Goal: Information Seeking & Learning: Learn about a topic

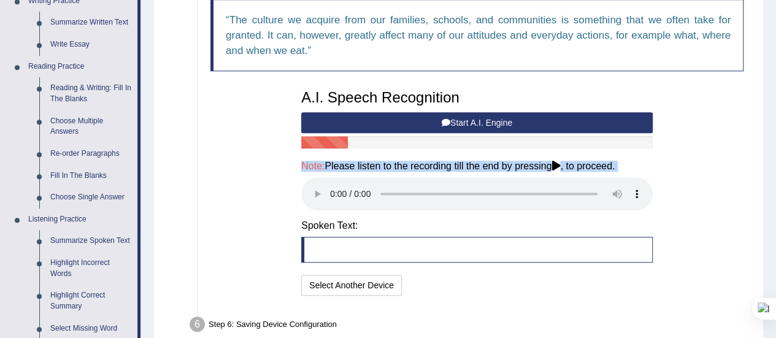
click at [474, 115] on button "Start A.I. Engine" at bounding box center [477, 122] width 352 height 21
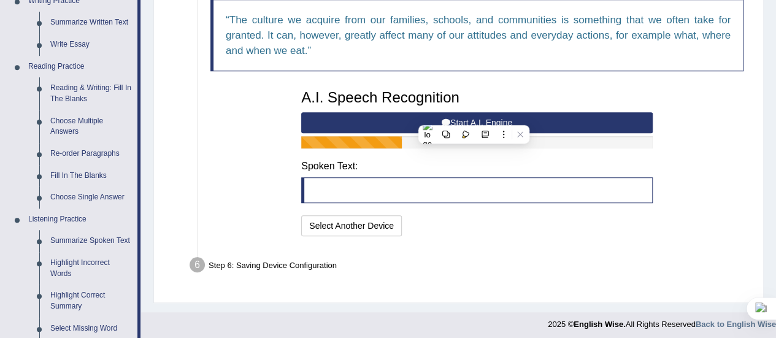
click at [558, 116] on button "Start A.I. Engine" at bounding box center [477, 122] width 352 height 21
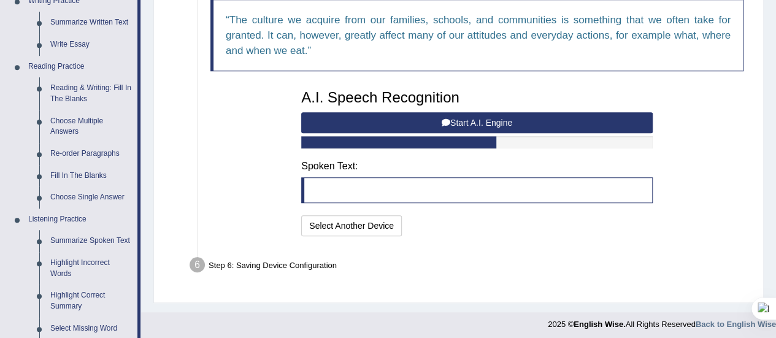
click at [562, 124] on button "Start A.I. Engine" at bounding box center [477, 122] width 352 height 21
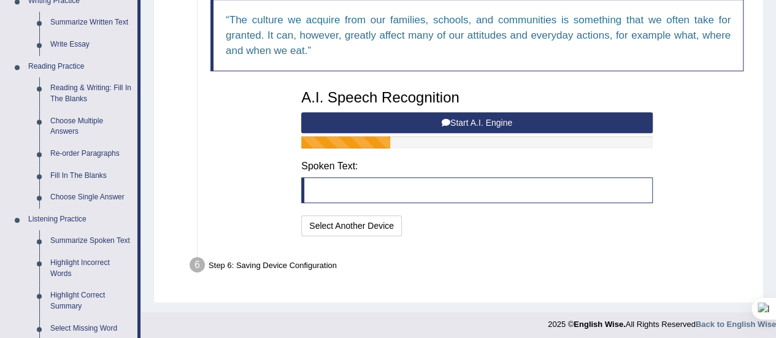
click at [562, 124] on button "Start A.I. Engine" at bounding box center [477, 122] width 352 height 21
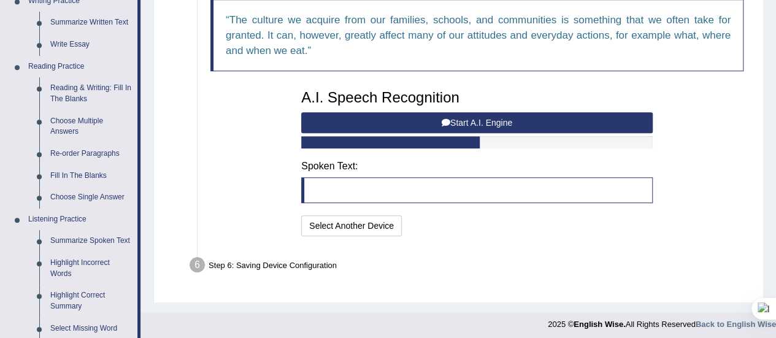
click at [562, 124] on button "Start A.I. Engine" at bounding box center [477, 122] width 352 height 21
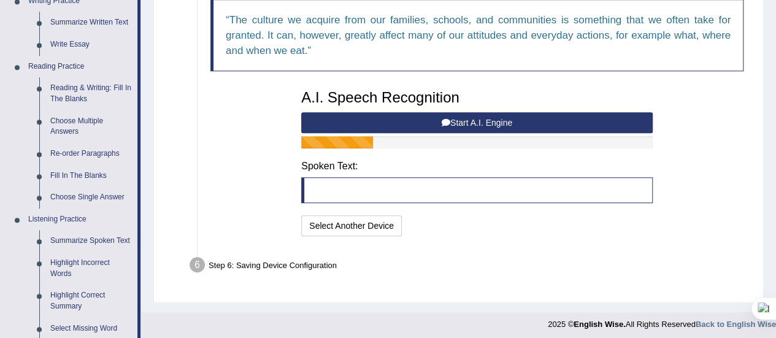
click at [562, 124] on button "Start A.I. Engine" at bounding box center [477, 122] width 352 height 21
click at [530, 117] on button "Start A.I. Engine" at bounding box center [477, 122] width 352 height 21
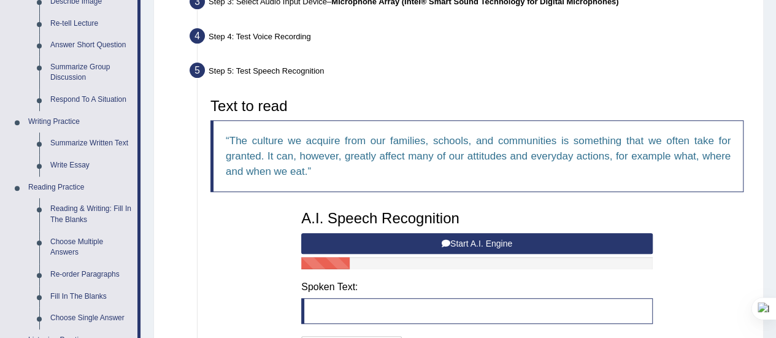
scroll to position [196, 0]
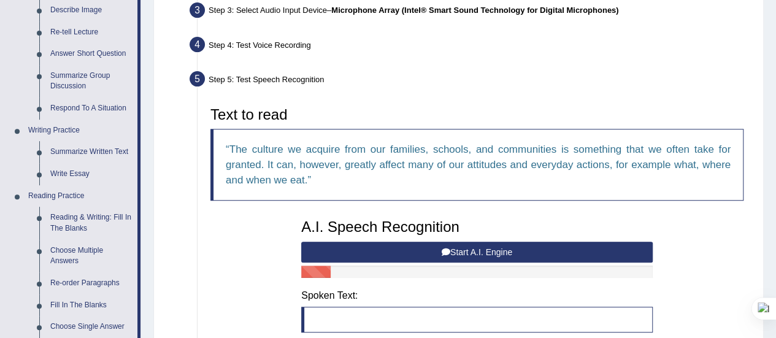
click at [356, 250] on button "Start A.I. Engine" at bounding box center [477, 252] width 352 height 21
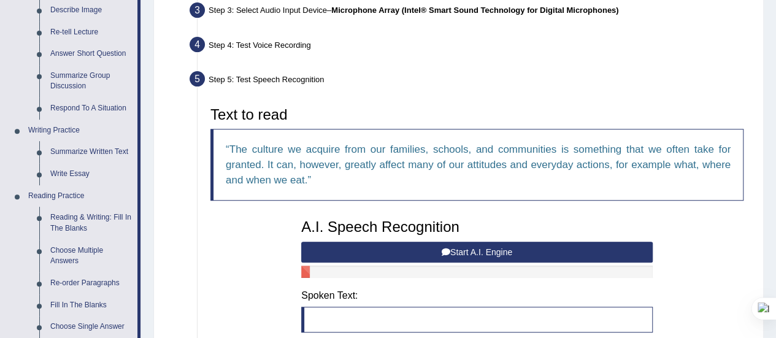
click at [356, 250] on button "Start A.I. Engine" at bounding box center [477, 252] width 352 height 21
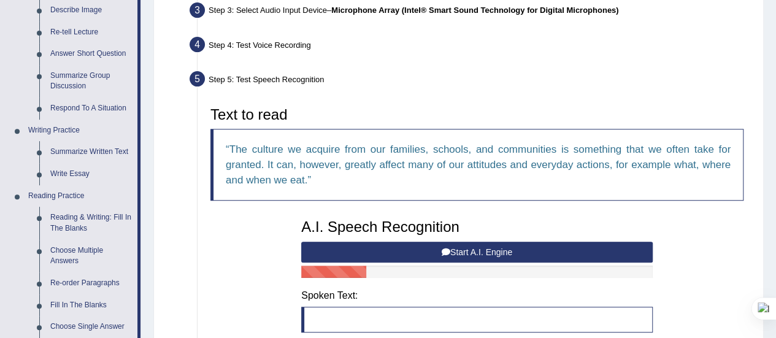
click at [356, 250] on button "Start A.I. Engine" at bounding box center [477, 252] width 352 height 21
drag, startPoint x: 356, startPoint y: 250, endPoint x: 428, endPoint y: 363, distance: 134.3
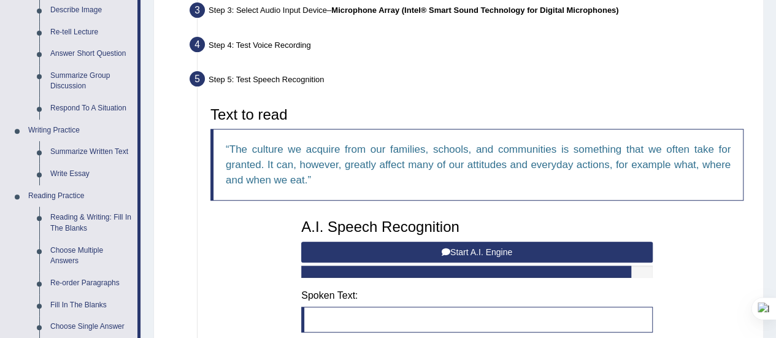
click at [442, 251] on icon at bounding box center [446, 252] width 9 height 9
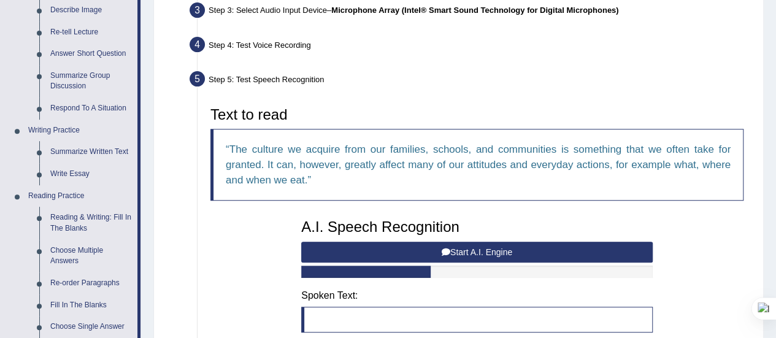
click at [442, 251] on icon at bounding box center [446, 252] width 9 height 9
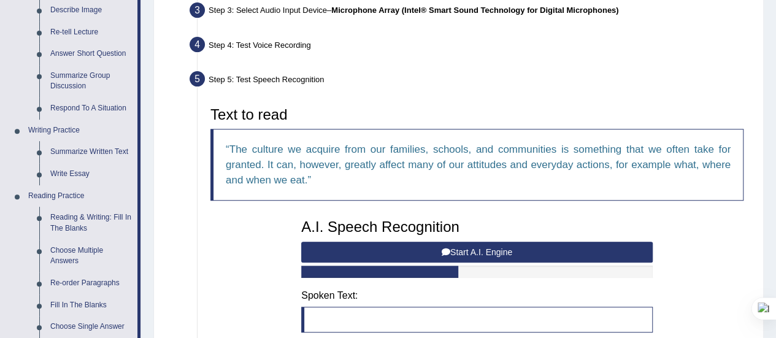
click at [442, 251] on icon at bounding box center [446, 252] width 9 height 9
click at [480, 246] on button "Start A.I. Engine" at bounding box center [477, 252] width 352 height 21
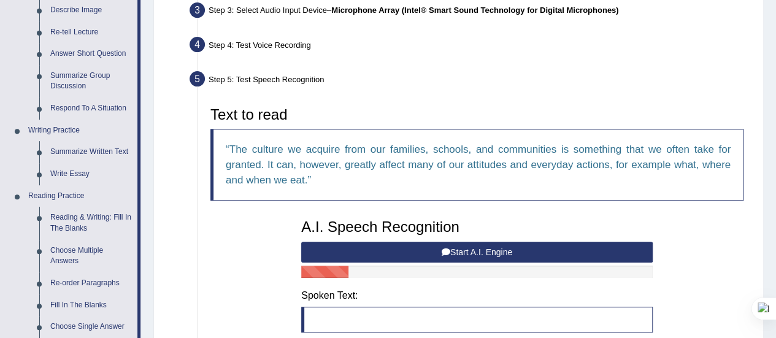
click at [480, 246] on button "Start A.I. Engine" at bounding box center [477, 252] width 352 height 21
click at [476, 155] on blockquote "The culture we acquire from our families, schools, and communities is something…" at bounding box center [476, 165] width 533 height 72
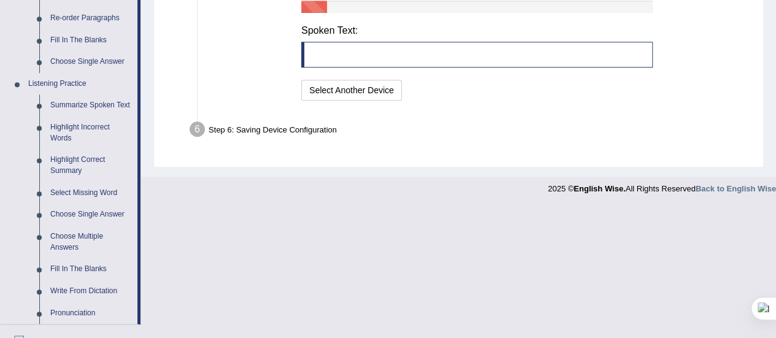
scroll to position [496, 0]
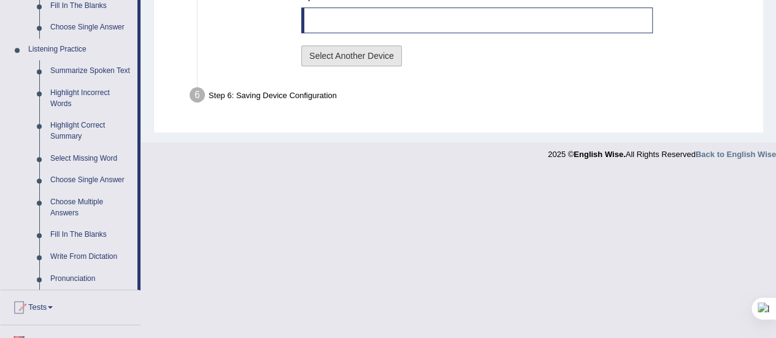
click at [384, 53] on button "Select Another Device" at bounding box center [351, 55] width 101 height 21
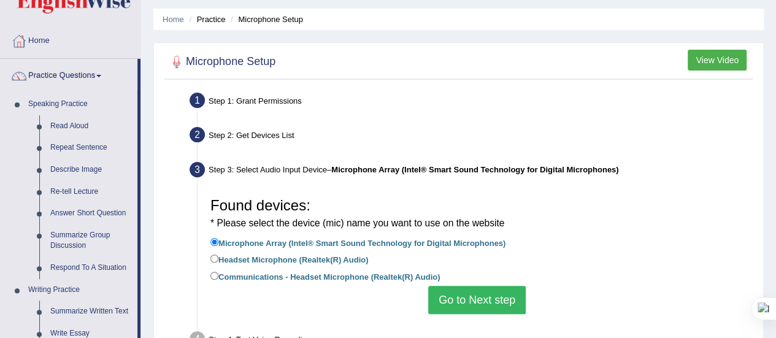
scroll to position [34, 0]
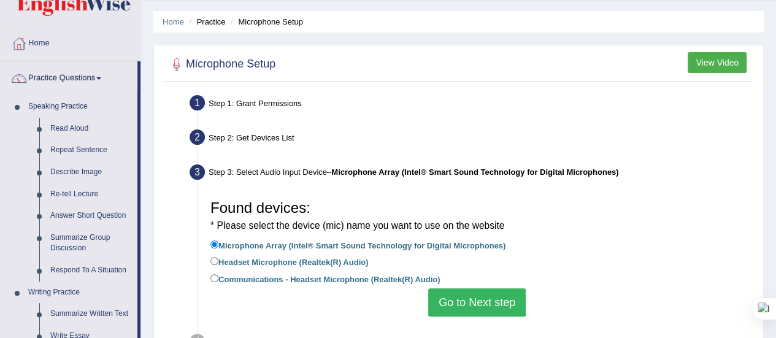
click at [470, 298] on button "Go to Next step" at bounding box center [477, 302] width 98 height 28
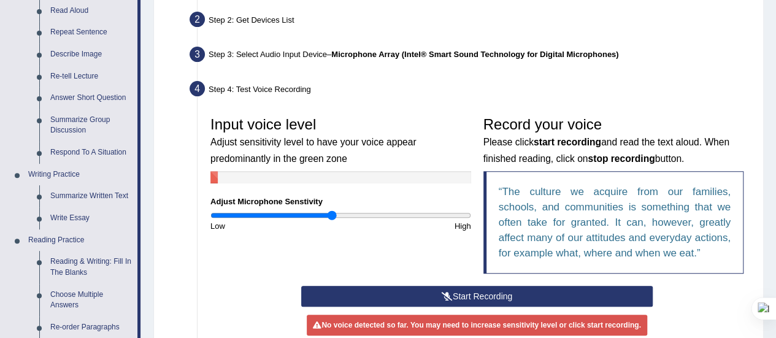
scroll to position [152, 0]
click at [429, 291] on button "Start Recording" at bounding box center [477, 296] width 352 height 21
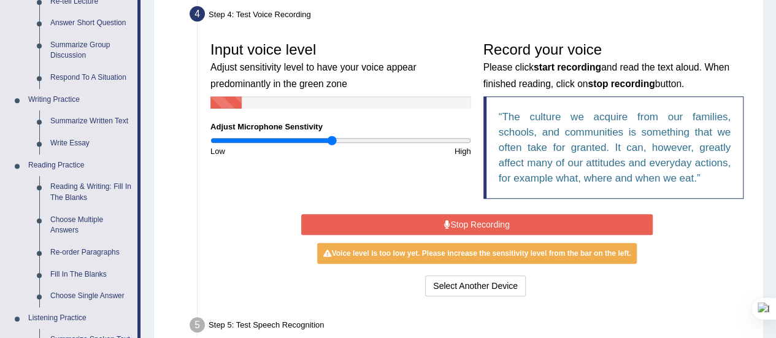
scroll to position [228, 0]
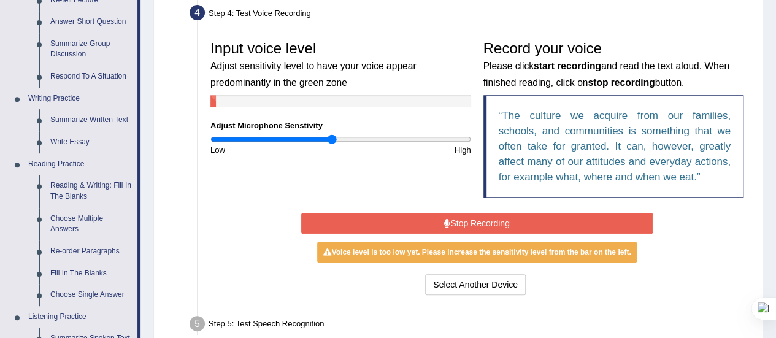
click at [477, 227] on button "Stop Recording" at bounding box center [477, 223] width 352 height 21
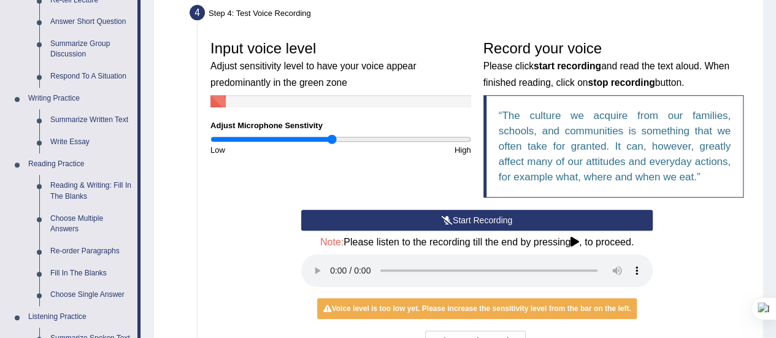
click at [475, 218] on button "Start Recording" at bounding box center [477, 220] width 352 height 21
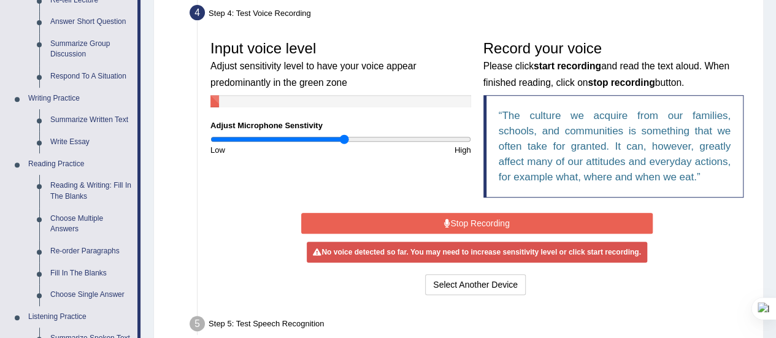
drag, startPoint x: 333, startPoint y: 141, endPoint x: 344, endPoint y: 141, distance: 11.0
click at [344, 141] on input "range" at bounding box center [340, 139] width 261 height 10
type input "1.12"
click at [353, 142] on input "range" at bounding box center [340, 139] width 261 height 10
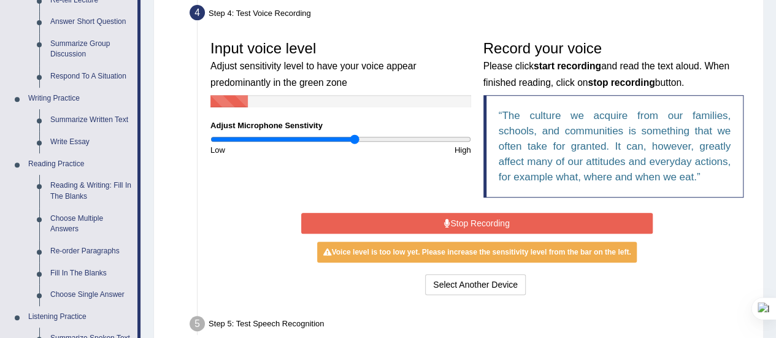
click at [401, 218] on button "Stop Recording" at bounding box center [477, 223] width 352 height 21
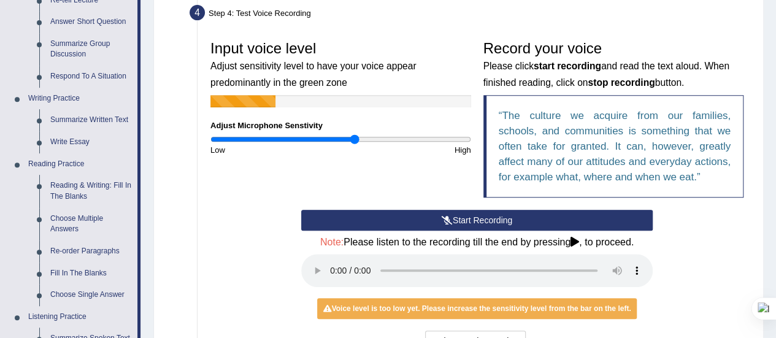
click at [401, 218] on button "Start Recording" at bounding box center [477, 220] width 352 height 21
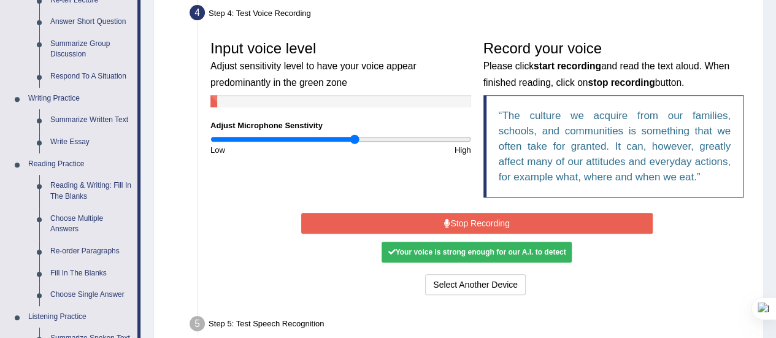
click at [401, 218] on button "Stop Recording" at bounding box center [477, 223] width 352 height 21
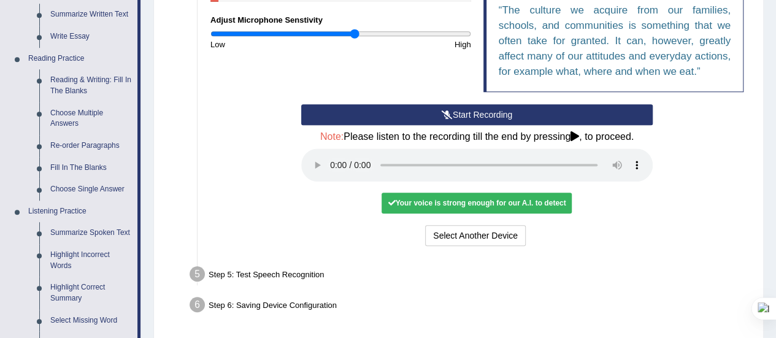
scroll to position [335, 0]
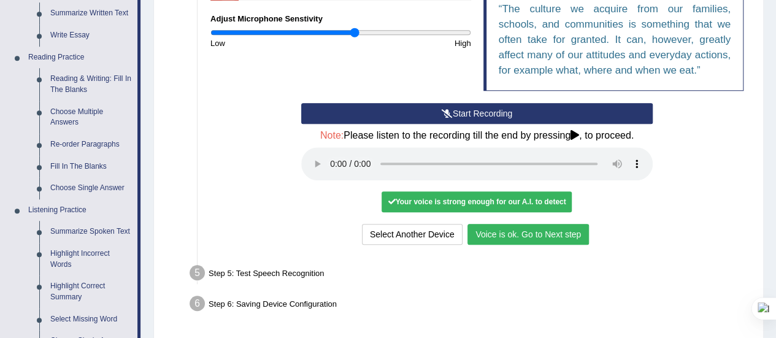
click at [506, 234] on button "Voice is ok. Go to Next step" at bounding box center [528, 234] width 121 height 21
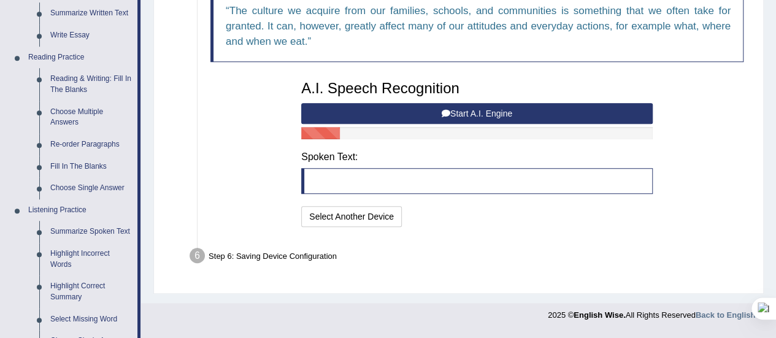
click at [466, 112] on button "Start A.I. Engine" at bounding box center [477, 113] width 352 height 21
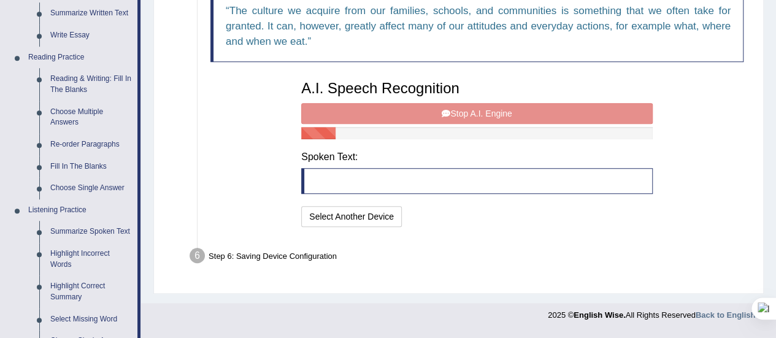
click at [466, 112] on div "A.I. Speech Recognition Start A.I. Engine Stop A.I. Engine Note: Please listen …" at bounding box center [477, 152] width 364 height 156
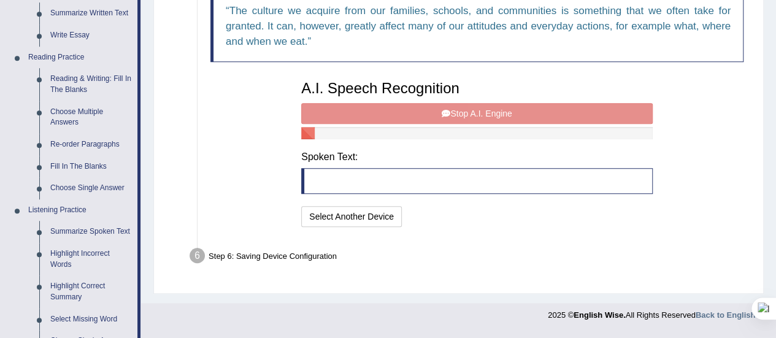
click at [466, 112] on div "A.I. Speech Recognition Start A.I. Engine Stop A.I. Engine Note: Please listen …" at bounding box center [477, 152] width 364 height 156
click at [354, 214] on button "Select Another Device" at bounding box center [351, 216] width 101 height 21
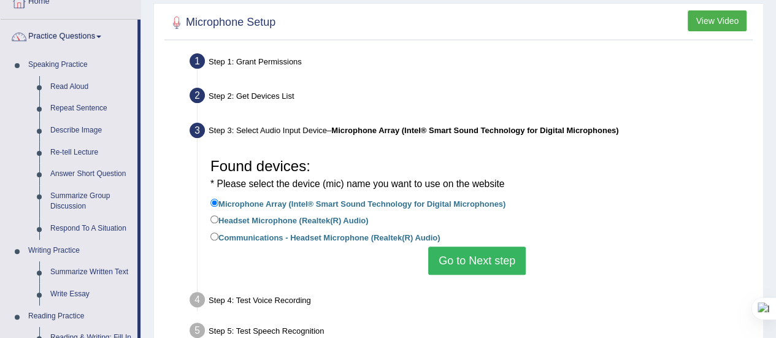
scroll to position [71, 0]
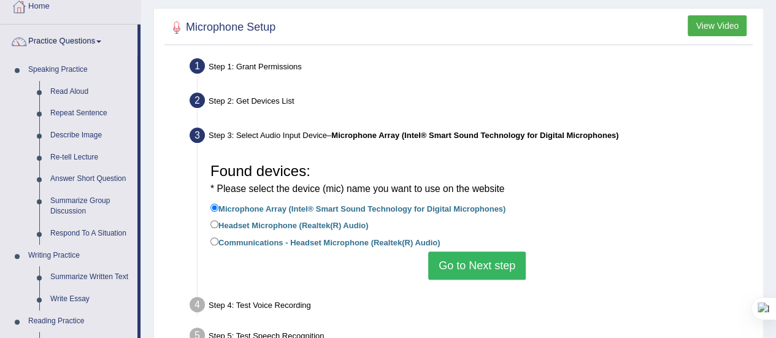
click at [274, 226] on label "Headset Microphone (Realtek(R) Audio)" at bounding box center [289, 224] width 158 height 13
click at [218, 226] on input "Headset Microphone (Realtek(R) Audio)" at bounding box center [214, 224] width 8 height 8
radio input "true"
click at [454, 268] on button "Go to Next step" at bounding box center [477, 266] width 98 height 28
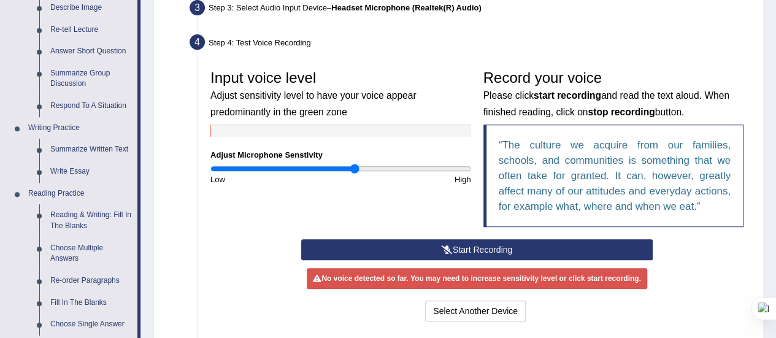
scroll to position [201, 0]
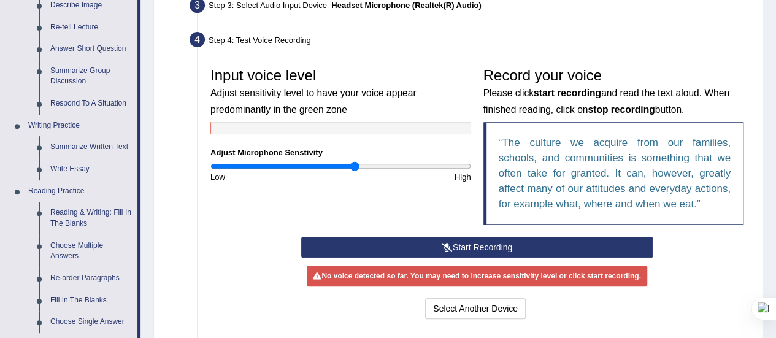
click at [476, 248] on button "Start Recording" at bounding box center [477, 247] width 352 height 21
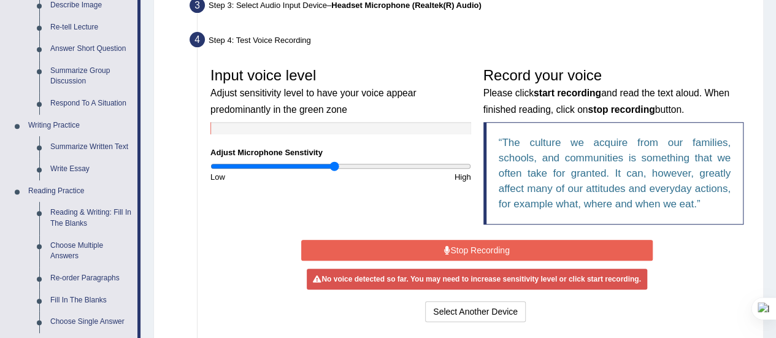
drag, startPoint x: 353, startPoint y: 161, endPoint x: 333, endPoint y: 163, distance: 20.3
click at [333, 163] on input "range" at bounding box center [340, 166] width 261 height 10
click at [396, 252] on button "Stop Recording" at bounding box center [477, 250] width 352 height 21
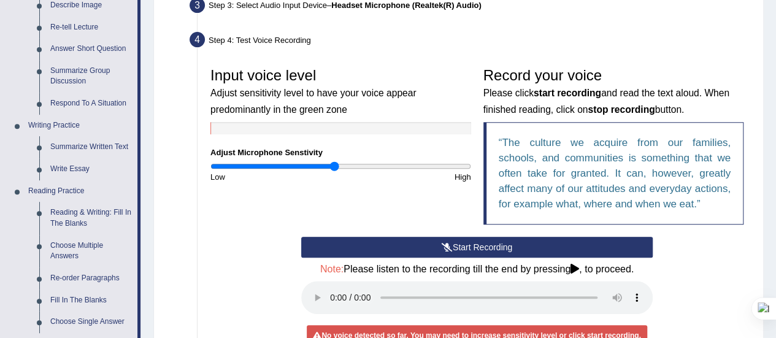
click at [396, 252] on button "Start Recording" at bounding box center [477, 247] width 352 height 21
drag, startPoint x: 333, startPoint y: 166, endPoint x: 343, endPoint y: 175, distance: 13.9
click at [343, 171] on input "range" at bounding box center [340, 166] width 261 height 10
click at [437, 247] on button "Start Recording" at bounding box center [477, 247] width 352 height 21
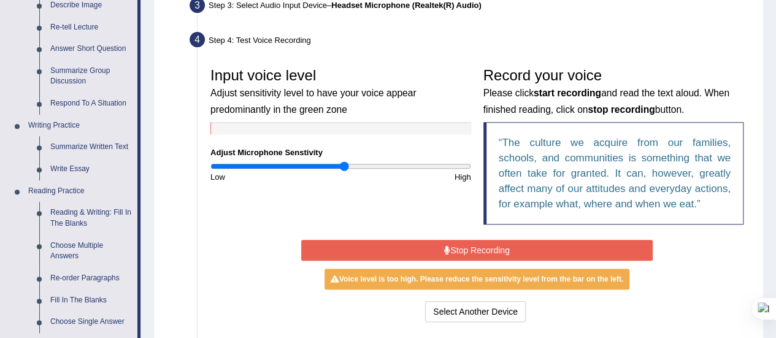
click at [437, 247] on button "Stop Recording" at bounding box center [477, 250] width 352 height 21
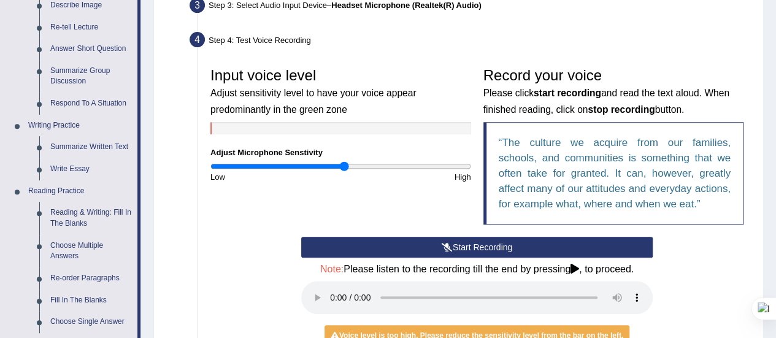
click at [437, 247] on button "Start Recording" at bounding box center [477, 247] width 352 height 21
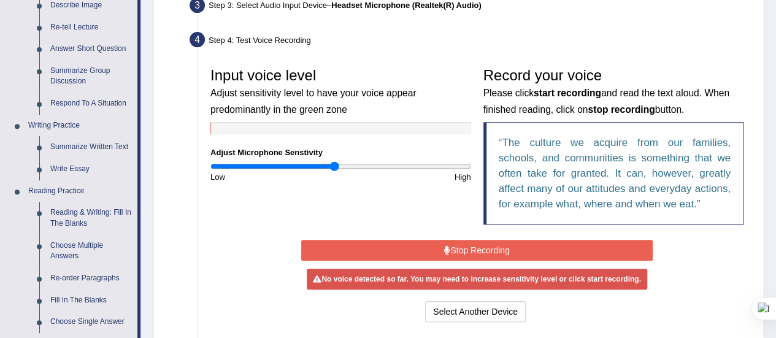
drag, startPoint x: 345, startPoint y: 163, endPoint x: 333, endPoint y: 164, distance: 12.3
click at [333, 164] on input "range" at bounding box center [340, 166] width 261 height 10
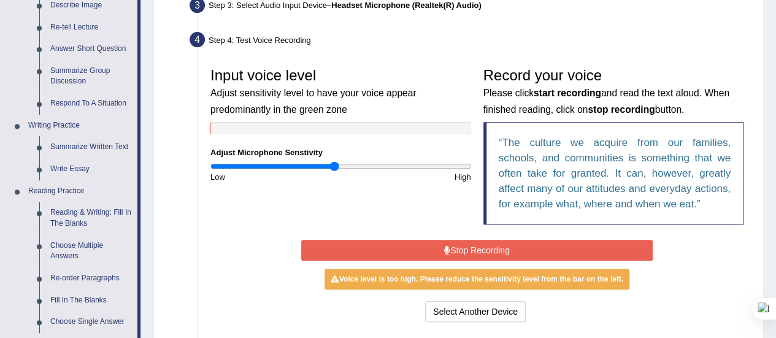
click at [423, 244] on button "Stop Recording" at bounding box center [477, 250] width 352 height 21
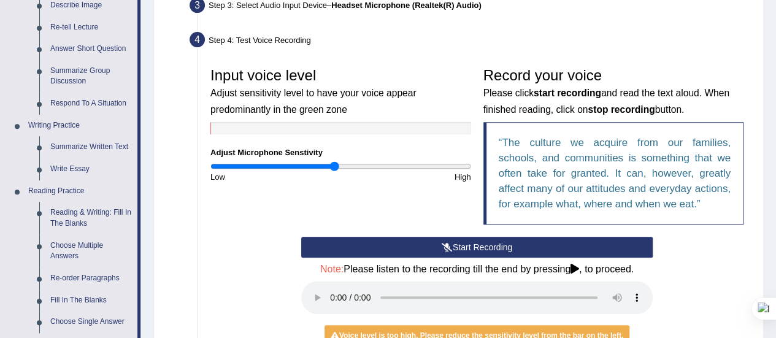
click at [423, 244] on button "Start Recording" at bounding box center [477, 247] width 352 height 21
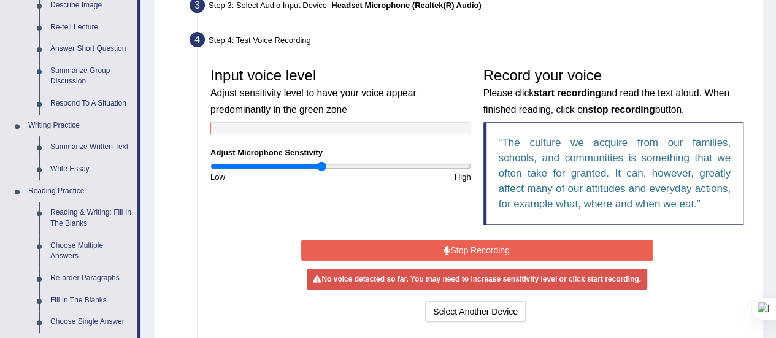
drag, startPoint x: 333, startPoint y: 161, endPoint x: 320, endPoint y: 161, distance: 12.3
click at [320, 161] on input "range" at bounding box center [340, 166] width 261 height 10
click at [412, 257] on button "Stop Recording" at bounding box center [477, 250] width 352 height 21
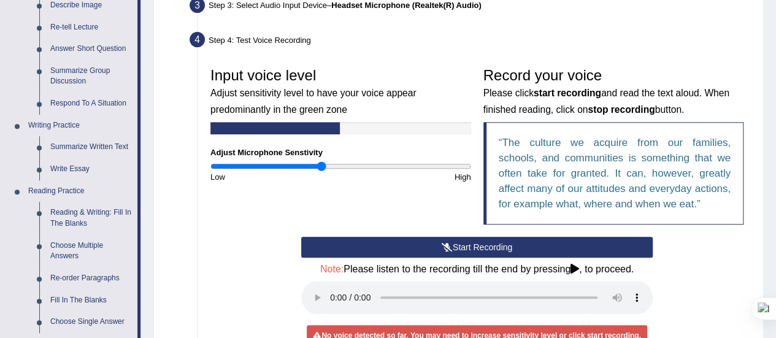
click at [412, 257] on div "Start Recording Stop Recording Note: Please listen to the recording till the en…" at bounding box center [477, 309] width 364 height 145
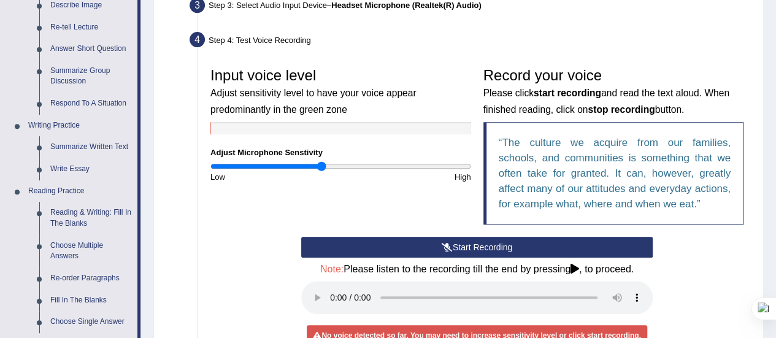
click at [404, 246] on button "Start Recording" at bounding box center [477, 247] width 352 height 21
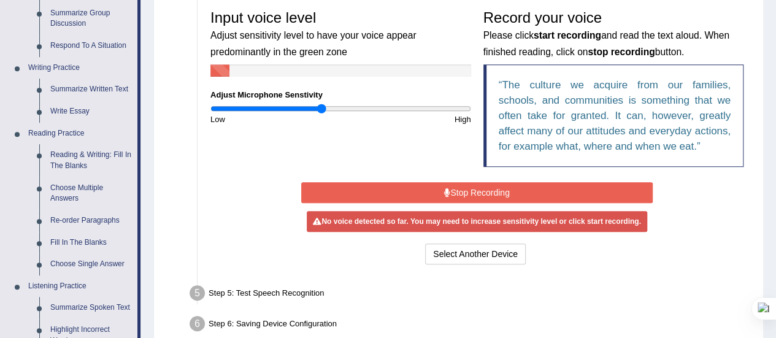
scroll to position [261, 0]
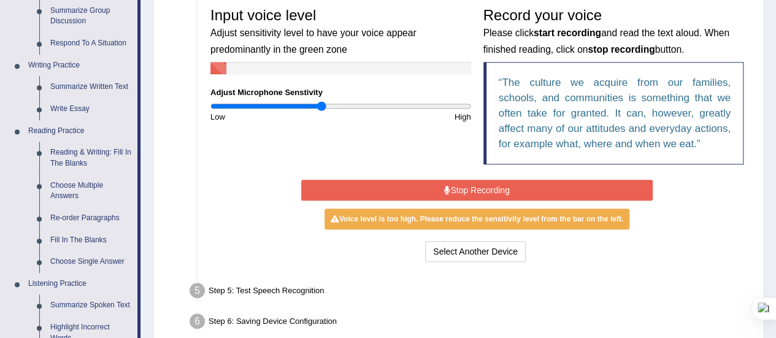
click at [473, 188] on button "Stop Recording" at bounding box center [477, 190] width 352 height 21
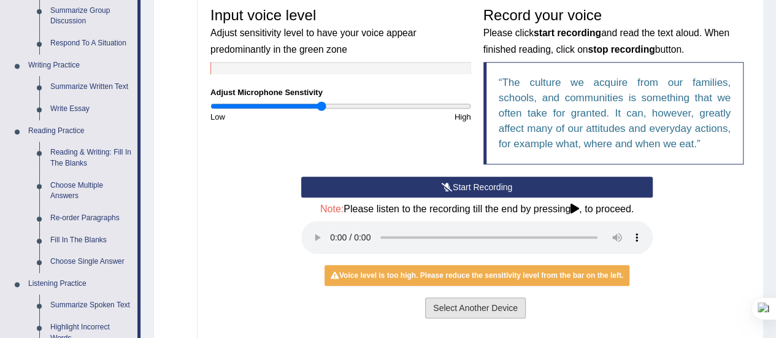
click at [437, 307] on button "Select Another Device" at bounding box center [475, 308] width 101 height 21
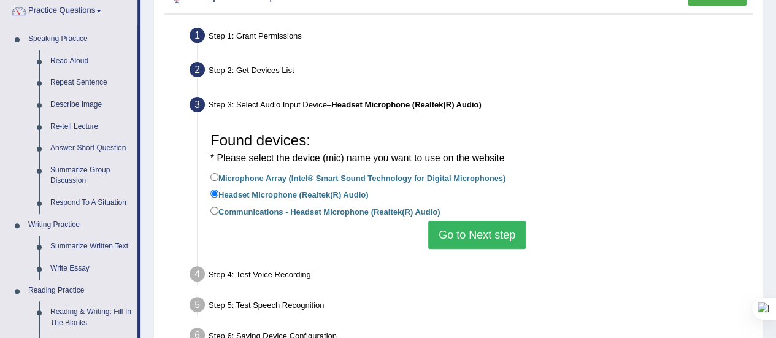
scroll to position [101, 0]
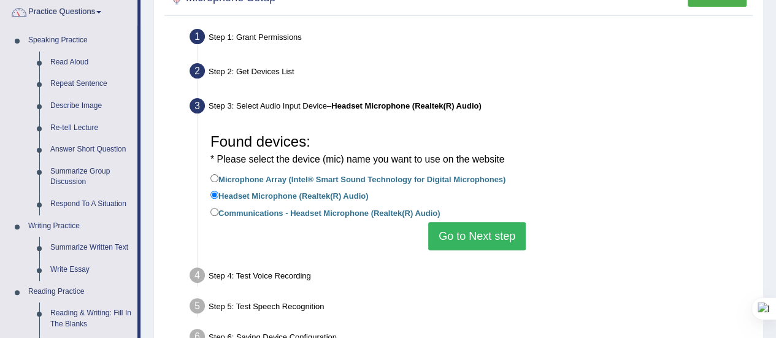
click at [458, 243] on button "Go to Next step" at bounding box center [477, 236] width 98 height 28
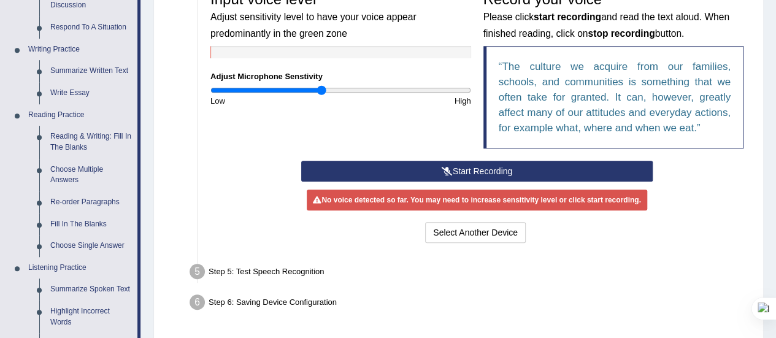
scroll to position [279, 0]
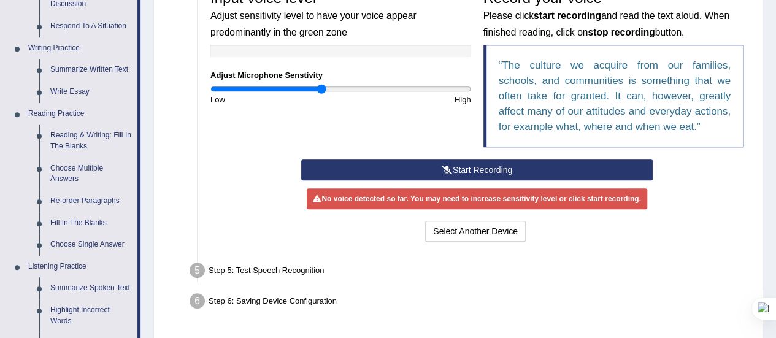
click at [456, 170] on button "Start Recording" at bounding box center [477, 170] width 352 height 21
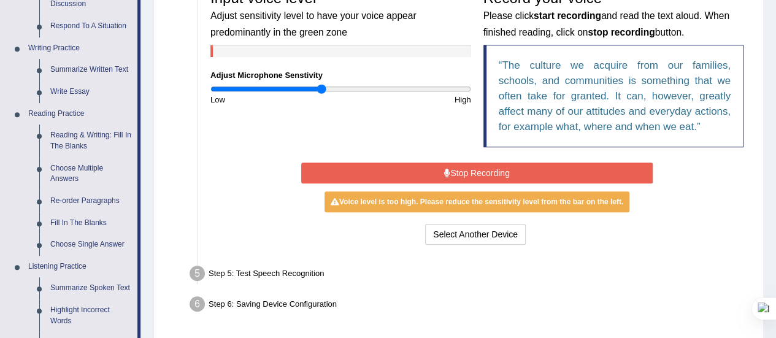
click at [456, 170] on button "Stop Recording" at bounding box center [477, 173] width 352 height 21
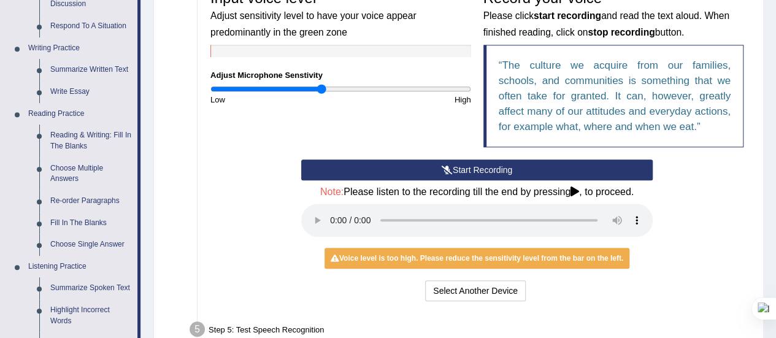
click at [435, 164] on button "Start Recording" at bounding box center [477, 170] width 352 height 21
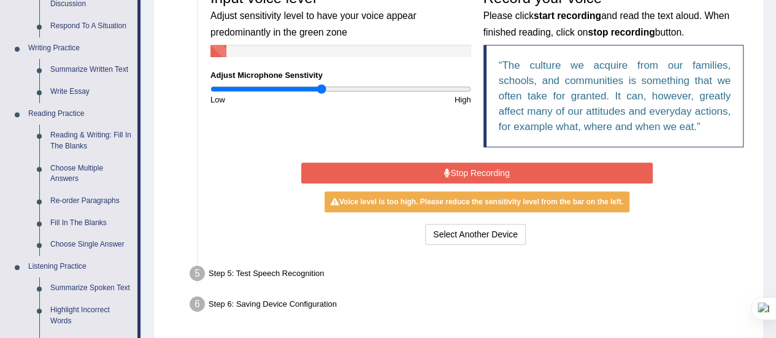
click at [435, 164] on button "Stop Recording" at bounding box center [477, 173] width 352 height 21
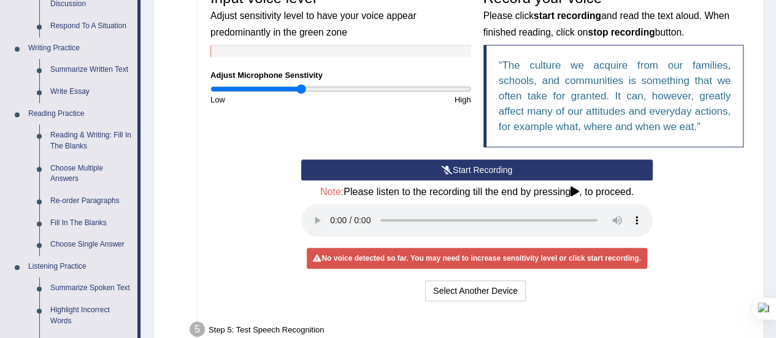
drag, startPoint x: 322, startPoint y: 87, endPoint x: 301, endPoint y: 89, distance: 21.0
type input "0.7"
click at [301, 89] on input "range" at bounding box center [340, 89] width 261 height 10
click at [405, 160] on button "Start Recording" at bounding box center [477, 170] width 352 height 21
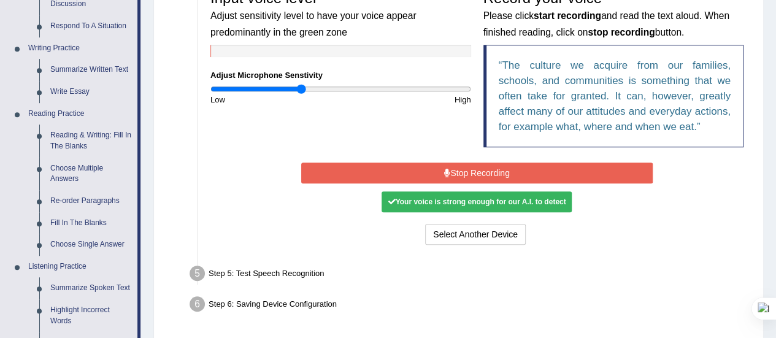
click at [410, 169] on button "Stop Recording" at bounding box center [477, 173] width 352 height 21
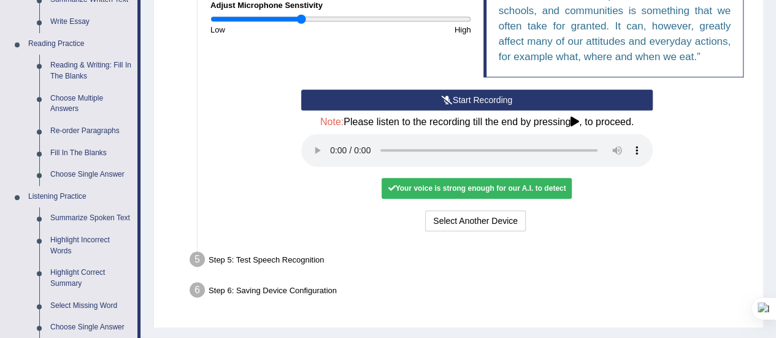
scroll to position [348, 0]
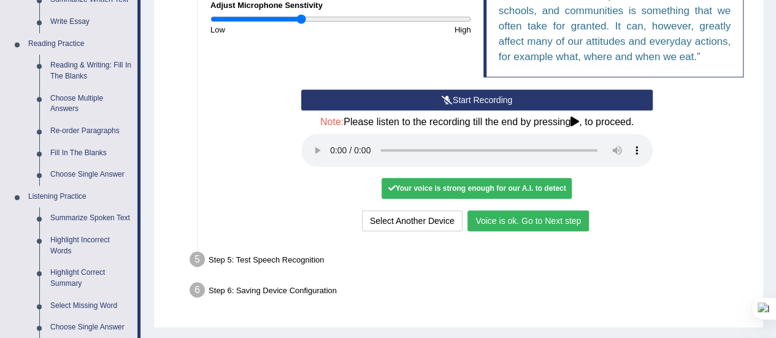
click at [488, 214] on button "Voice is ok. Go to Next step" at bounding box center [528, 220] width 121 height 21
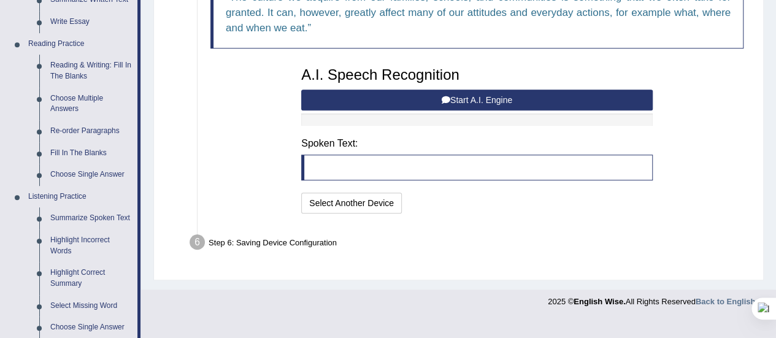
click at [507, 102] on button "Start A.I. Engine" at bounding box center [477, 100] width 352 height 21
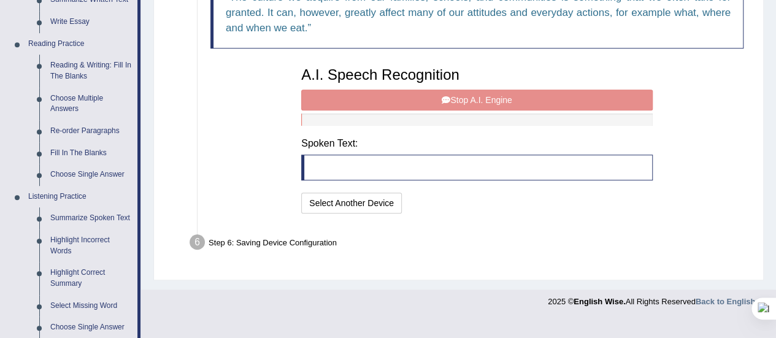
click at [507, 102] on div "A.I. Speech Recognition Start A.I. Engine Stop A.I. Engine Note: Please listen …" at bounding box center [477, 139] width 364 height 156
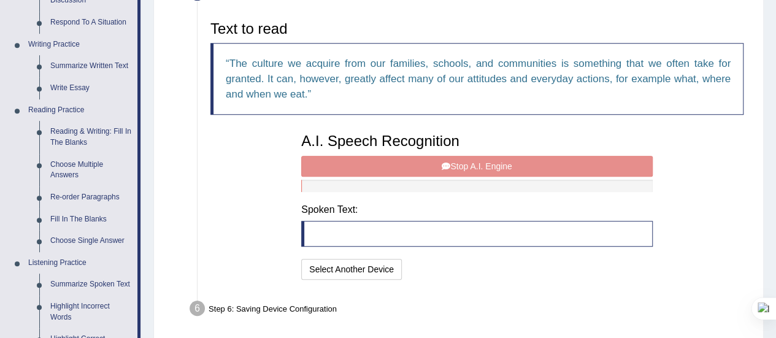
scroll to position [280, 0]
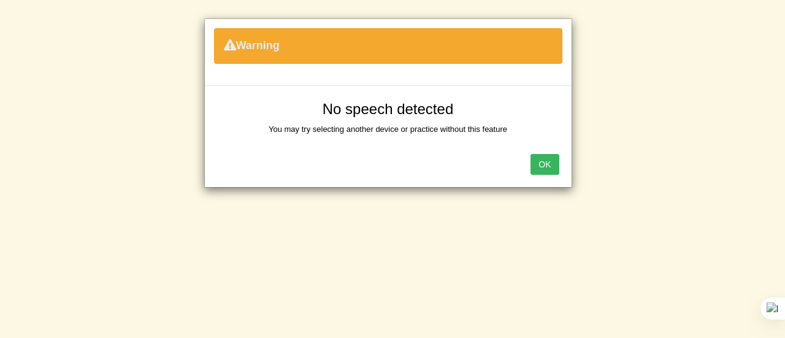
click at [539, 160] on button "OK" at bounding box center [545, 164] width 28 height 21
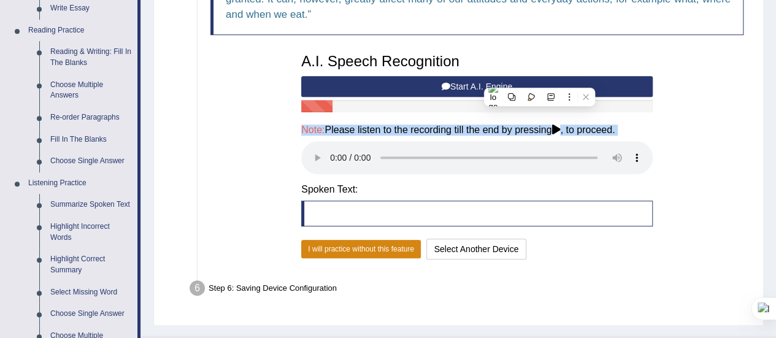
scroll to position [362, 0]
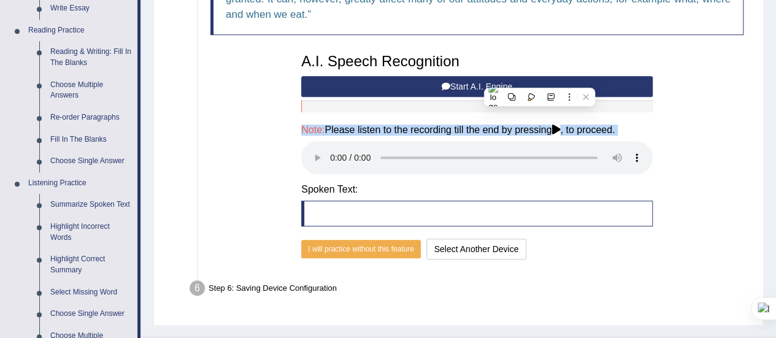
click at [410, 90] on button "Start A.I. Engine" at bounding box center [477, 86] width 352 height 21
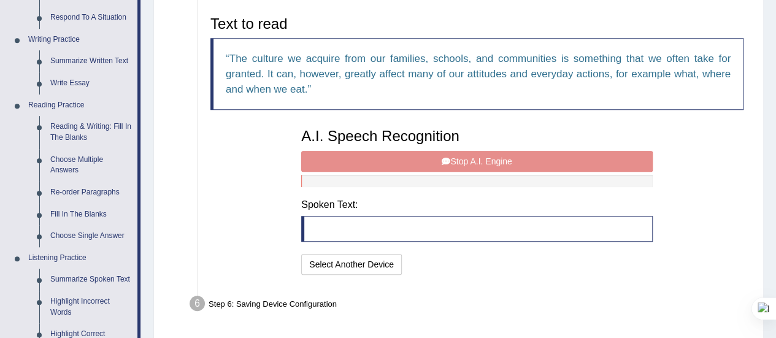
scroll to position [279, 0]
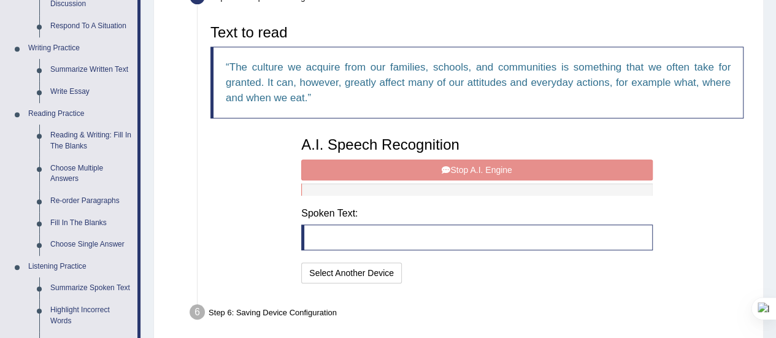
click at [461, 164] on div "A.I. Speech Recognition Start A.I. Engine Stop A.I. Engine Note: Please listen …" at bounding box center [477, 209] width 364 height 156
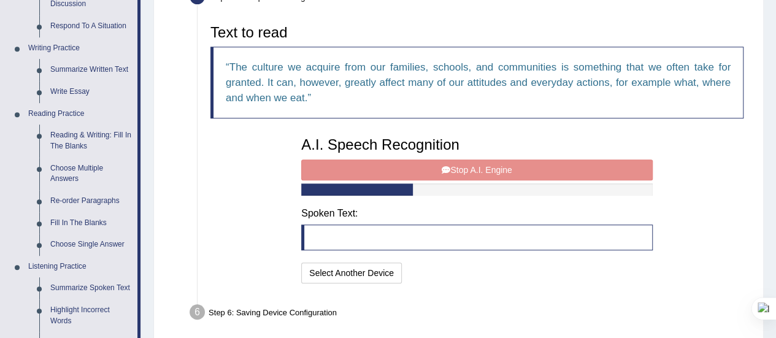
click at [463, 165] on div "A.I. Speech Recognition Start A.I. Engine Stop A.I. Engine Note: Please listen …" at bounding box center [477, 209] width 364 height 156
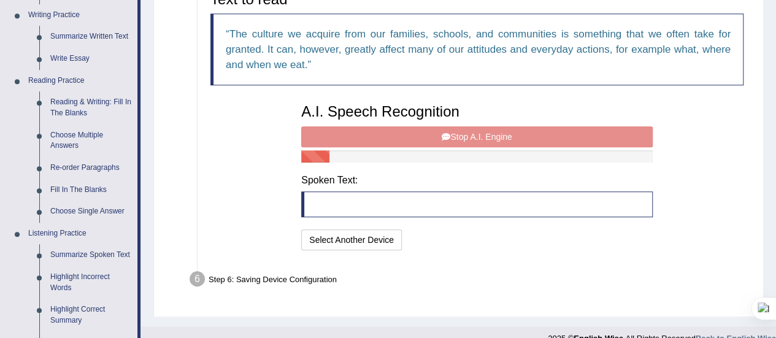
scroll to position [317, 0]
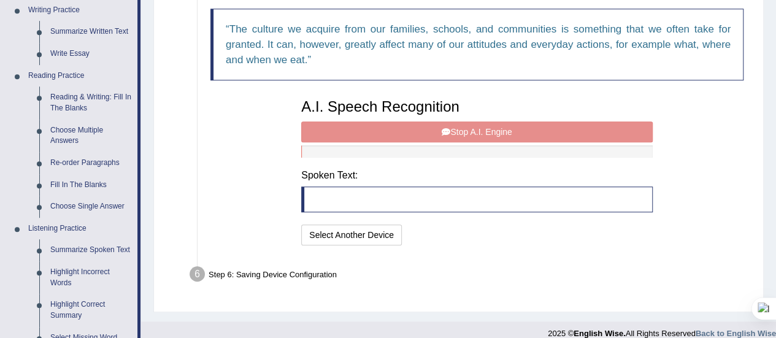
click at [446, 128] on div "A.I. Speech Recognition Start A.I. Engine Stop A.I. Engine Note: Please listen …" at bounding box center [477, 171] width 364 height 156
click at [474, 131] on div "A.I. Speech Recognition Start A.I. Engine Stop A.I. Engine Note: Please listen …" at bounding box center [477, 171] width 364 height 156
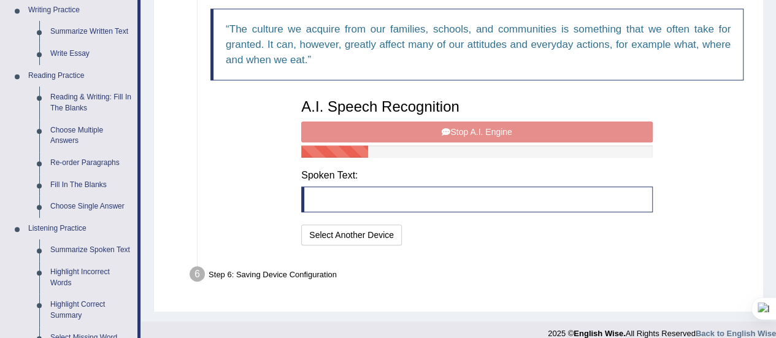
click at [474, 131] on div "A.I. Speech Recognition Start A.I. Engine Stop A.I. Engine Note: Please listen …" at bounding box center [477, 171] width 364 height 156
drag, startPoint x: 474, startPoint y: 131, endPoint x: 396, endPoint y: 136, distance: 78.7
click at [396, 136] on div "A.I. Speech Recognition Start A.I. Engine Stop A.I. Engine Note: Please listen …" at bounding box center [477, 171] width 364 height 156
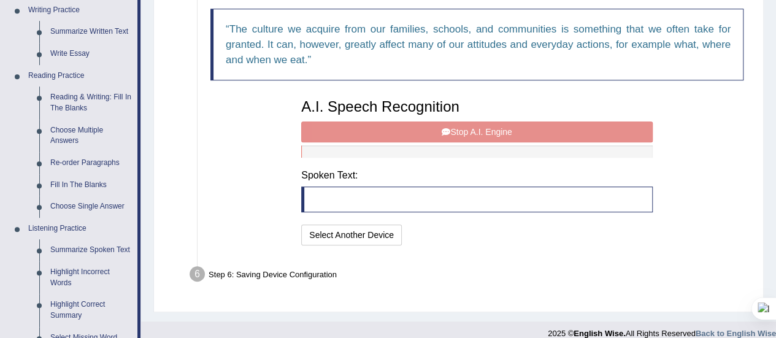
click at [396, 136] on div "A.I. Speech Recognition Start A.I. Engine Stop A.I. Engine Note: Please listen …" at bounding box center [477, 171] width 364 height 156
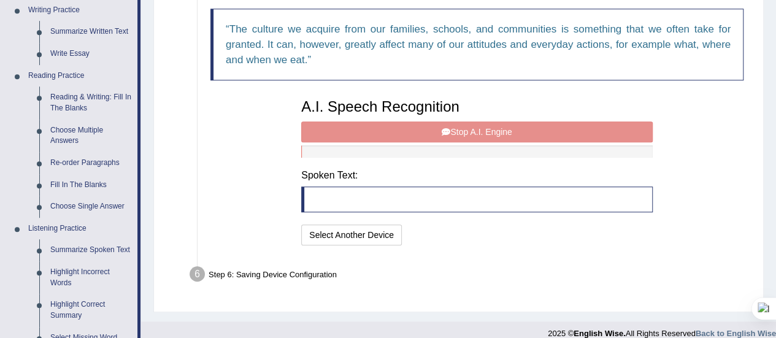
click at [396, 136] on div "A.I. Speech Recognition Start A.I. Engine Stop A.I. Engine Note: Please listen …" at bounding box center [477, 171] width 364 height 156
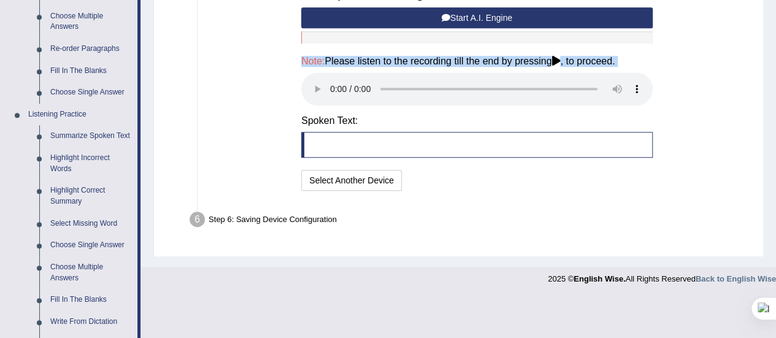
scroll to position [432, 0]
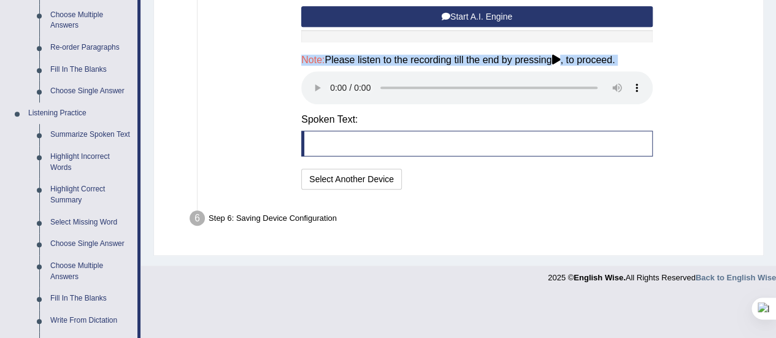
click at [341, 61] on h4 "Note: Please listen to the recording till the end by pressing , to proceed." at bounding box center [477, 60] width 352 height 11
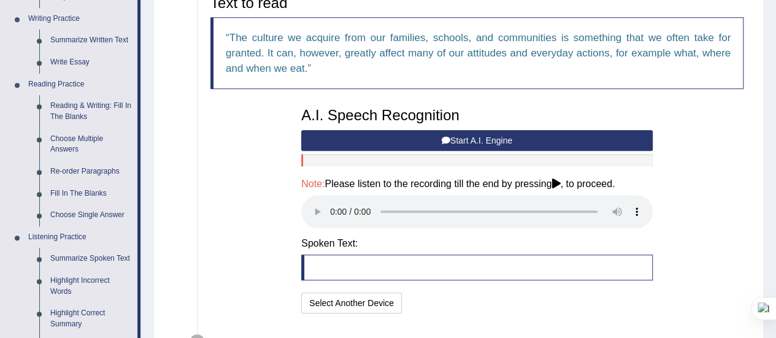
scroll to position [303, 0]
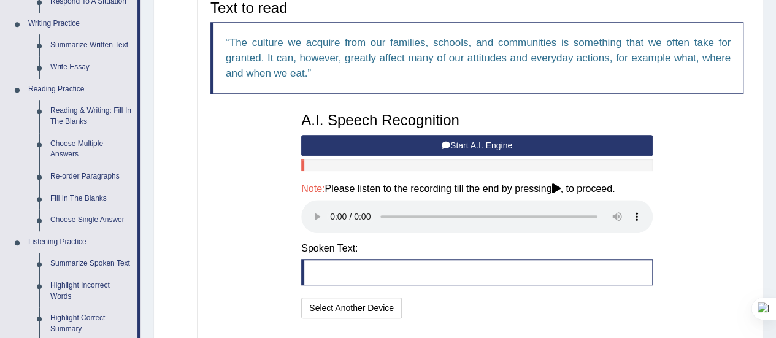
click at [379, 142] on button "Start A.I. Engine" at bounding box center [477, 145] width 352 height 21
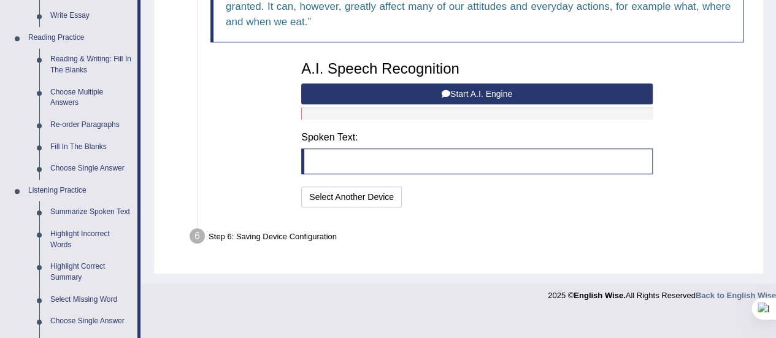
scroll to position [367, 0]
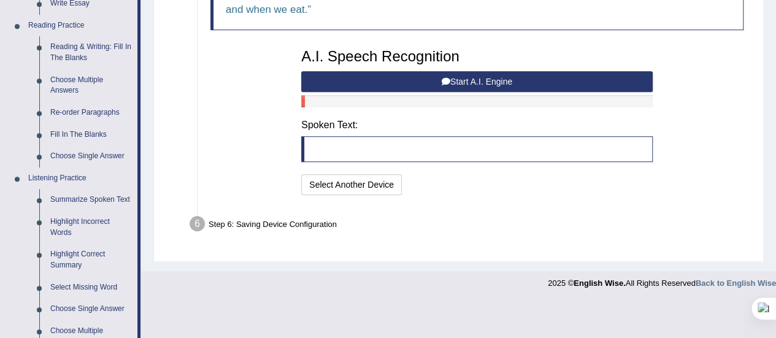
click at [444, 80] on icon at bounding box center [446, 81] width 9 height 9
click at [468, 83] on button "Start A.I. Engine" at bounding box center [477, 81] width 352 height 21
click at [509, 78] on button "Start A.I. Engine" at bounding box center [477, 81] width 352 height 21
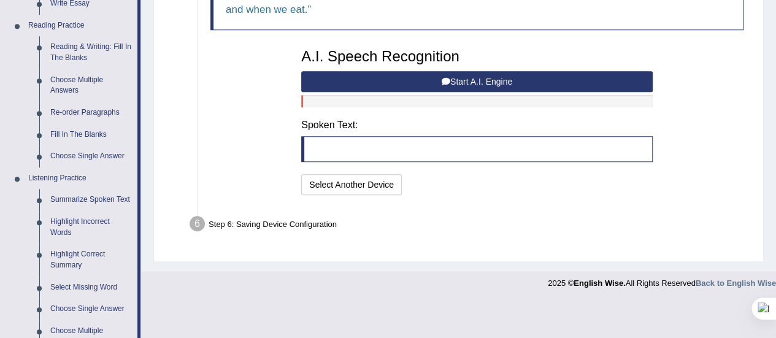
click at [509, 78] on button "Start A.I. Engine" at bounding box center [477, 81] width 352 height 21
click at [412, 75] on button "Start A.I. Engine" at bounding box center [477, 81] width 352 height 21
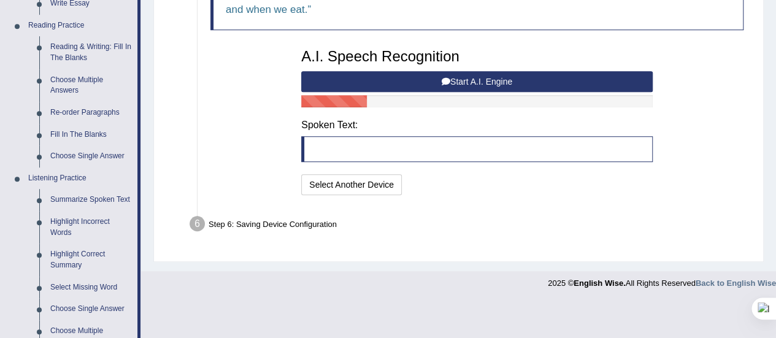
click at [412, 75] on button "Start A.I. Engine" at bounding box center [477, 81] width 352 height 21
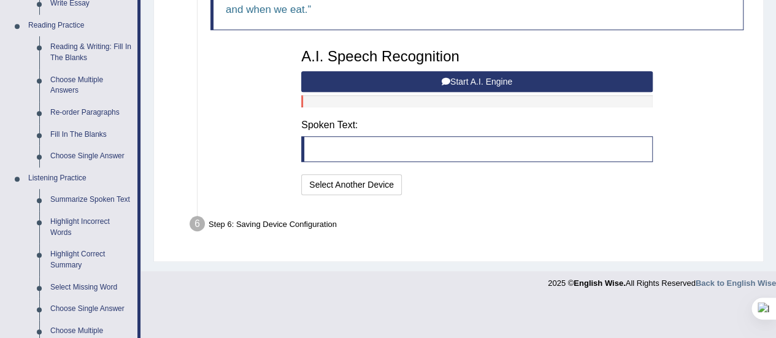
click at [411, 75] on button "Start A.I. Engine" at bounding box center [477, 81] width 352 height 21
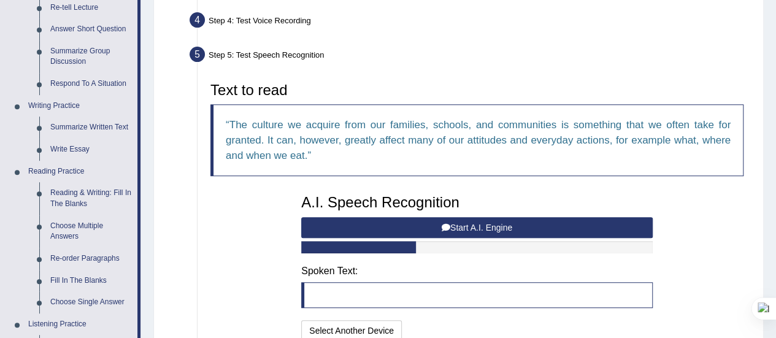
scroll to position [225, 0]
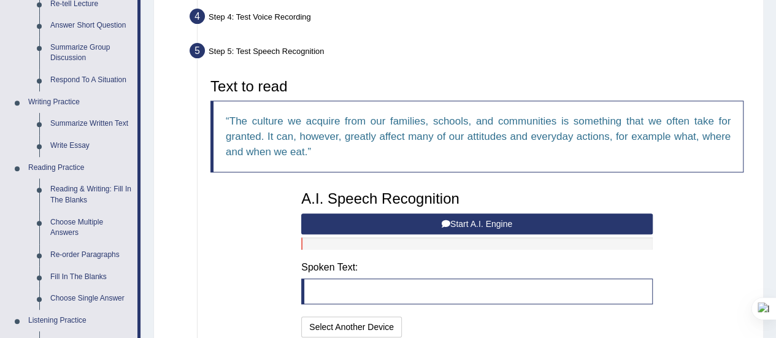
click at [411, 220] on button "Start A.I. Engine" at bounding box center [477, 224] width 352 height 21
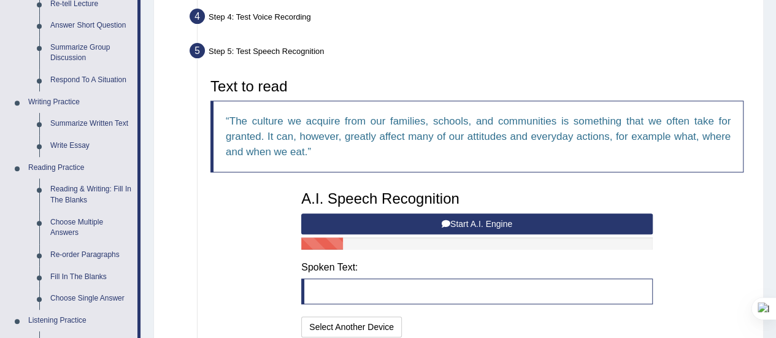
click at [411, 220] on button "Start A.I. Engine" at bounding box center [477, 224] width 352 height 21
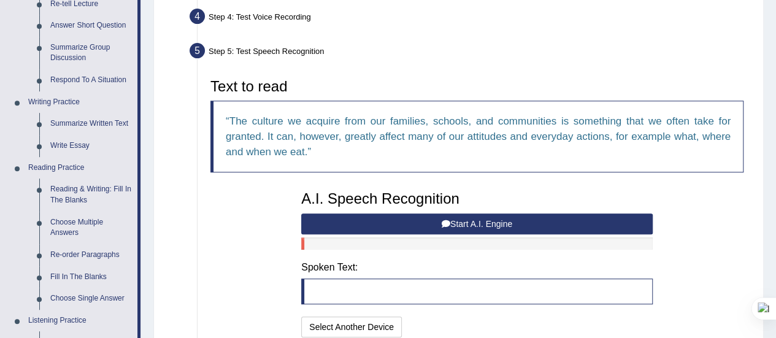
click at [411, 220] on button "Start A.I. Engine" at bounding box center [477, 224] width 352 height 21
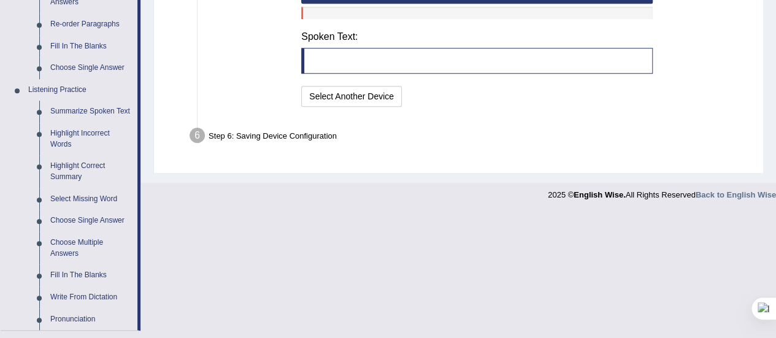
scroll to position [458, 0]
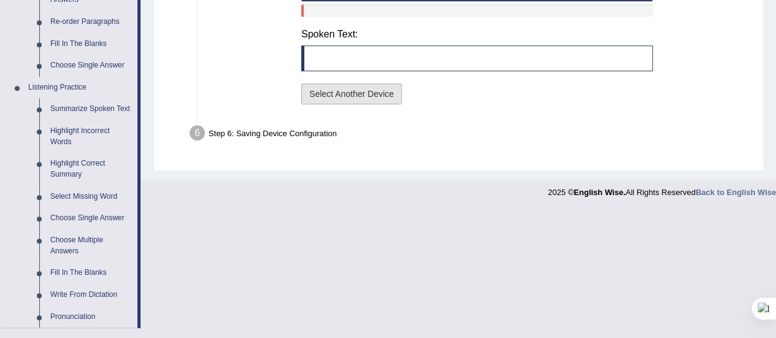
click at [344, 96] on button "Select Another Device" at bounding box center [351, 93] width 101 height 21
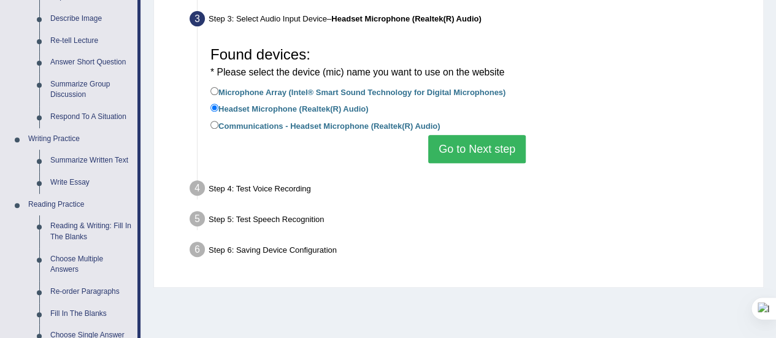
scroll to position [184, 0]
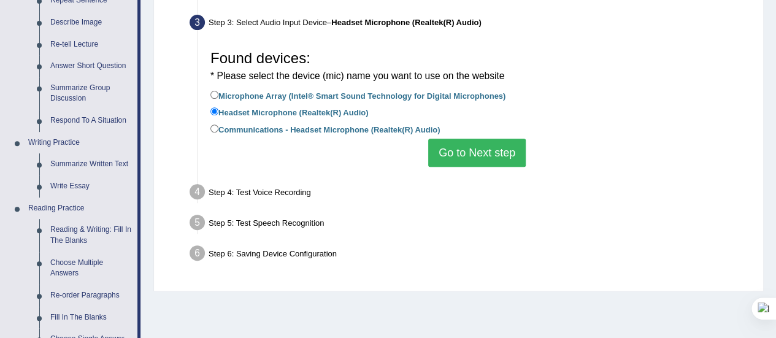
click at [242, 96] on label "Microphone Array (Intel® Smart Sound Technology for Digital Microphones)" at bounding box center [357, 94] width 295 height 13
click at [218, 96] on input "Microphone Array (Intel® Smart Sound Technology for Digital Microphones)" at bounding box center [214, 95] width 8 height 8
radio input "true"
click at [466, 151] on button "Go to Next step" at bounding box center [477, 153] width 98 height 28
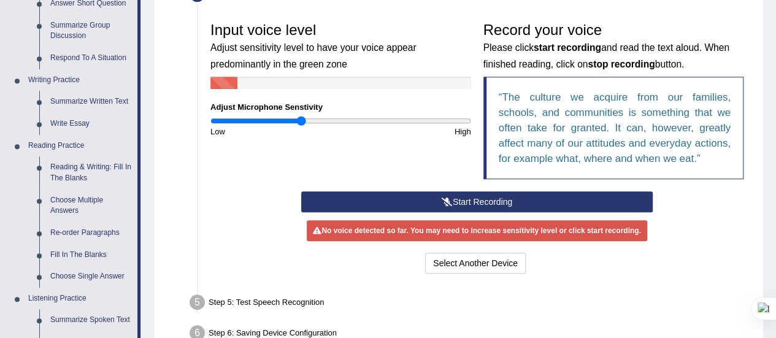
scroll to position [254, 0]
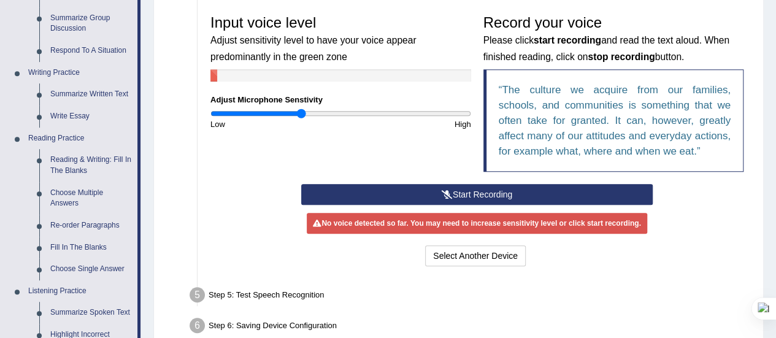
click at [482, 194] on button "Start Recording" at bounding box center [477, 194] width 352 height 21
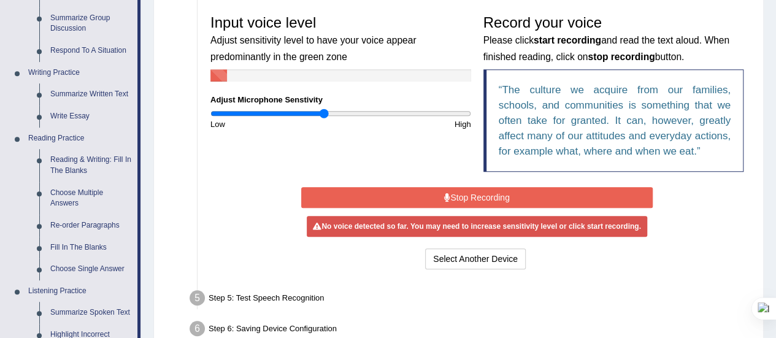
drag, startPoint x: 299, startPoint y: 114, endPoint x: 324, endPoint y: 116, distance: 24.6
type input "0.88"
click at [324, 116] on input "range" at bounding box center [340, 114] width 261 height 10
click at [382, 197] on button "Stop Recording" at bounding box center [477, 197] width 352 height 21
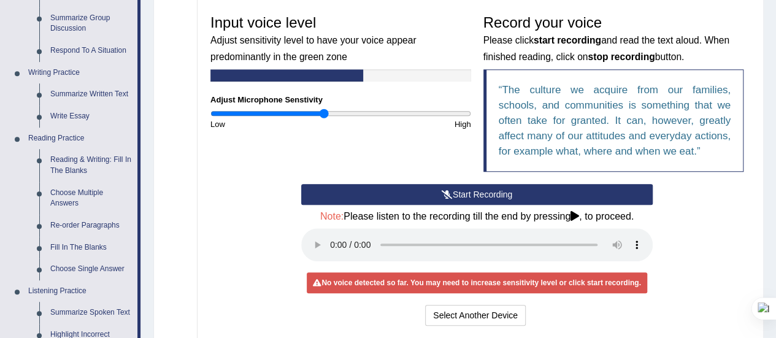
click at [382, 197] on button "Start Recording" at bounding box center [477, 194] width 352 height 21
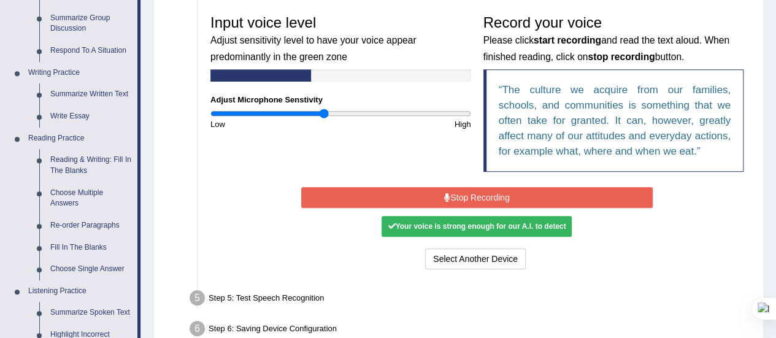
click at [382, 197] on button "Stop Recording" at bounding box center [477, 197] width 352 height 21
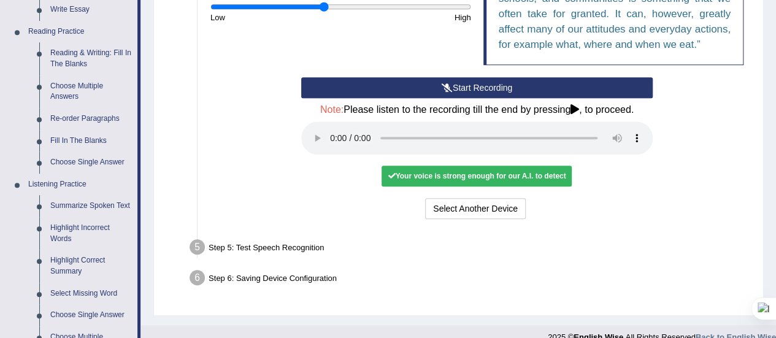
scroll to position [363, 0]
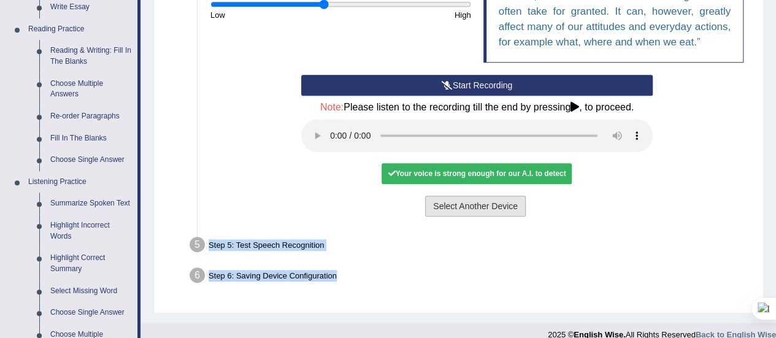
drag, startPoint x: 518, startPoint y: 287, endPoint x: 468, endPoint y: 199, distance: 101.1
click at [468, 199] on ul "Step 1: Grant Permissions To access your microphone(s), we need permission to a…" at bounding box center [459, 27] width 582 height 528
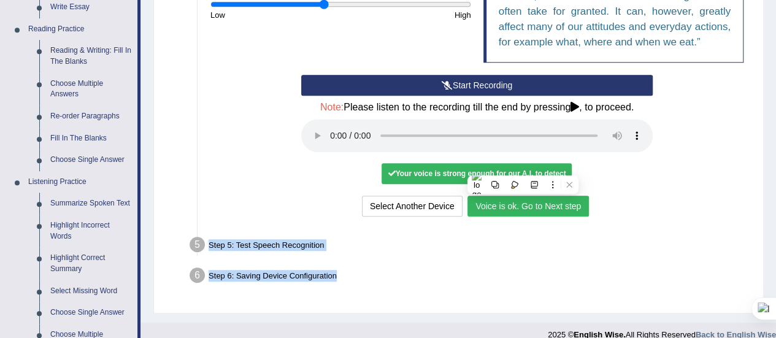
click at [518, 200] on button "Voice is ok. Go to Next step" at bounding box center [528, 206] width 121 height 21
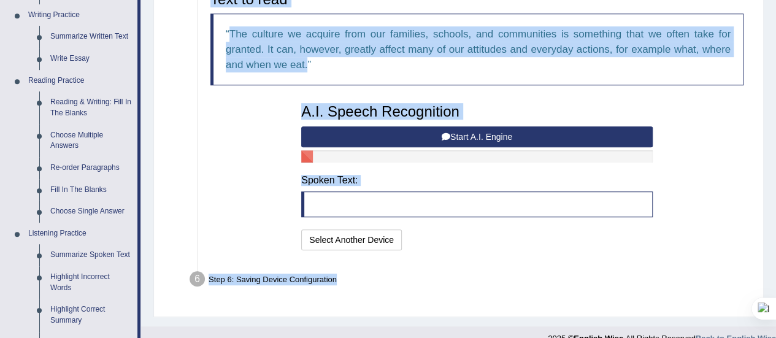
scroll to position [309, 0]
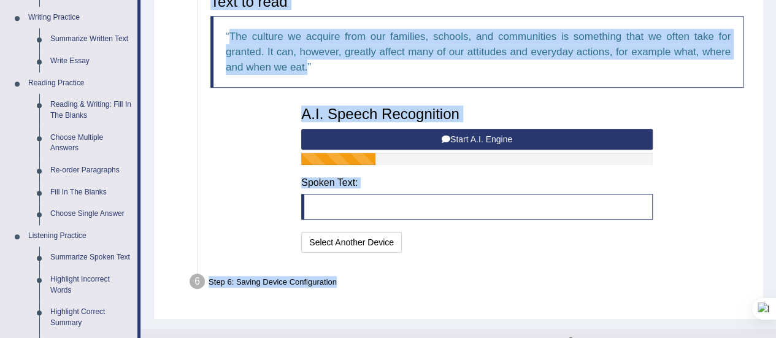
click at [463, 134] on button "Start A.I. Engine" at bounding box center [477, 139] width 352 height 21
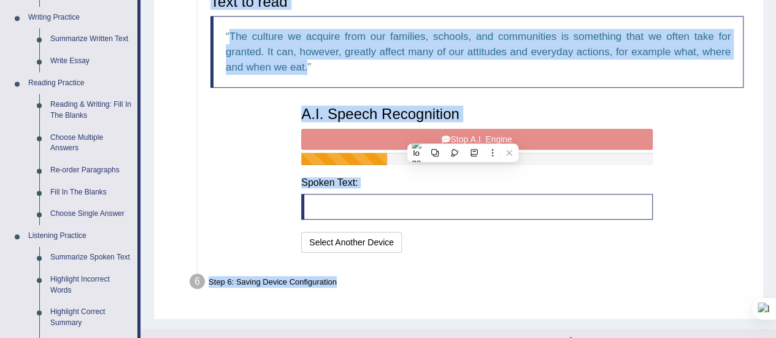
click at [525, 138] on div "A.I. Speech Recognition Start A.I. Engine Stop A.I. Engine Note: Please listen …" at bounding box center [477, 178] width 364 height 156
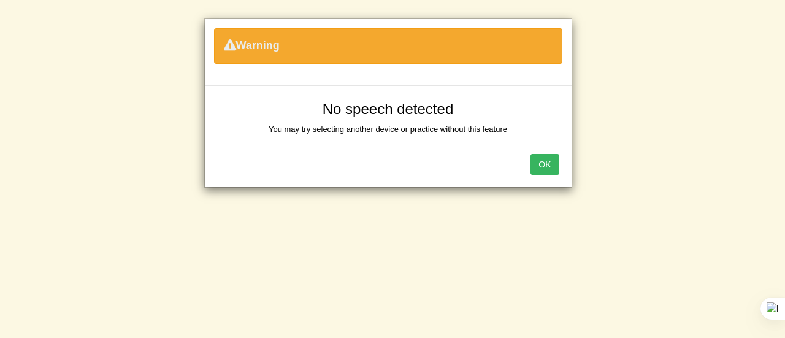
click at [549, 168] on button "OK" at bounding box center [545, 164] width 28 height 21
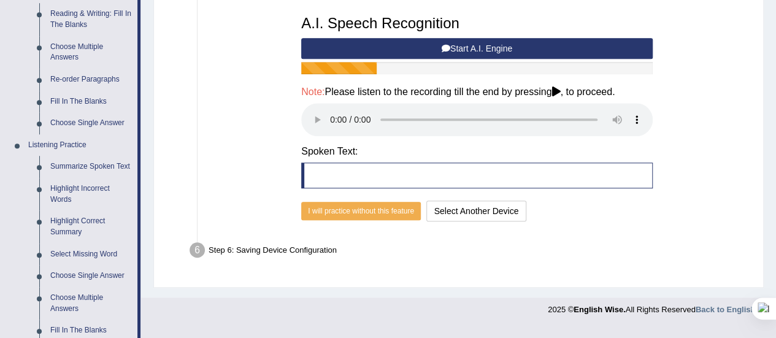
scroll to position [400, 0]
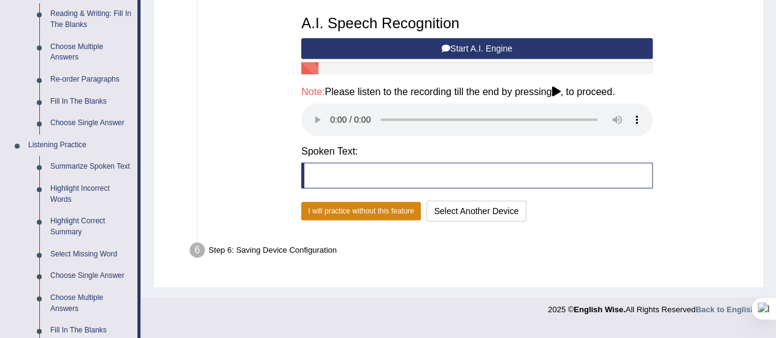
click at [353, 210] on button "I will practice without this feature" at bounding box center [361, 211] width 120 height 18
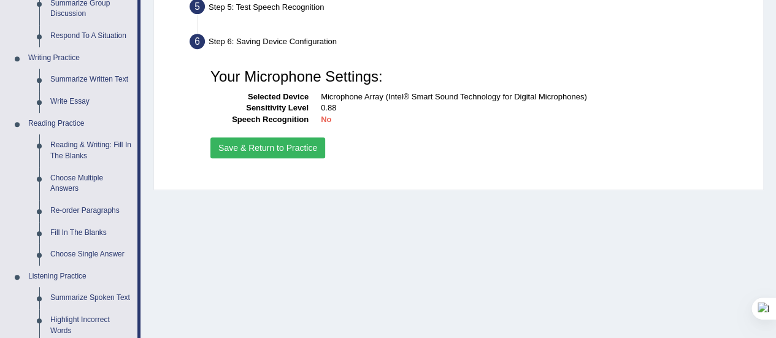
scroll to position [243, 0]
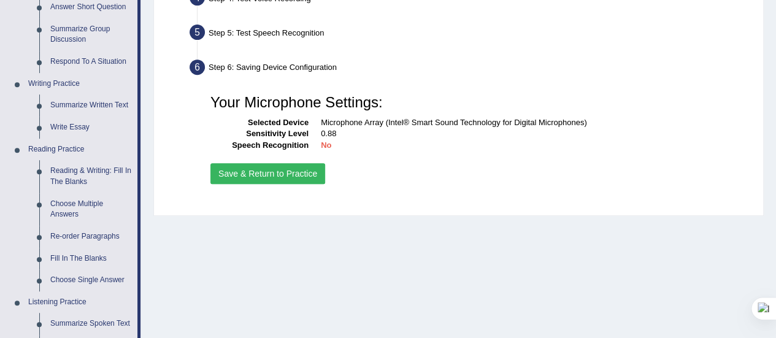
click at [238, 166] on button "Save & Return to Practice" at bounding box center [267, 173] width 115 height 21
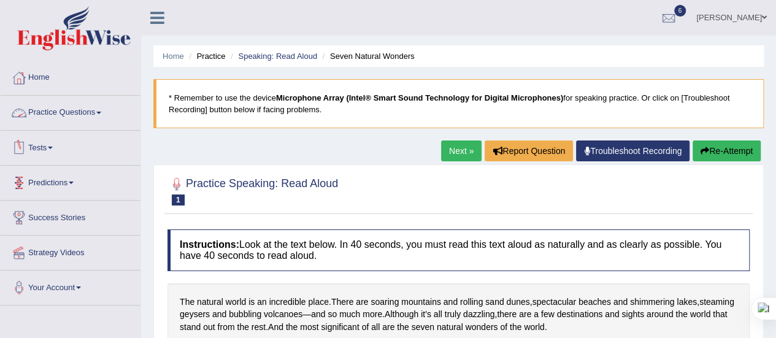
click at [106, 109] on link "Practice Questions" at bounding box center [71, 111] width 140 height 31
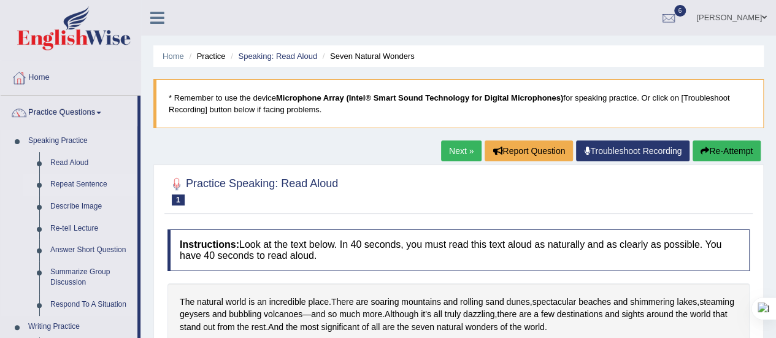
click at [75, 181] on link "Repeat Sentence" at bounding box center [91, 185] width 93 height 22
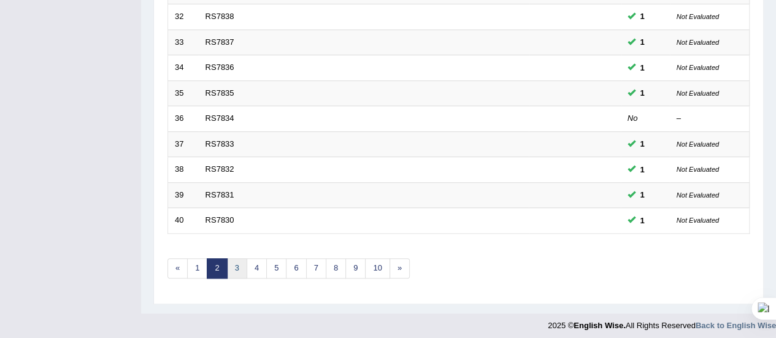
click at [237, 262] on link "3" at bounding box center [237, 268] width 20 height 20
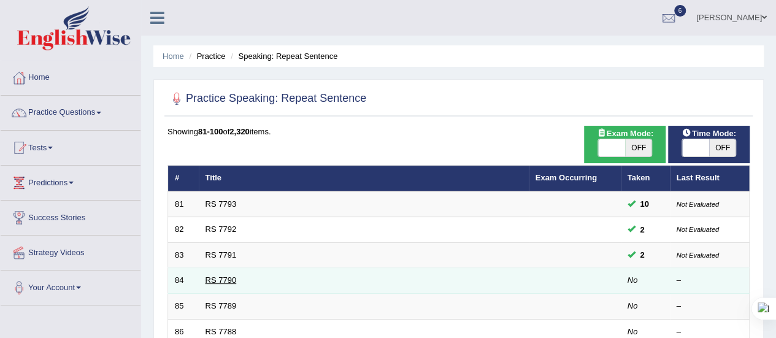
click at [220, 279] on link "RS 7790" at bounding box center [221, 279] width 31 height 9
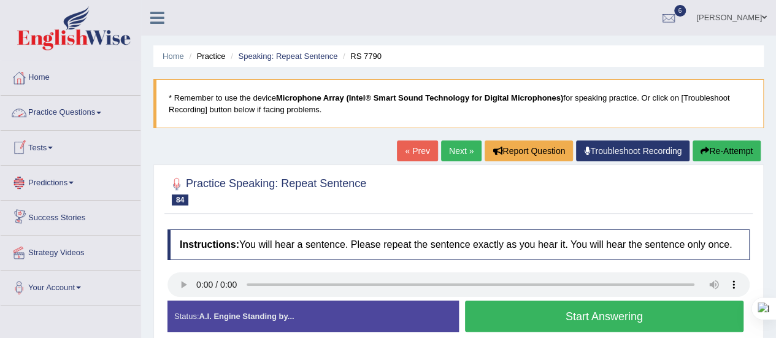
click at [100, 112] on link "Practice Questions" at bounding box center [71, 111] width 140 height 31
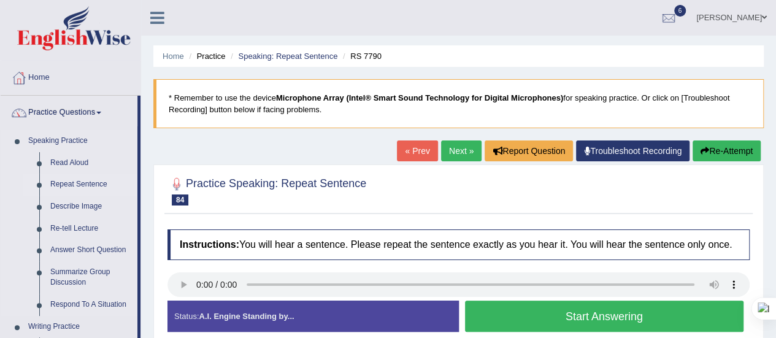
click at [74, 181] on link "Repeat Sentence" at bounding box center [91, 185] width 93 height 22
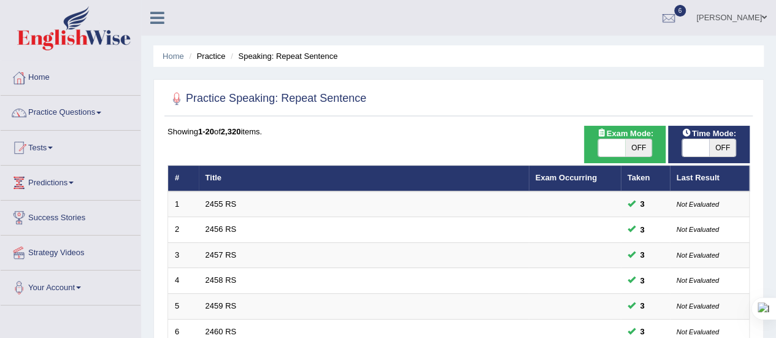
click at [637, 149] on span "OFF" at bounding box center [638, 147] width 27 height 17
checkbox input "true"
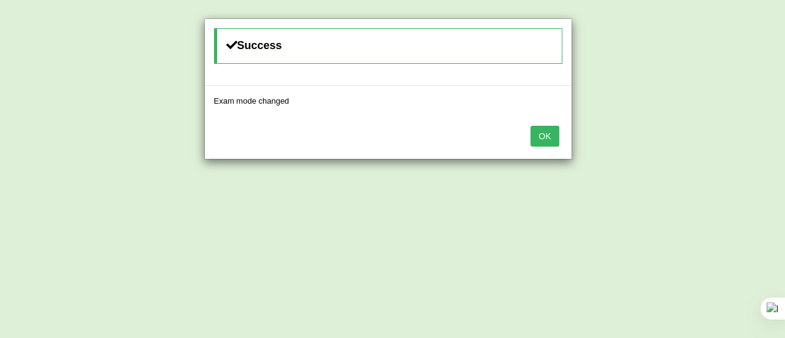
click at [550, 134] on button "OK" at bounding box center [545, 136] width 28 height 21
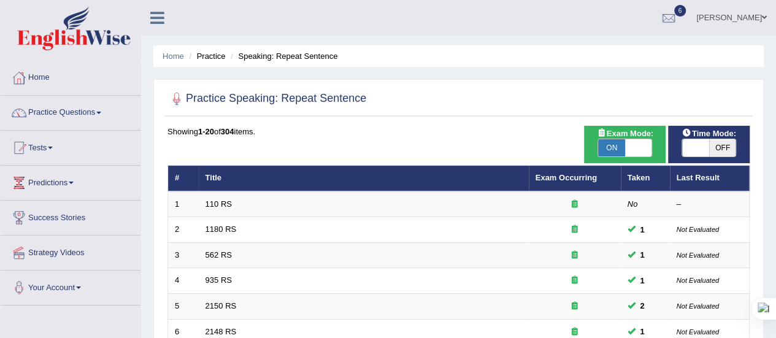
click at [729, 142] on span "OFF" at bounding box center [722, 147] width 27 height 17
checkbox input "true"
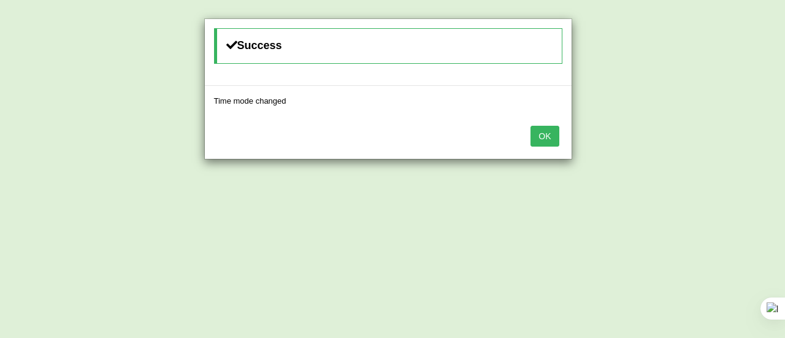
click at [539, 133] on button "OK" at bounding box center [545, 136] width 28 height 21
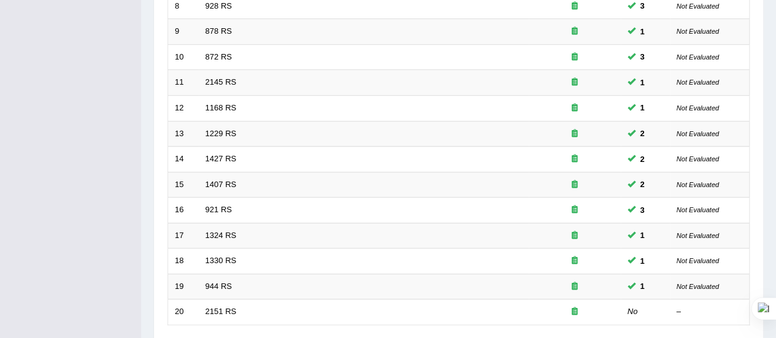
scroll to position [468, 0]
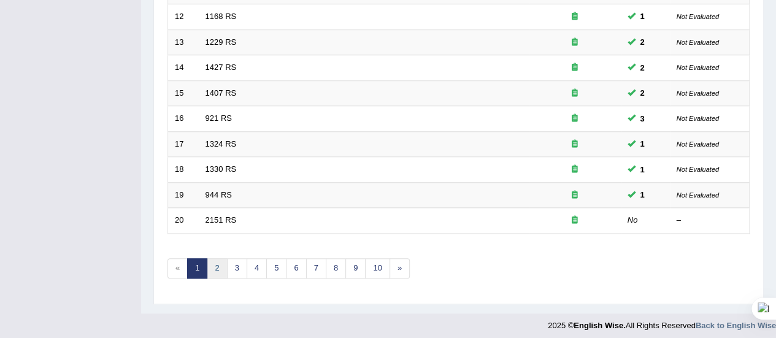
click at [216, 258] on link "2" at bounding box center [217, 268] width 20 height 20
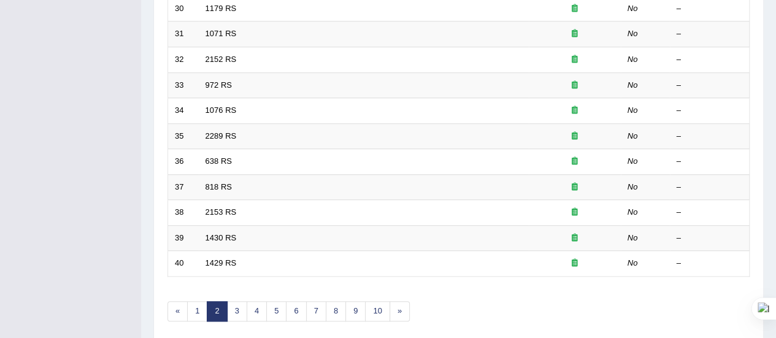
scroll to position [468, 0]
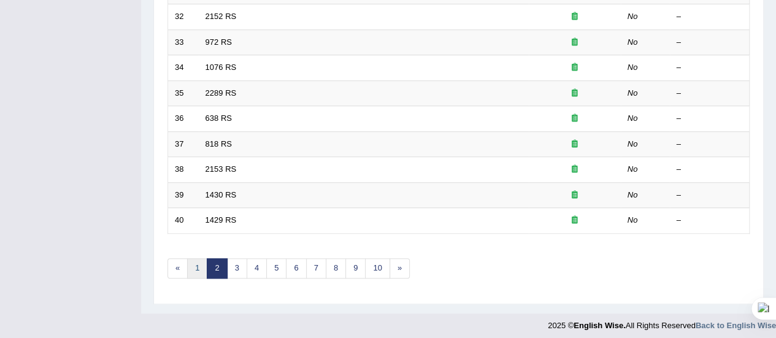
click at [191, 263] on link "1" at bounding box center [197, 268] width 20 height 20
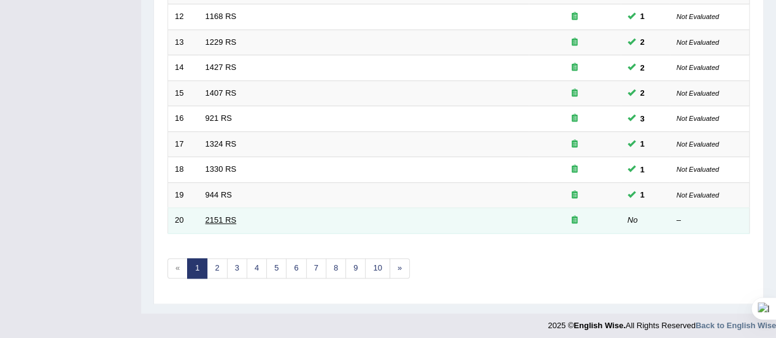
click at [228, 217] on link "2151 RS" at bounding box center [221, 219] width 31 height 9
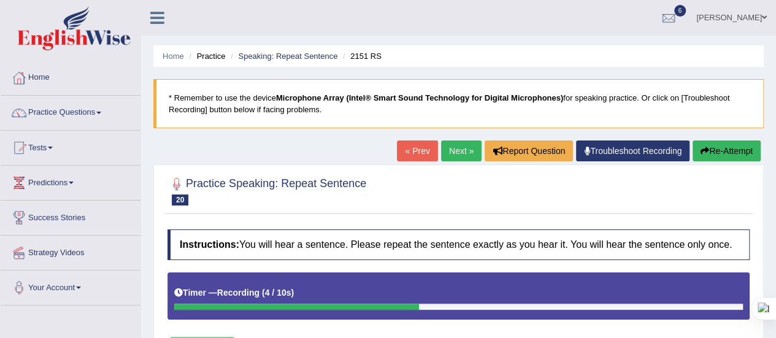
click at [701, 155] on button "Re-Attempt" at bounding box center [727, 151] width 68 height 21
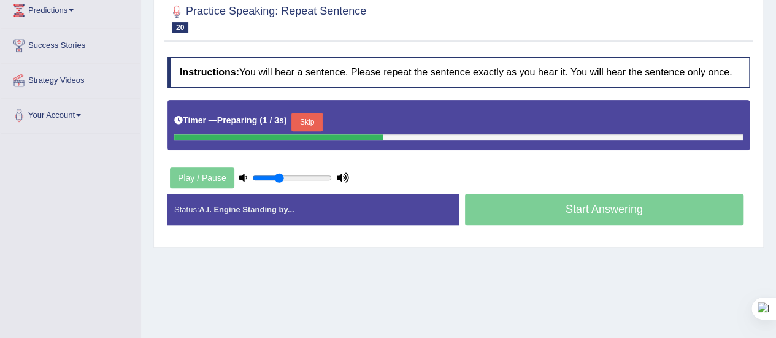
scroll to position [173, 0]
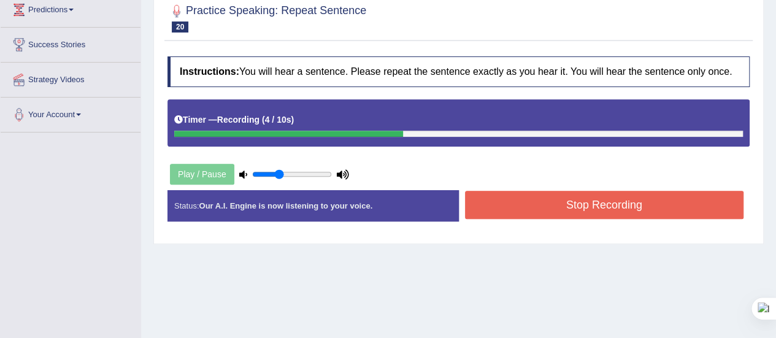
click at [548, 202] on button "Stop Recording" at bounding box center [604, 205] width 279 height 28
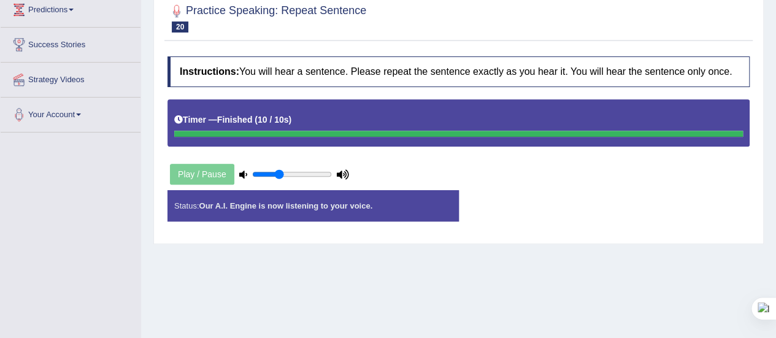
click at [399, 206] on div "Status: Our A.I. Engine is now listening to your voice." at bounding box center [313, 205] width 291 height 31
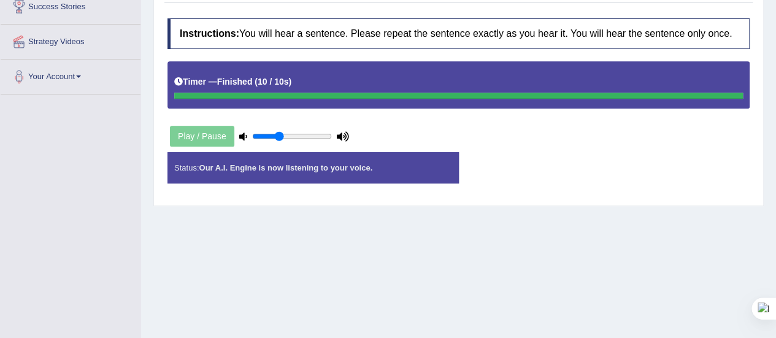
scroll to position [209, 0]
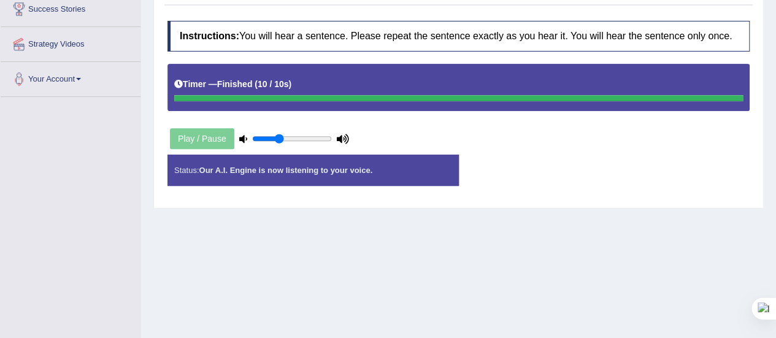
click at [358, 166] on strong "Our A.I. Engine is now listening to your voice." at bounding box center [286, 170] width 174 height 9
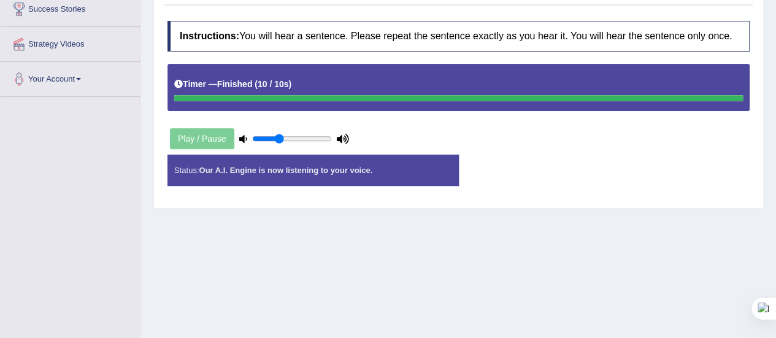
click at [358, 166] on strong "Our A.I. Engine is now listening to your voice." at bounding box center [286, 170] width 174 height 9
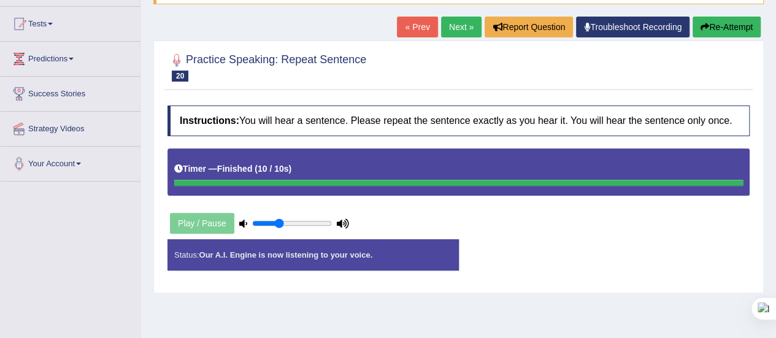
scroll to position [0, 0]
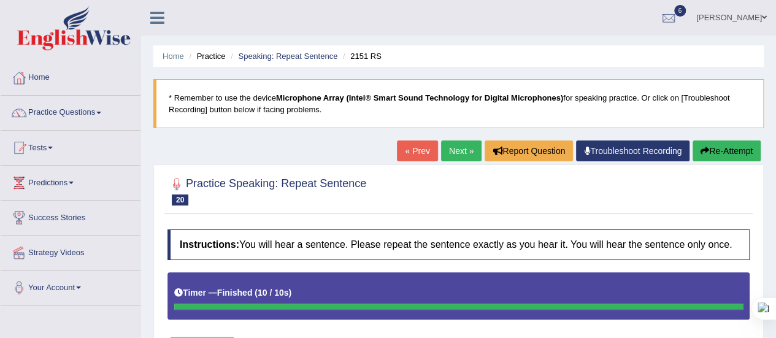
click at [595, 154] on link "Troubleshoot Recording" at bounding box center [633, 151] width 114 height 21
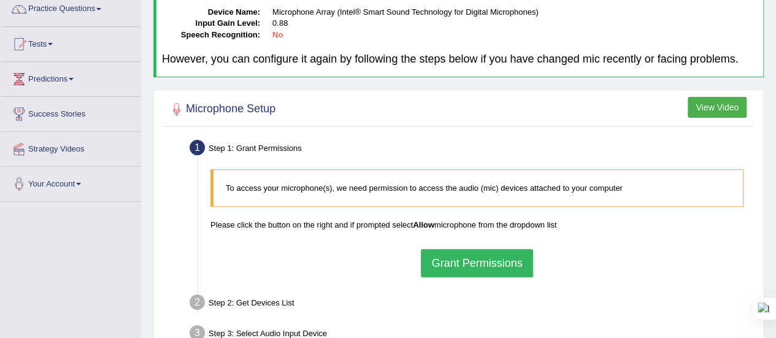
scroll to position [114, 0]
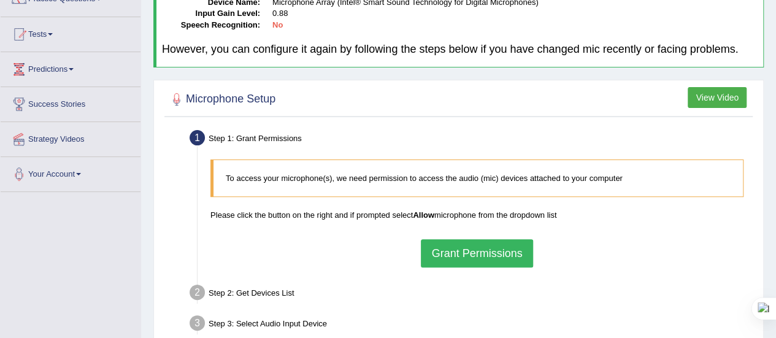
click at [469, 254] on button "Grant Permissions" at bounding box center [477, 253] width 112 height 28
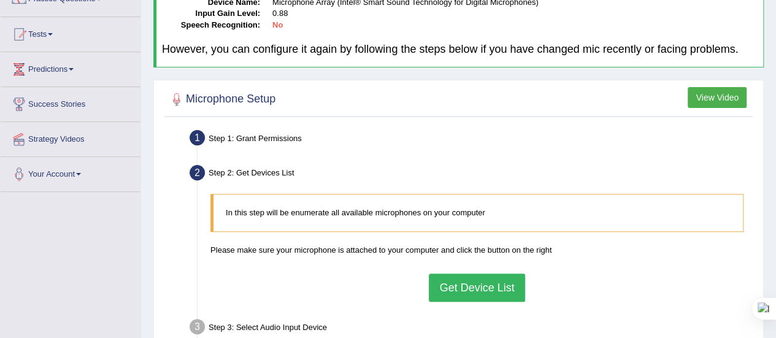
click at [470, 287] on button "Get Device List" at bounding box center [477, 288] width 96 height 28
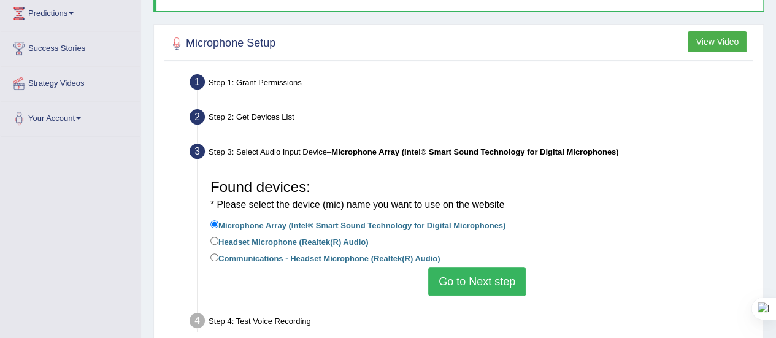
scroll to position [173, 0]
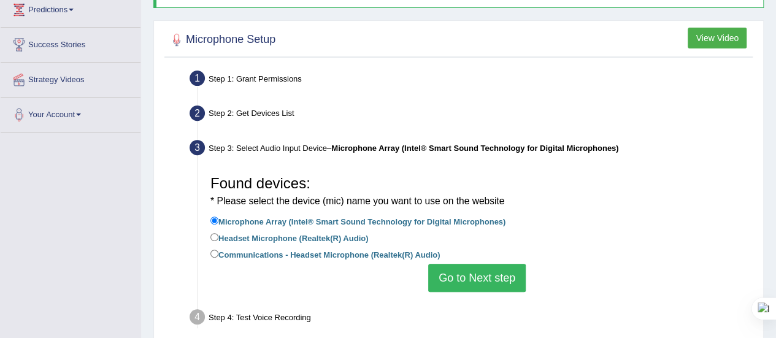
click at [473, 275] on button "Go to Next step" at bounding box center [477, 278] width 98 height 28
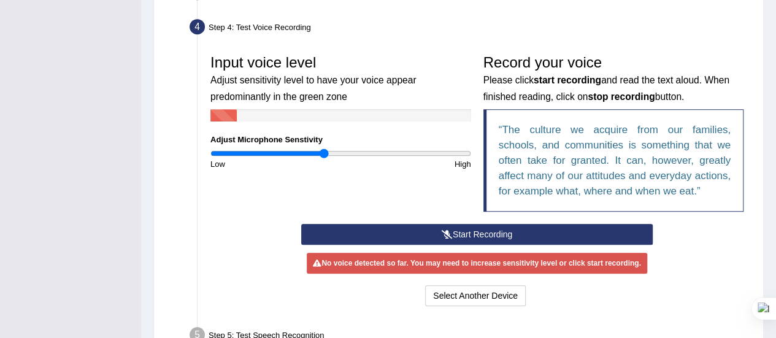
scroll to position [329, 0]
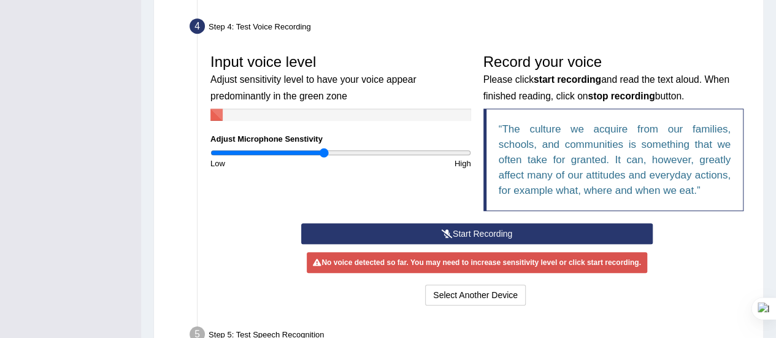
click at [476, 234] on button "Start Recording" at bounding box center [477, 233] width 352 height 21
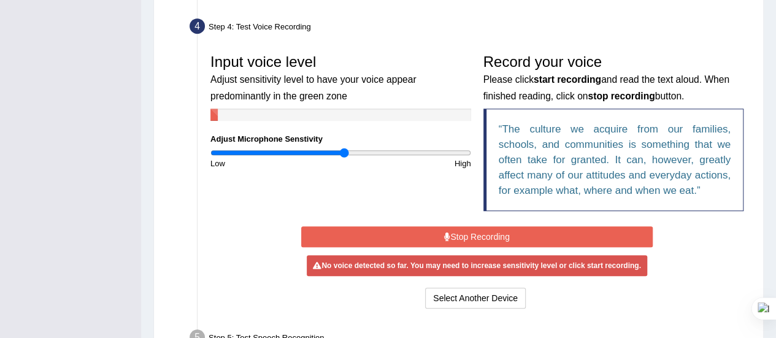
drag, startPoint x: 323, startPoint y: 148, endPoint x: 344, endPoint y: 152, distance: 20.6
click at [344, 152] on input "range" at bounding box center [340, 153] width 261 height 10
click at [389, 235] on button "Stop Recording" at bounding box center [477, 236] width 352 height 21
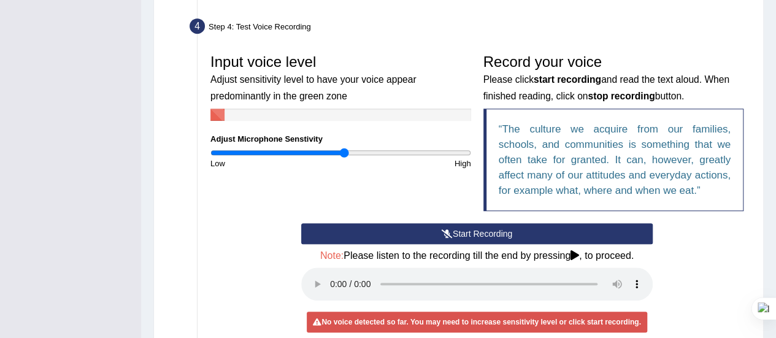
click at [389, 235] on button "Start Recording" at bounding box center [477, 233] width 352 height 21
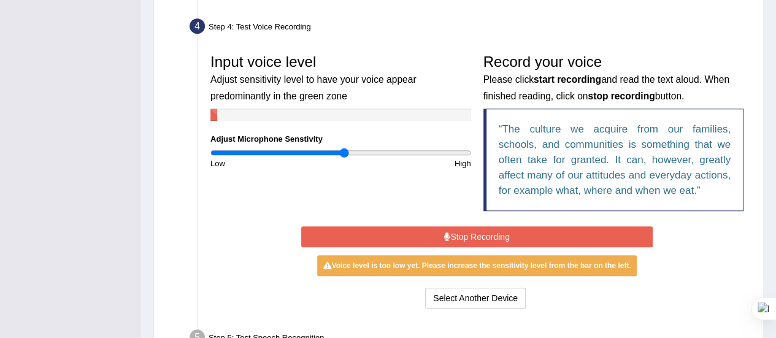
click at [389, 235] on button "Stop Recording" at bounding box center [477, 236] width 352 height 21
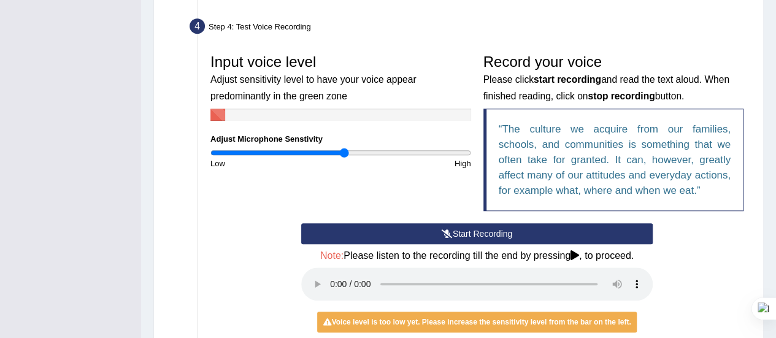
click at [389, 235] on button "Start Recording" at bounding box center [477, 233] width 352 height 21
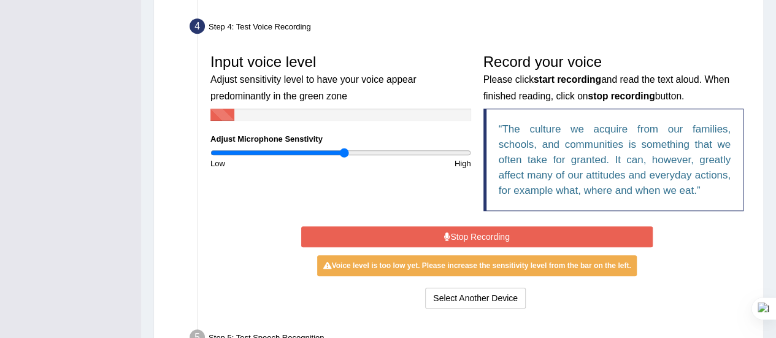
click at [389, 235] on button "Stop Recording" at bounding box center [477, 236] width 352 height 21
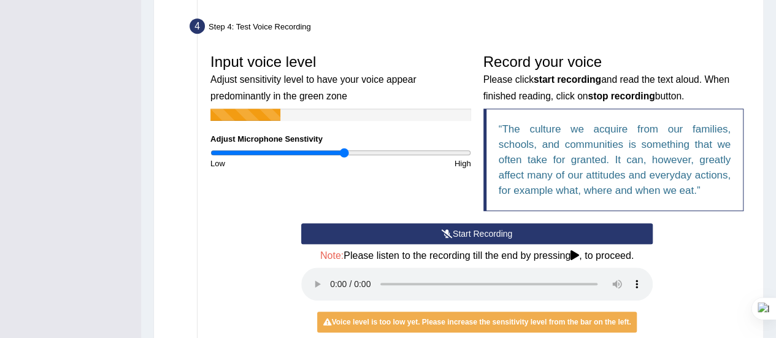
click at [389, 235] on button "Start Recording" at bounding box center [477, 233] width 352 height 21
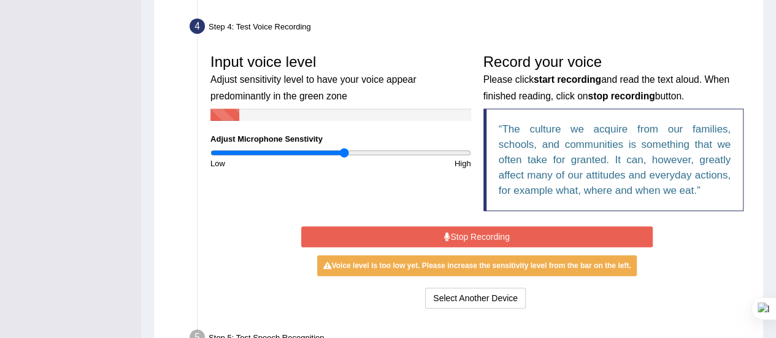
click at [389, 235] on button "Stop Recording" at bounding box center [477, 236] width 352 height 21
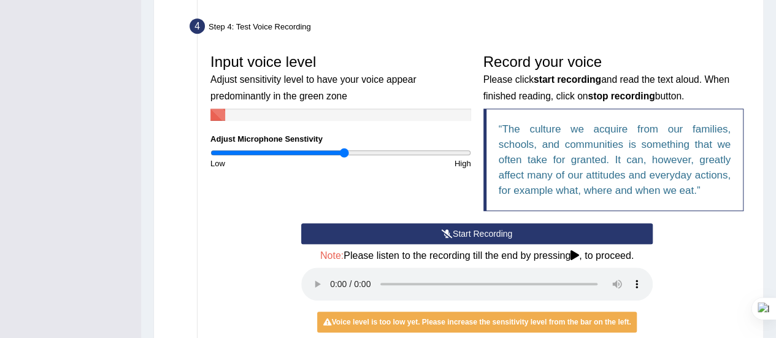
drag, startPoint x: 389, startPoint y: 235, endPoint x: 345, endPoint y: 155, distance: 91.2
click at [345, 155] on div "Input voice level Adjust sensitivity level to have your voice appear predominan…" at bounding box center [476, 208] width 545 height 333
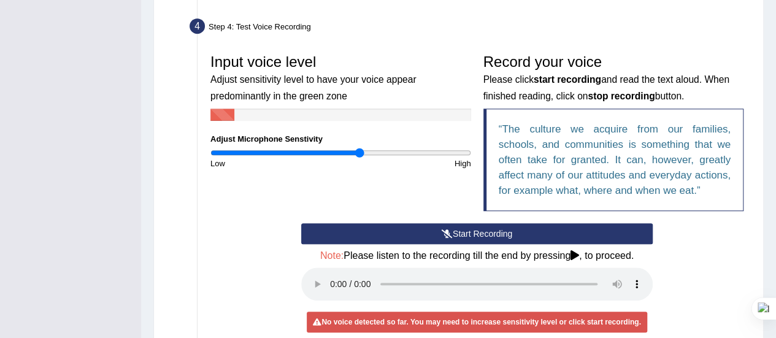
drag, startPoint x: 345, startPoint y: 149, endPoint x: 360, endPoint y: 148, distance: 15.4
click at [360, 148] on input "range" at bounding box center [340, 153] width 261 height 10
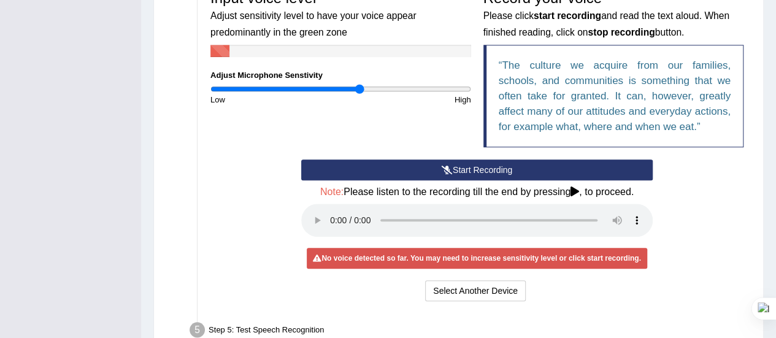
scroll to position [394, 0]
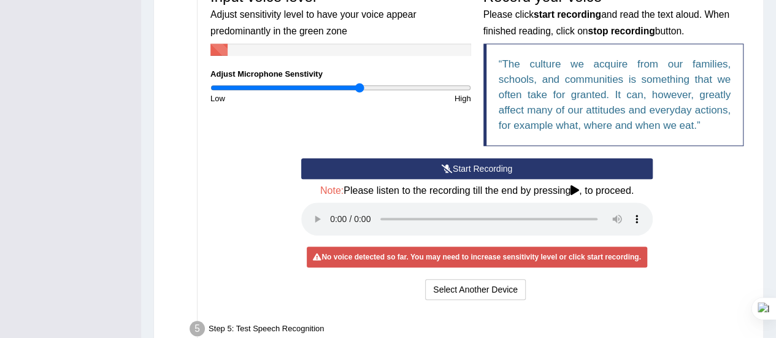
click at [456, 166] on button "Start Recording" at bounding box center [477, 168] width 352 height 21
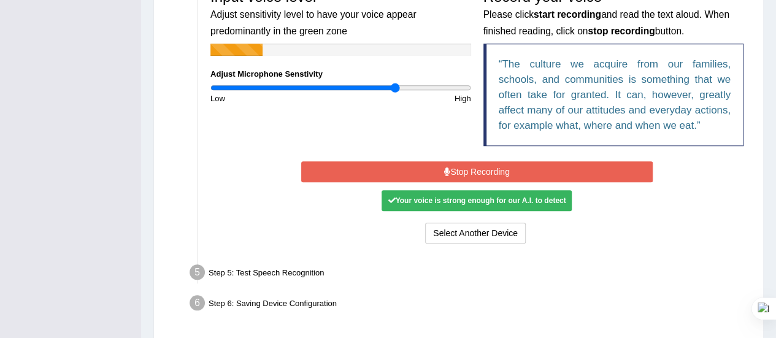
drag, startPoint x: 363, startPoint y: 87, endPoint x: 396, endPoint y: 89, distance: 32.6
type input "1.44"
click at [396, 89] on input "range" at bounding box center [340, 88] width 261 height 10
click at [431, 169] on button "Stop Recording" at bounding box center [477, 171] width 352 height 21
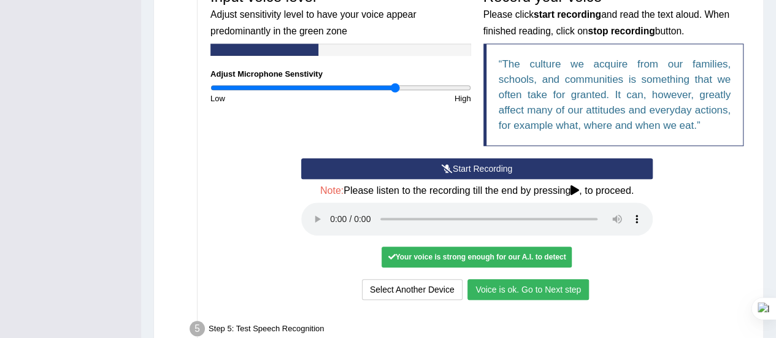
scroll to position [490, 0]
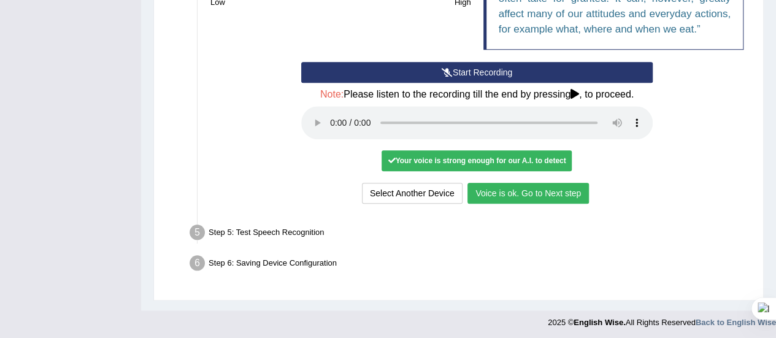
click at [539, 188] on button "Voice is ok. Go to Next step" at bounding box center [528, 193] width 121 height 21
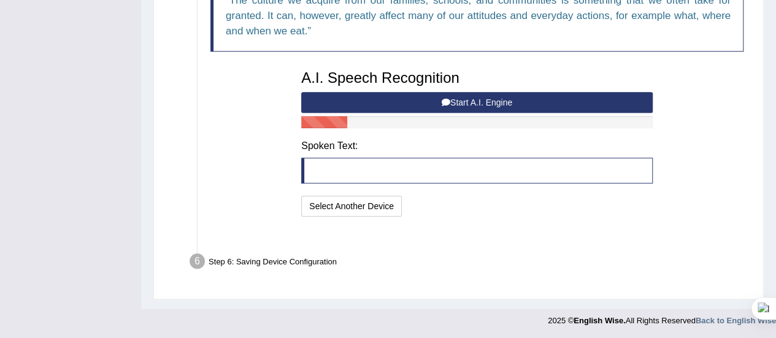
scroll to position [442, 0]
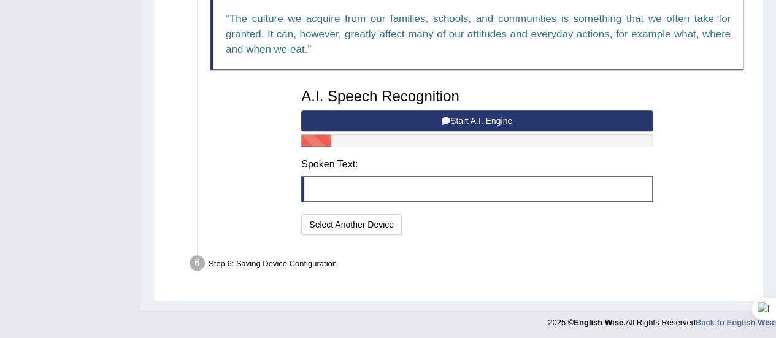
click at [502, 122] on button "Start A.I. Engine" at bounding box center [477, 120] width 352 height 21
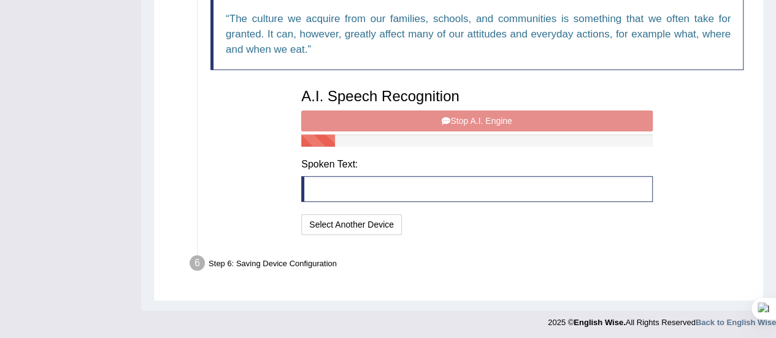
click at [502, 122] on div "A.I. Speech Recognition Start A.I. Engine Stop A.I. Engine Note: Please listen …" at bounding box center [477, 160] width 364 height 156
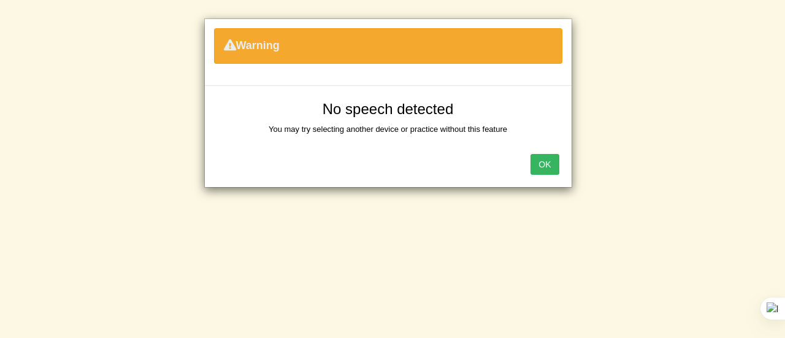
click at [537, 161] on button "OK" at bounding box center [545, 164] width 28 height 21
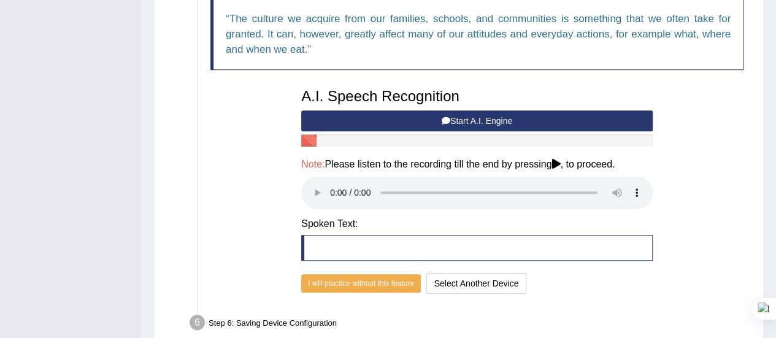
scroll to position [501, 0]
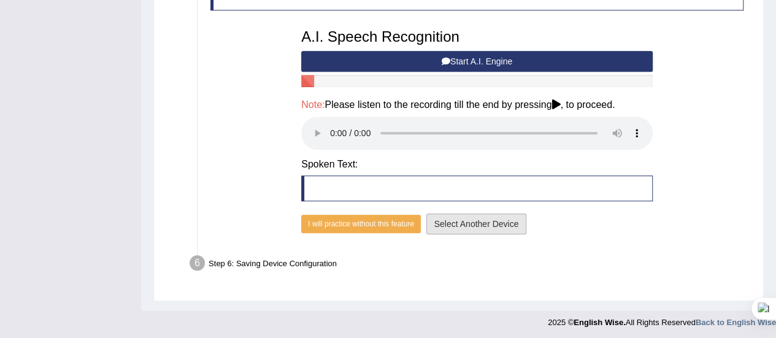
click at [447, 221] on button "Select Another Device" at bounding box center [476, 224] width 101 height 21
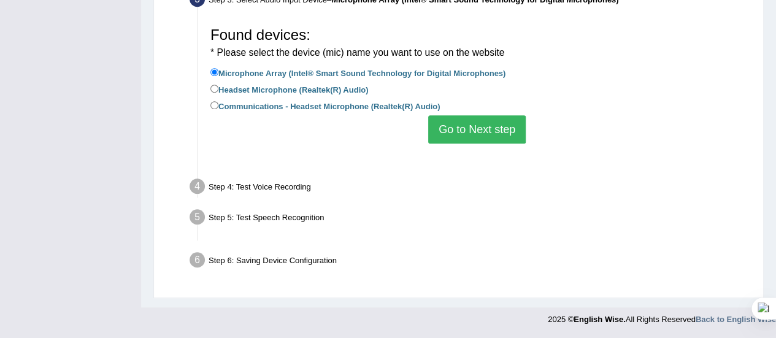
scroll to position [306, 0]
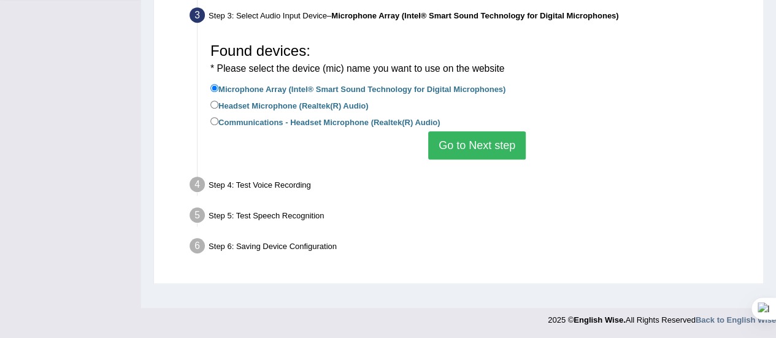
click at [282, 101] on label "Headset Microphone (Realtek(R) Audio)" at bounding box center [289, 104] width 158 height 13
click at [218, 101] on input "Headset Microphone (Realtek(R) Audio)" at bounding box center [214, 105] width 8 height 8
radio input "true"
click at [447, 142] on button "Go to Next step" at bounding box center [477, 145] width 98 height 28
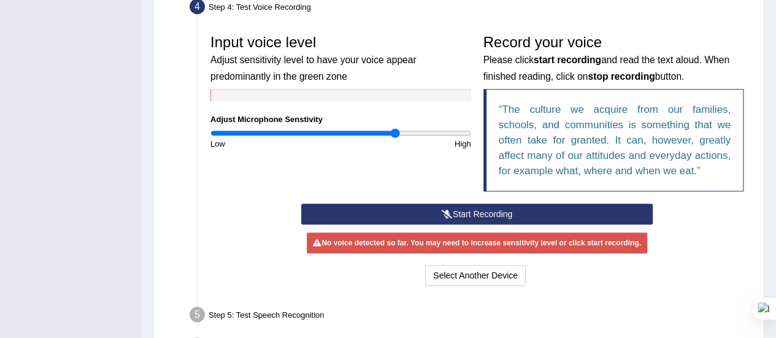
scroll to position [351, 0]
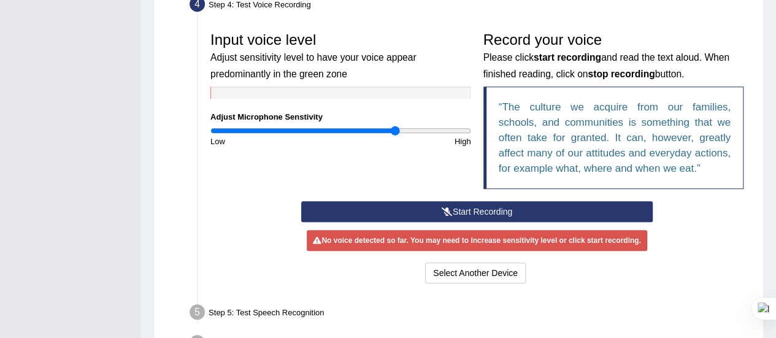
click at [333, 210] on button "Start Recording" at bounding box center [477, 211] width 352 height 21
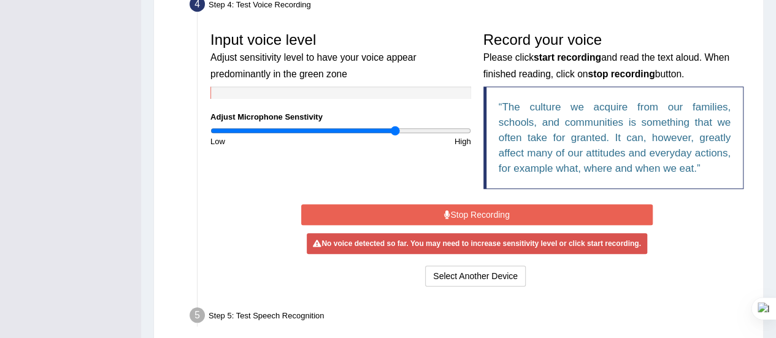
click at [333, 210] on button "Stop Recording" at bounding box center [477, 214] width 352 height 21
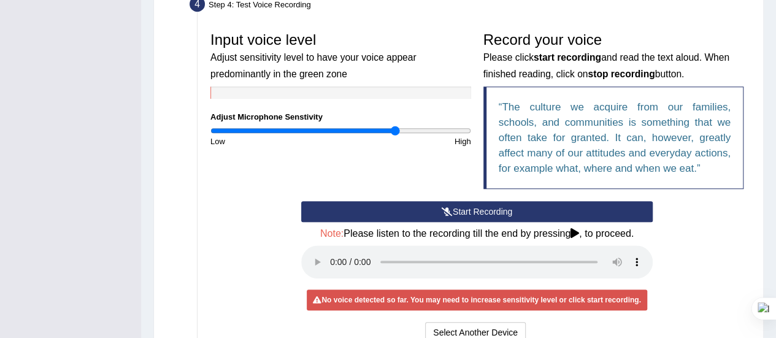
click at [333, 210] on button "Start Recording" at bounding box center [477, 211] width 352 height 21
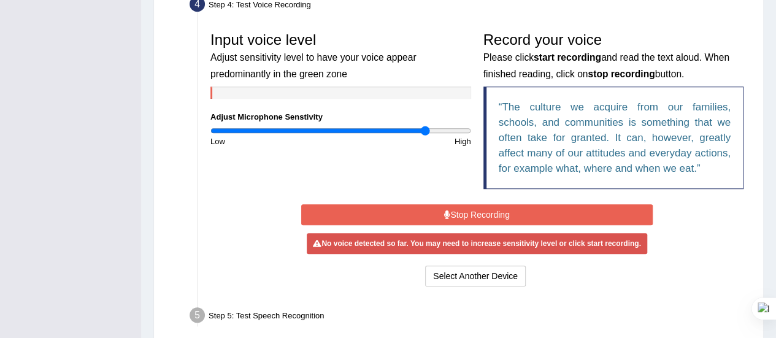
drag, startPoint x: 393, startPoint y: 126, endPoint x: 425, endPoint y: 129, distance: 31.5
click at [425, 129] on input "range" at bounding box center [340, 131] width 261 height 10
click at [417, 207] on button "Stop Recording" at bounding box center [477, 214] width 352 height 21
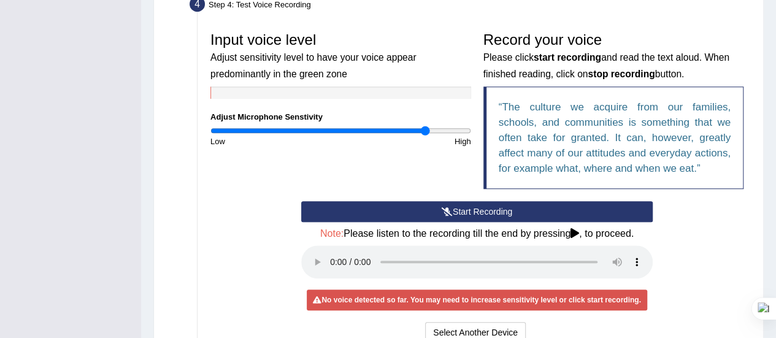
click at [417, 207] on button "Start Recording" at bounding box center [477, 211] width 352 height 21
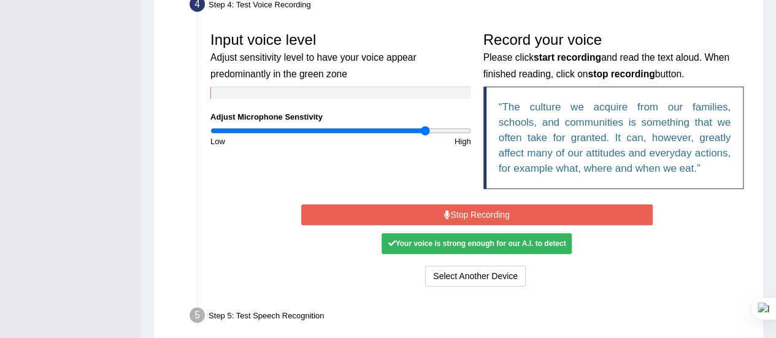
click at [388, 220] on button "Stop Recording" at bounding box center [477, 214] width 352 height 21
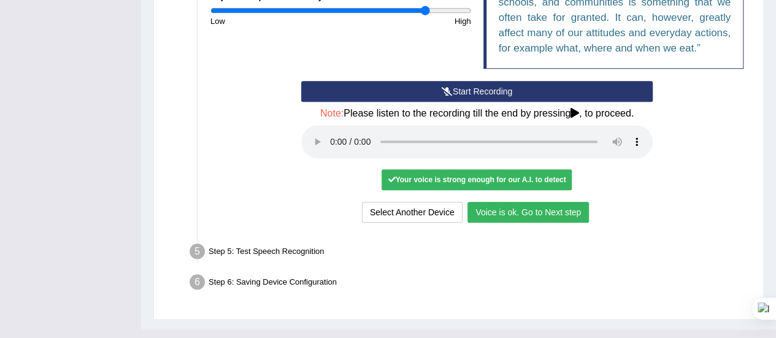
scroll to position [486, 0]
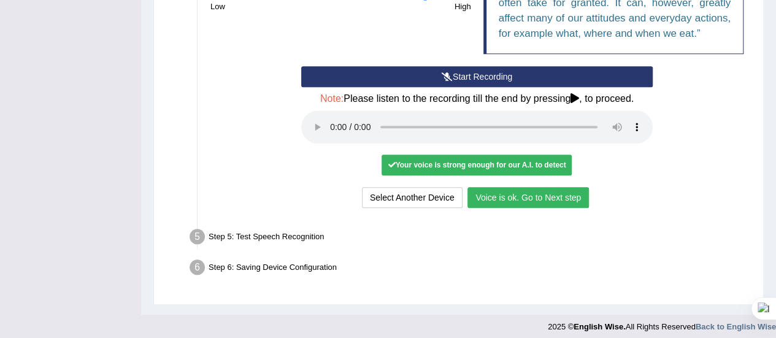
click at [507, 196] on button "Voice is ok. Go to Next step" at bounding box center [528, 197] width 121 height 21
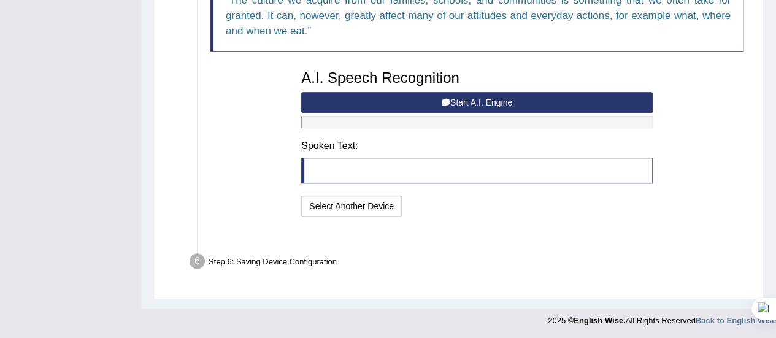
scroll to position [442, 0]
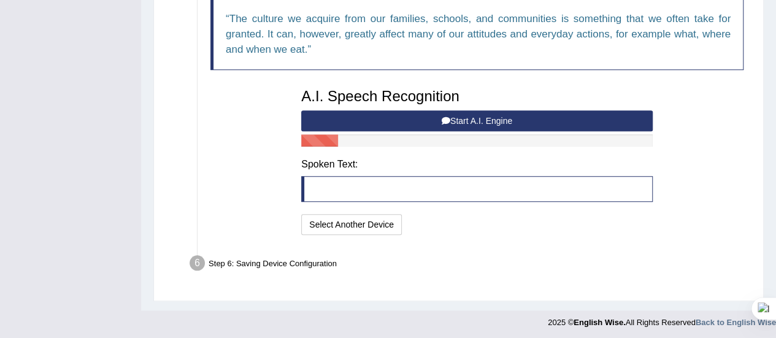
click at [518, 118] on button "Start A.I. Engine" at bounding box center [477, 120] width 352 height 21
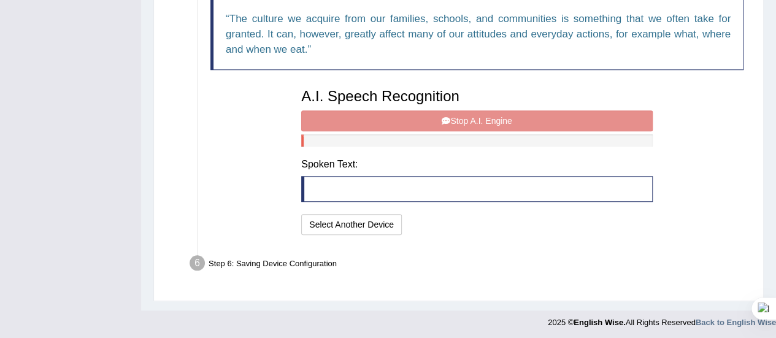
click at [518, 118] on div "A.I. Speech Recognition Start A.I. Engine Stop A.I. Engine Note: Please listen …" at bounding box center [477, 160] width 364 height 156
click at [520, 116] on div "A.I. Speech Recognition Start A.I. Engine Stop A.I. Engine Note: Please listen …" at bounding box center [477, 160] width 364 height 156
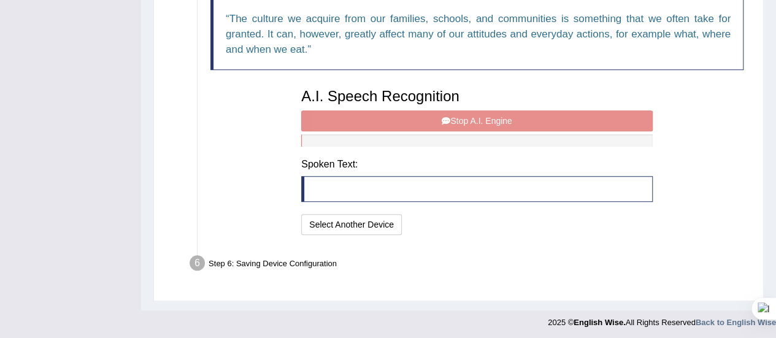
click at [520, 116] on div "A.I. Speech Recognition Start A.I. Engine Stop A.I. Engine Note: Please listen …" at bounding box center [477, 160] width 364 height 156
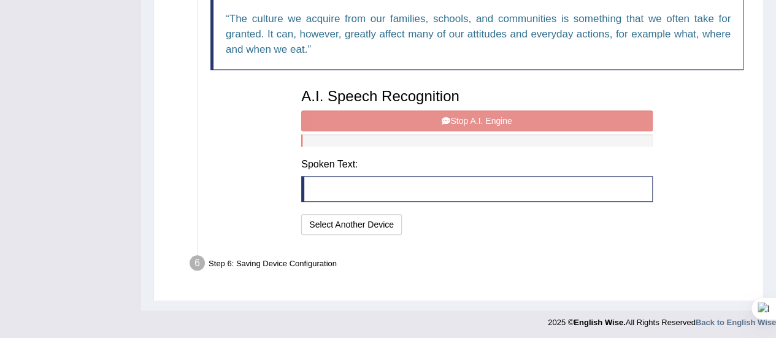
click at [520, 116] on div "A.I. Speech Recognition Start A.I. Engine Stop A.I. Engine Note: Please listen …" at bounding box center [477, 160] width 364 height 156
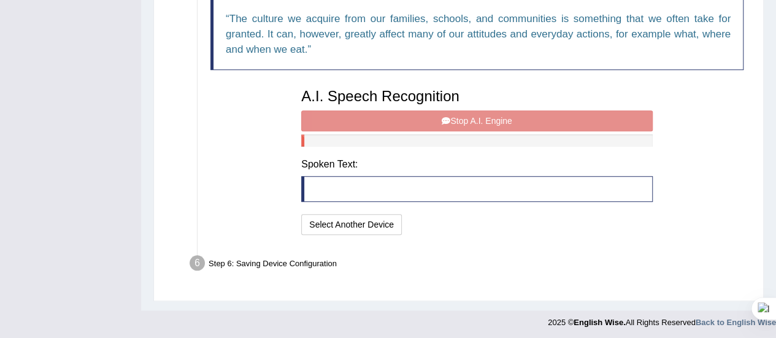
click at [520, 116] on div "A.I. Speech Recognition Start A.I. Engine Stop A.I. Engine Note: Please listen …" at bounding box center [477, 160] width 364 height 156
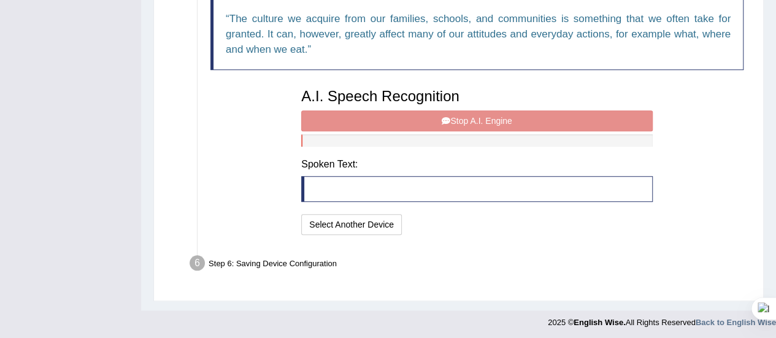
click at [520, 116] on div "A.I. Speech Recognition Start A.I. Engine Stop A.I. Engine Note: Please listen …" at bounding box center [477, 160] width 364 height 156
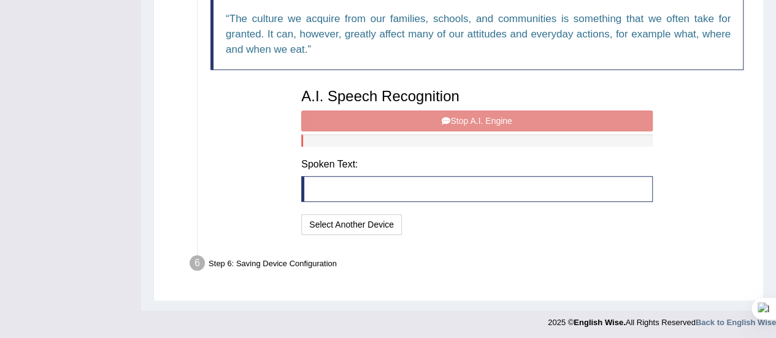
click at [520, 116] on div "A.I. Speech Recognition Start A.I. Engine Stop A.I. Engine Note: Please listen …" at bounding box center [477, 160] width 364 height 156
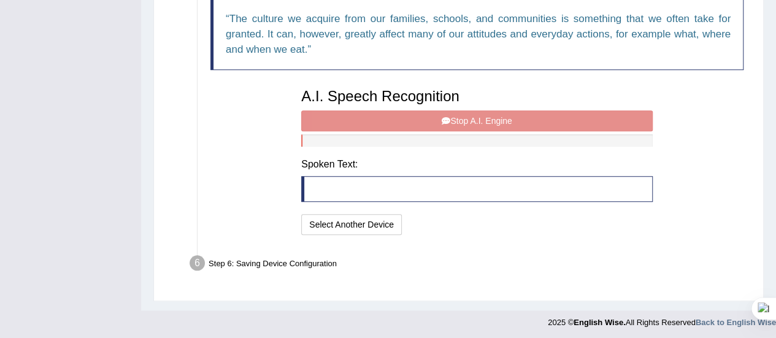
click at [520, 116] on div "A.I. Speech Recognition Start A.I. Engine Stop A.I. Engine Note: Please listen …" at bounding box center [477, 160] width 364 height 156
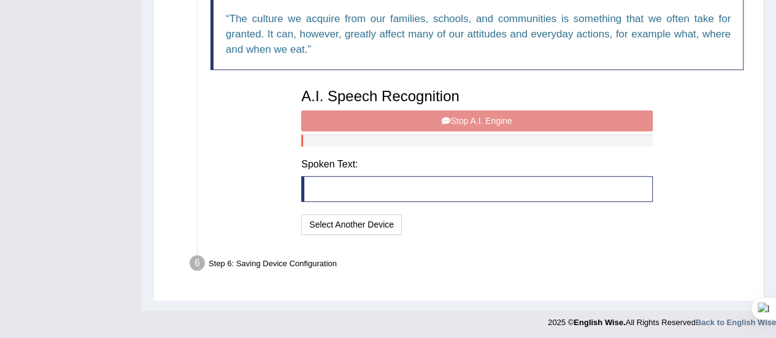
click at [520, 116] on div "A.I. Speech Recognition Start A.I. Engine Stop A.I. Engine Note: Please listen …" at bounding box center [477, 160] width 364 height 156
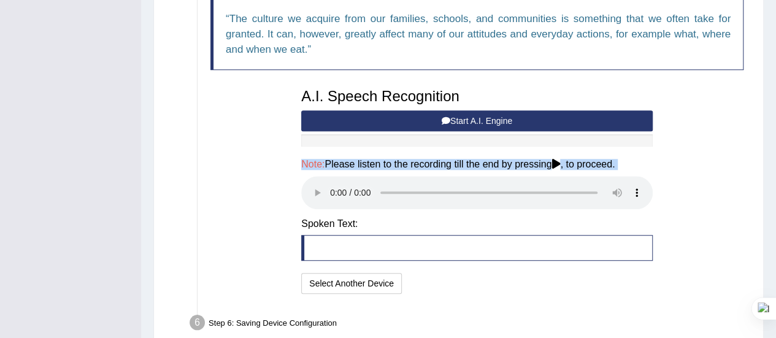
click at [373, 164] on h4 "Note: Please listen to the recording till the end by pressing , to proceed." at bounding box center [477, 164] width 352 height 11
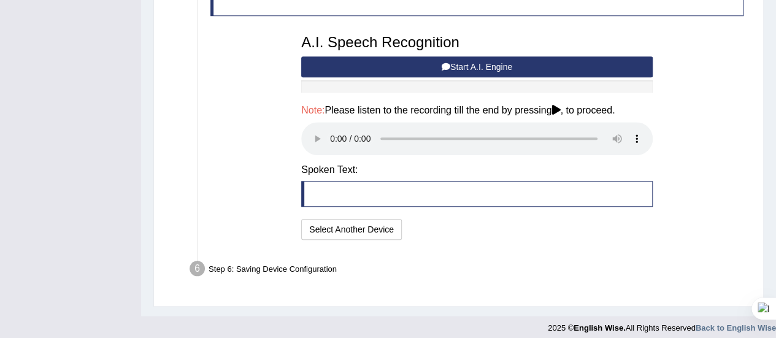
scroll to position [496, 0]
click at [346, 190] on blockquote at bounding box center [477, 194] width 352 height 26
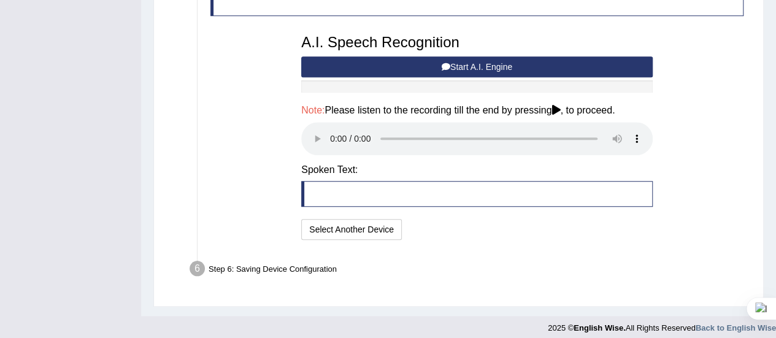
click at [346, 190] on blockquote at bounding box center [477, 194] width 352 height 26
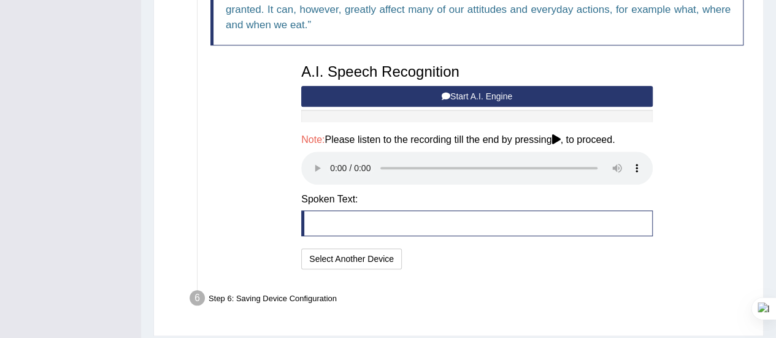
scroll to position [501, 0]
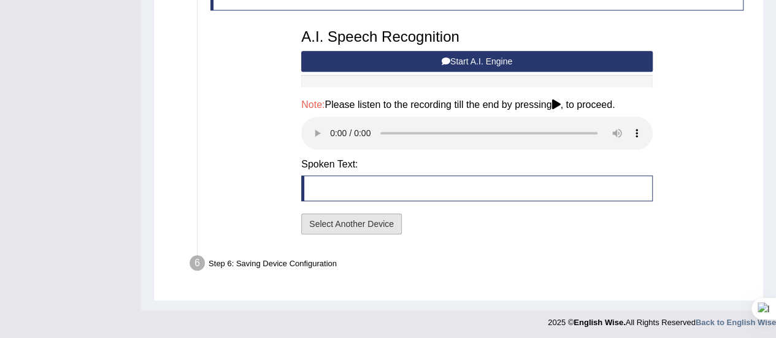
click at [333, 227] on button "Select Another Device" at bounding box center [351, 224] width 101 height 21
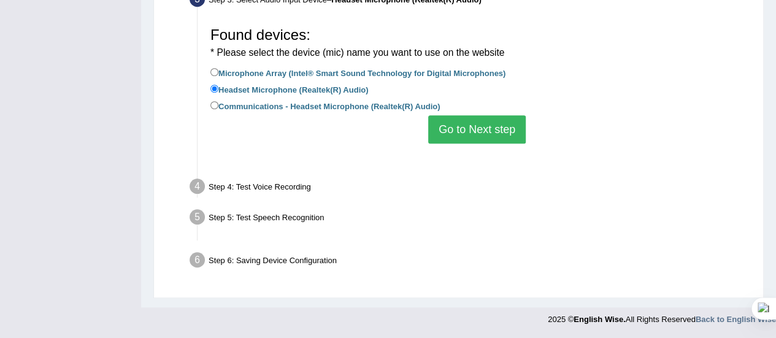
scroll to position [306, 0]
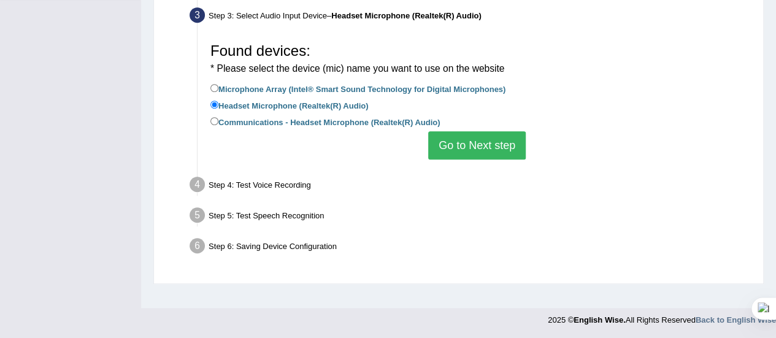
click at [441, 153] on button "Go to Next step" at bounding box center [477, 145] width 98 height 28
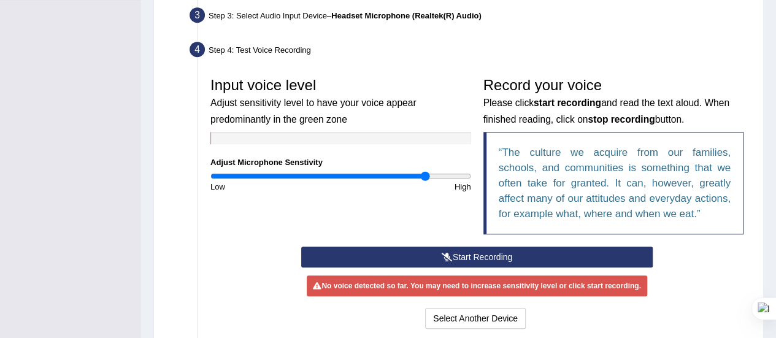
click at [410, 255] on button "Start Recording" at bounding box center [477, 257] width 352 height 21
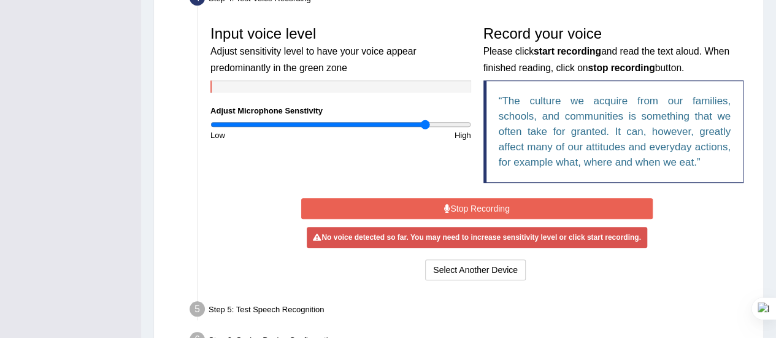
scroll to position [362, 0]
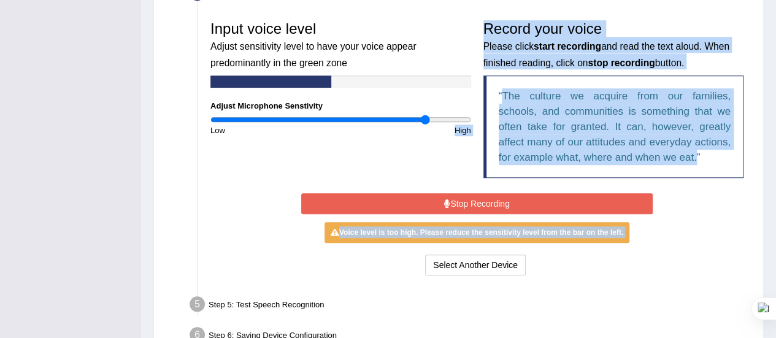
drag, startPoint x: 410, startPoint y: 255, endPoint x: 433, endPoint y: 163, distance: 95.4
click at [433, 163] on div "Input voice level Adjust sensitivity level to have your voice appear predominan…" at bounding box center [476, 147] width 545 height 276
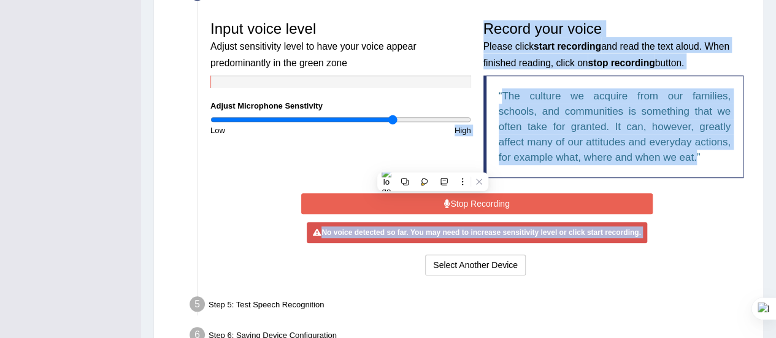
drag, startPoint x: 423, startPoint y: 117, endPoint x: 393, endPoint y: 118, distance: 30.1
type input "1.42"
click at [393, 118] on input "range" at bounding box center [340, 120] width 261 height 10
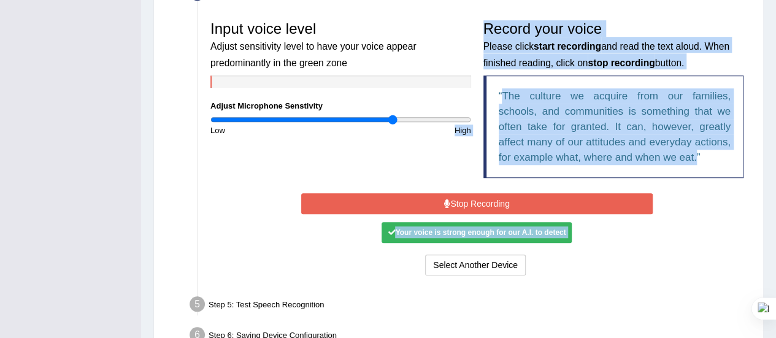
click at [387, 200] on button "Stop Recording" at bounding box center [477, 203] width 352 height 21
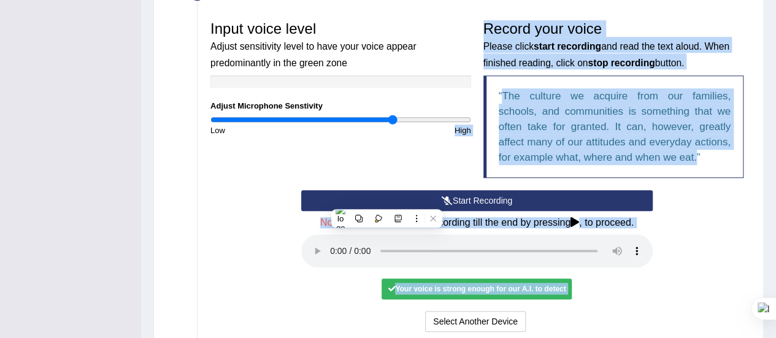
click at [545, 126] on q "The culture we acquire from our families, schools, and communities is something…" at bounding box center [615, 126] width 233 height 73
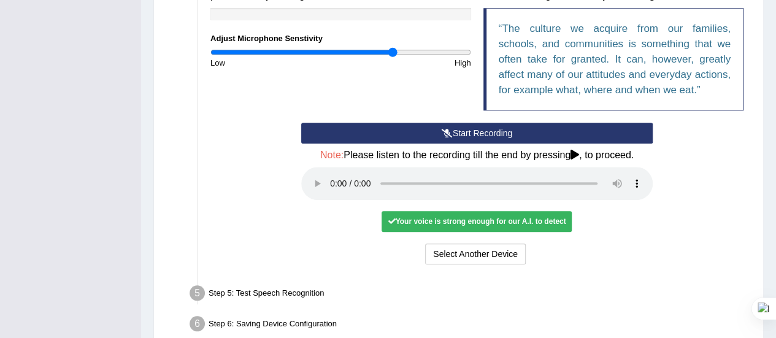
scroll to position [429, 0]
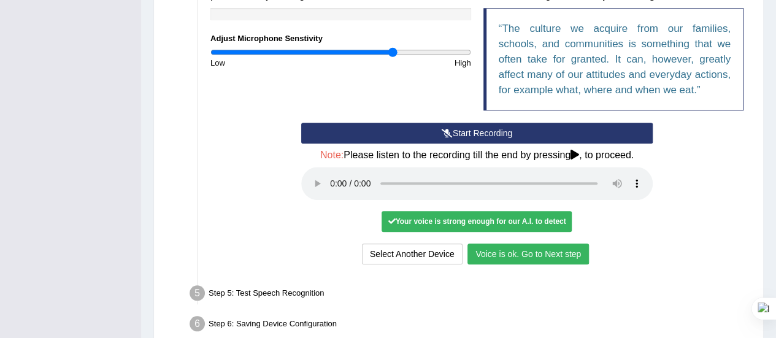
click at [488, 255] on button "Voice is ok. Go to Next step" at bounding box center [528, 254] width 121 height 21
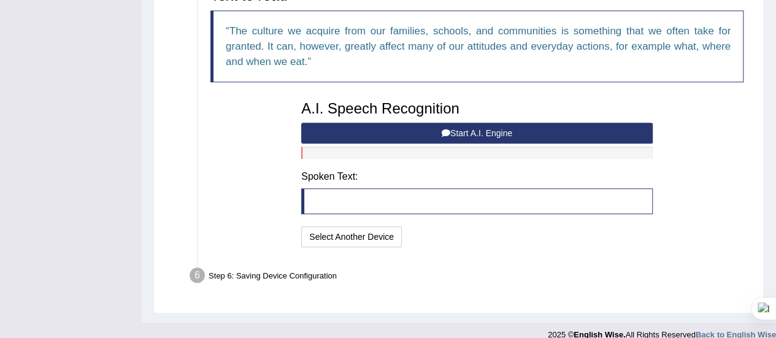
click at [459, 131] on button "Start A.I. Engine" at bounding box center [477, 133] width 352 height 21
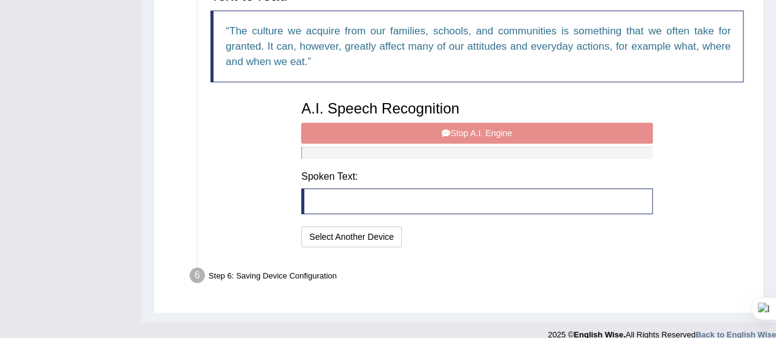
click at [459, 131] on div "A.I. Speech Recognition Start A.I. Engine Stop A.I. Engine Note: Please listen …" at bounding box center [477, 172] width 364 height 156
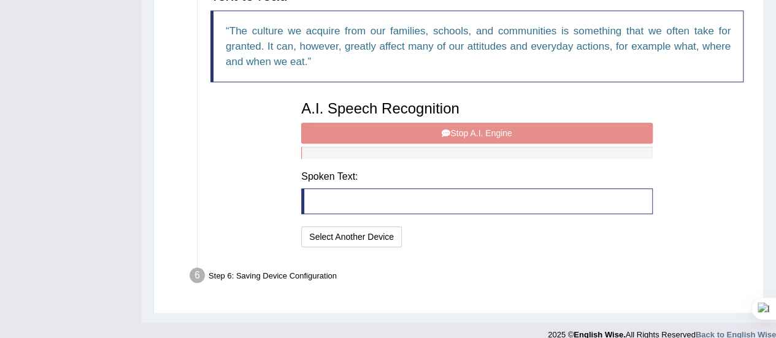
click at [459, 131] on div "A.I. Speech Recognition Start A.I. Engine Stop A.I. Engine Note: Please listen …" at bounding box center [477, 172] width 364 height 156
drag, startPoint x: 459, startPoint y: 131, endPoint x: 431, endPoint y: 131, distance: 27.6
click at [431, 131] on div "A.I. Speech Recognition Start A.I. Engine Stop A.I. Engine Note: Please listen …" at bounding box center [477, 172] width 364 height 156
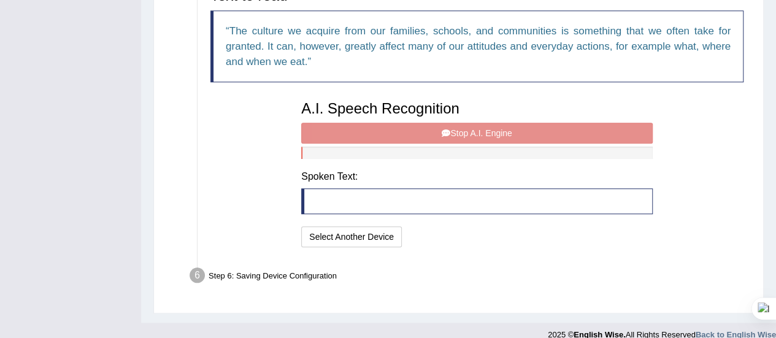
click at [431, 131] on div "A.I. Speech Recognition Start A.I. Engine Stop A.I. Engine Note: Please listen …" at bounding box center [477, 172] width 364 height 156
drag, startPoint x: 431, startPoint y: 131, endPoint x: 387, endPoint y: 129, distance: 44.8
click at [387, 129] on div "A.I. Speech Recognition Start A.I. Engine Stop A.I. Engine Note: Please listen …" at bounding box center [477, 172] width 364 height 156
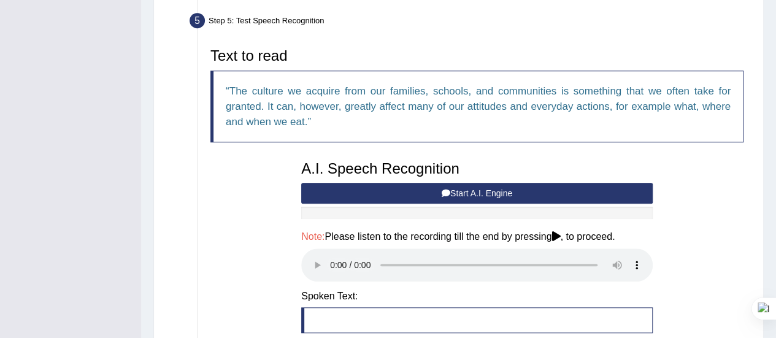
scroll to position [501, 0]
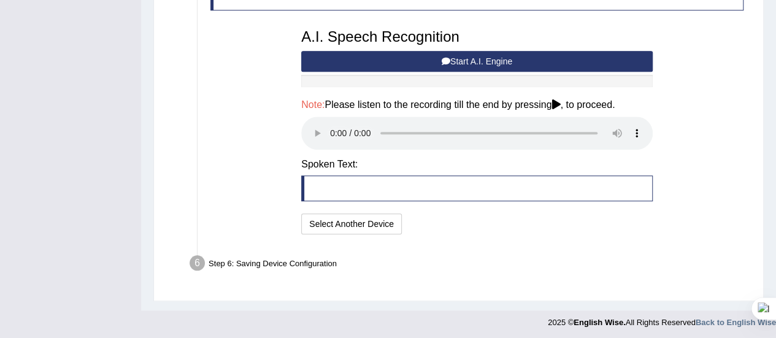
click at [390, 197] on blockquote at bounding box center [477, 188] width 352 height 26
drag, startPoint x: 390, startPoint y: 197, endPoint x: 371, endPoint y: 223, distance: 32.9
click at [371, 223] on div "A.I. Speech Recognition Start A.I. Engine Stop A.I. Engine Note: Please listen …" at bounding box center [477, 130] width 364 height 215
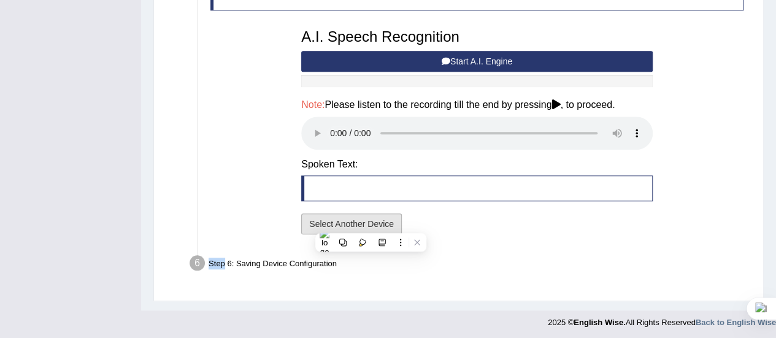
click at [371, 223] on button "Select Another Device" at bounding box center [351, 224] width 101 height 21
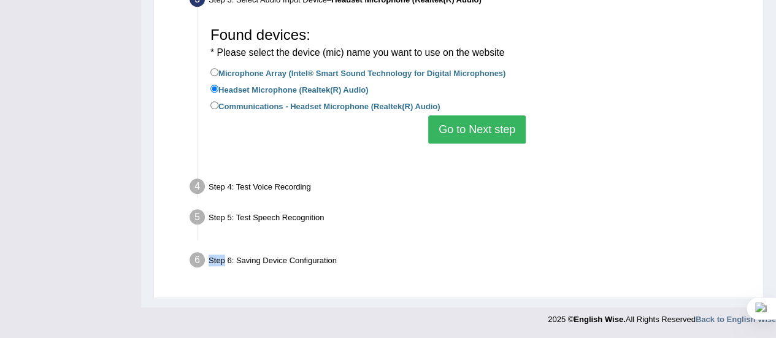
scroll to position [306, 0]
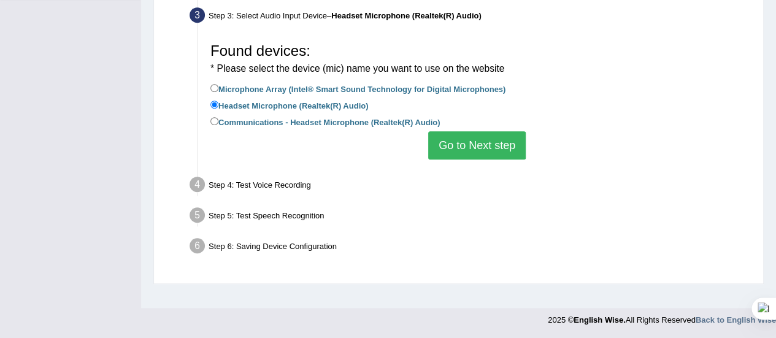
click at [388, 120] on label "Communications - Headset Microphone (Realtek(R) Audio)" at bounding box center [324, 121] width 229 height 13
click at [218, 120] on input "Communications - Headset Microphone (Realtek(R) Audio)" at bounding box center [214, 121] width 8 height 8
radio input "true"
click at [450, 133] on button "Go to Next step" at bounding box center [477, 145] width 98 height 28
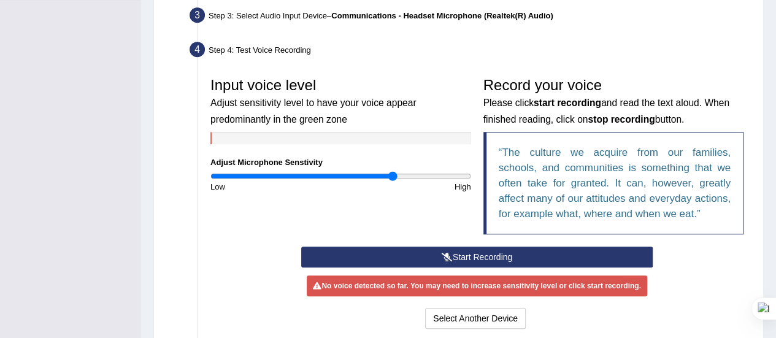
click at [468, 251] on button "Start Recording" at bounding box center [477, 257] width 352 height 21
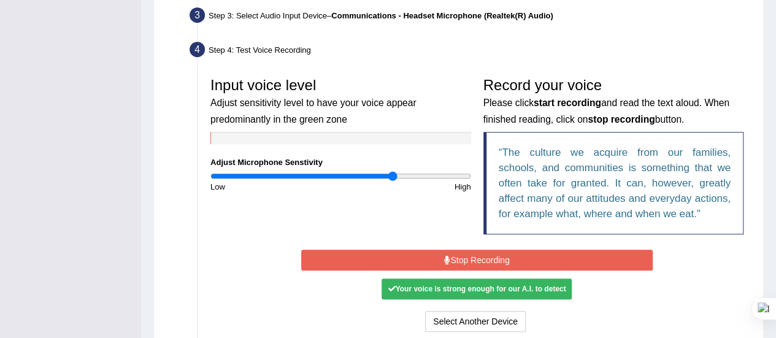
click at [468, 251] on button "Stop Recording" at bounding box center [477, 260] width 352 height 21
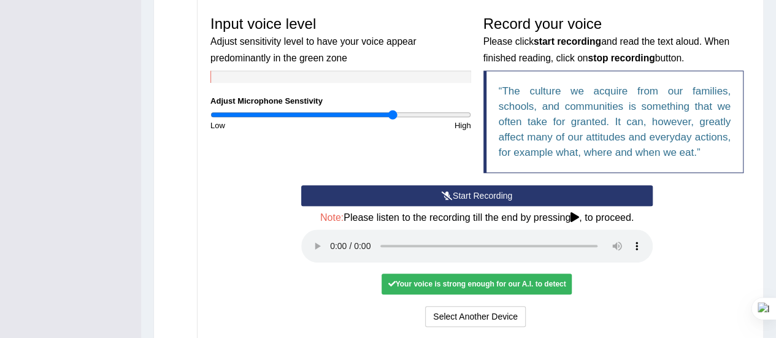
scroll to position [368, 0]
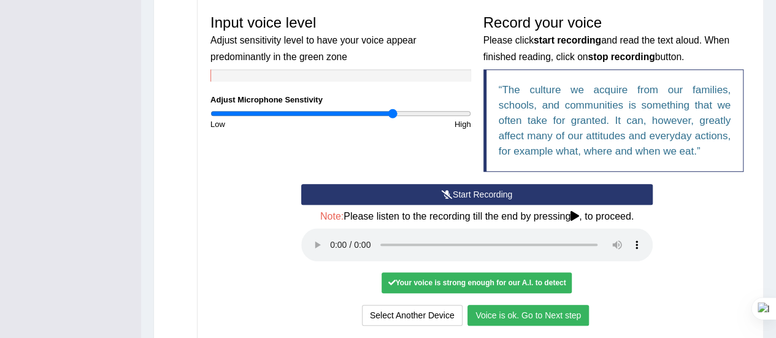
click at [522, 310] on button "Voice is ok. Go to Next step" at bounding box center [528, 315] width 121 height 21
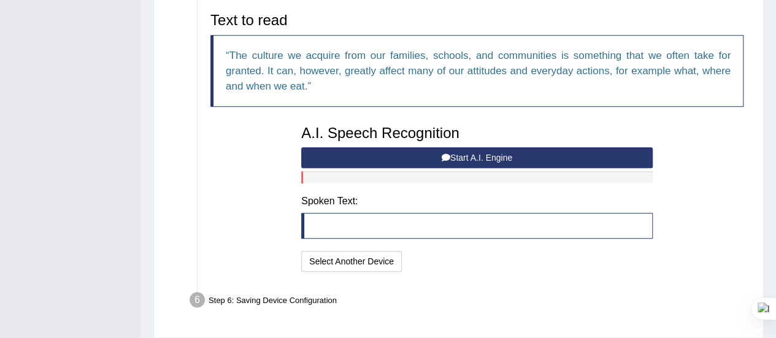
scroll to position [411, 0]
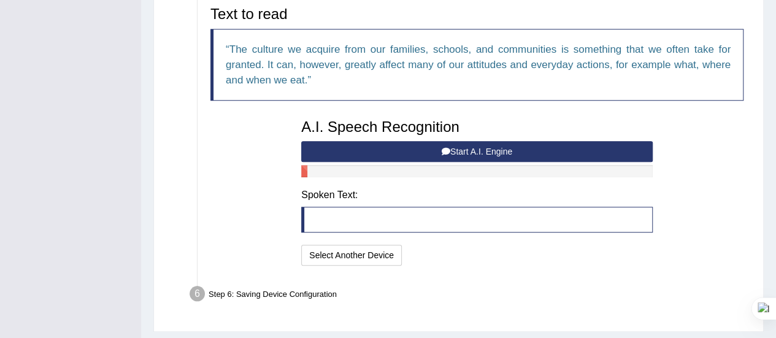
click at [465, 146] on button "Start A.I. Engine" at bounding box center [477, 151] width 352 height 21
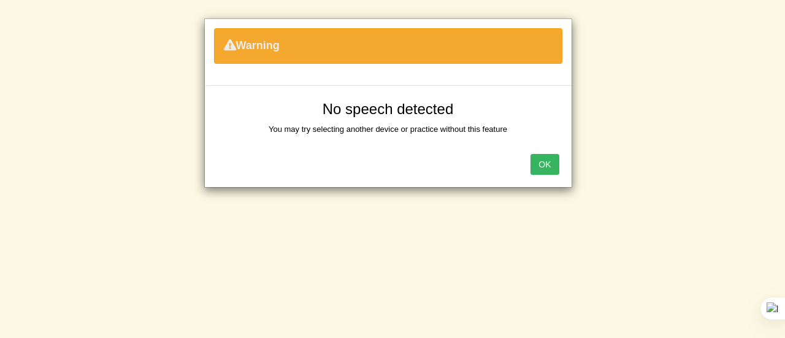
click at [540, 167] on button "OK" at bounding box center [545, 164] width 28 height 21
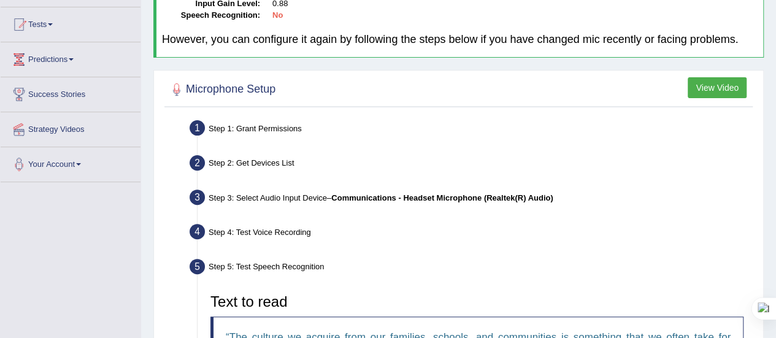
scroll to position [0, 0]
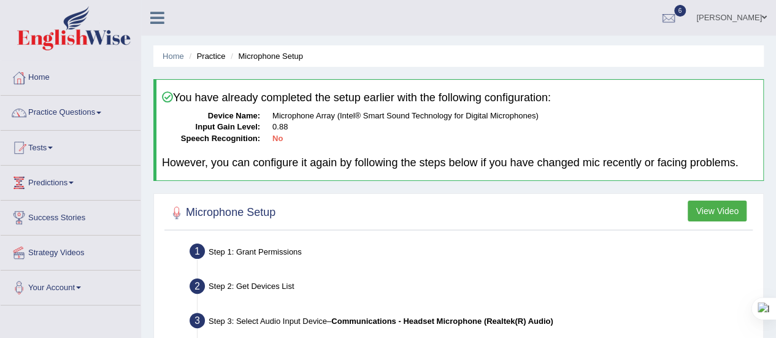
click at [109, 114] on link "Practice Questions" at bounding box center [71, 111] width 140 height 31
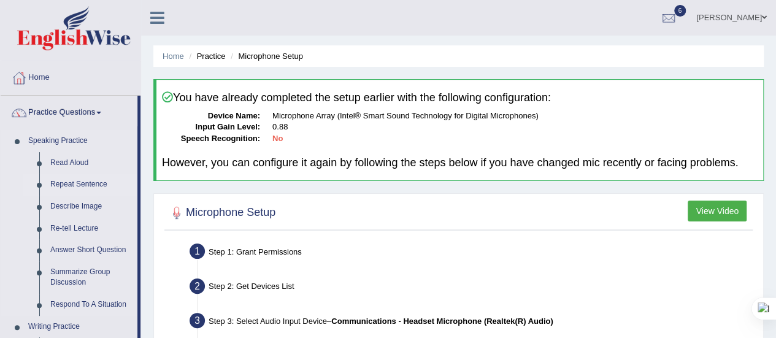
click at [58, 186] on link "Repeat Sentence" at bounding box center [91, 185] width 93 height 22
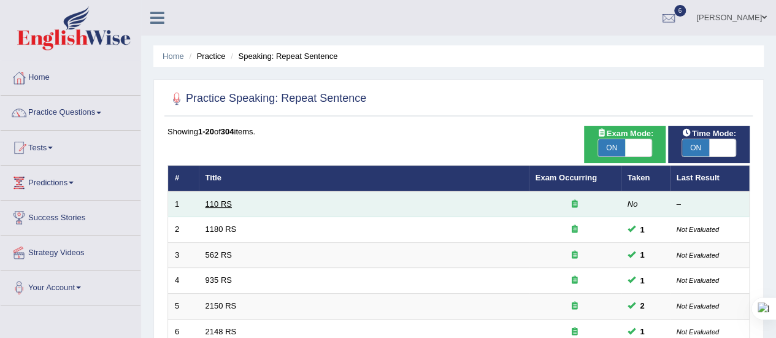
click at [211, 206] on link "110 RS" at bounding box center [219, 203] width 26 height 9
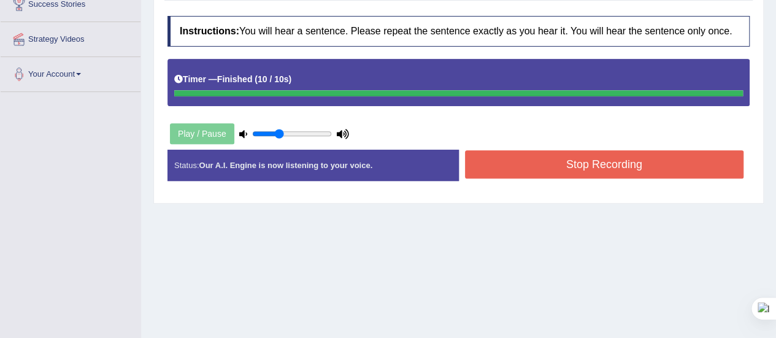
click at [482, 169] on button "Stop Recording" at bounding box center [604, 164] width 279 height 28
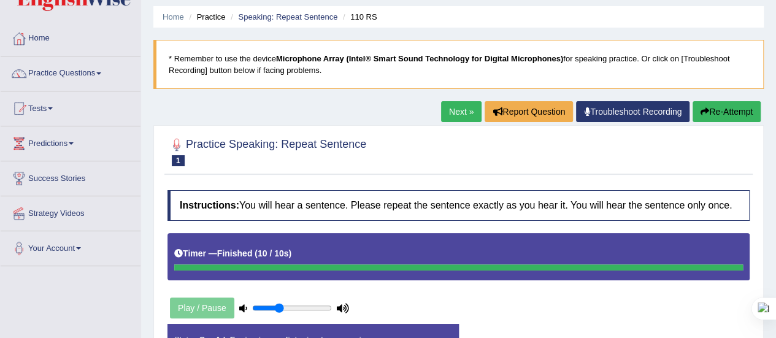
scroll to position [39, 0]
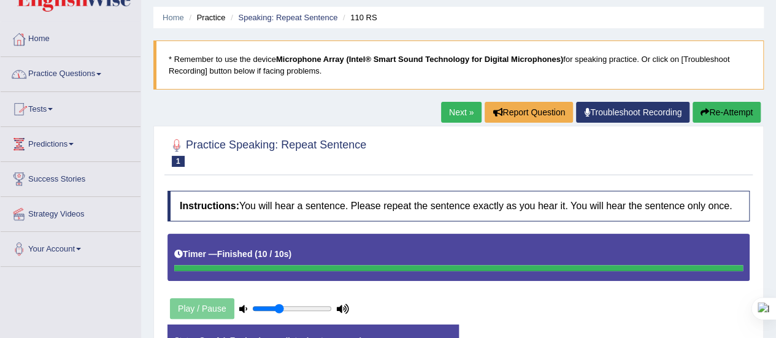
click at [100, 72] on link "Practice Questions" at bounding box center [71, 72] width 140 height 31
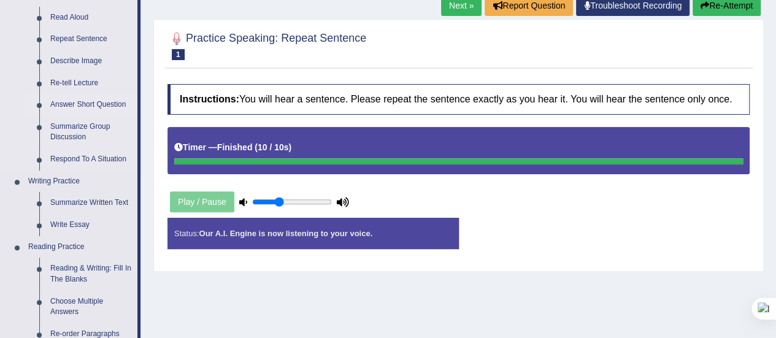
scroll to position [146, 0]
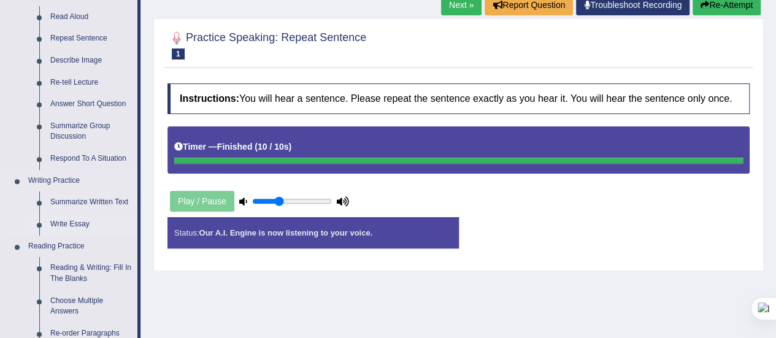
click at [56, 225] on link "Write Essay" at bounding box center [91, 225] width 93 height 22
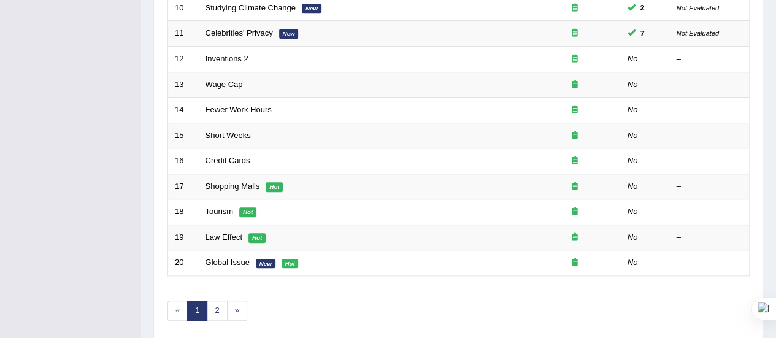
scroll to position [431, 0]
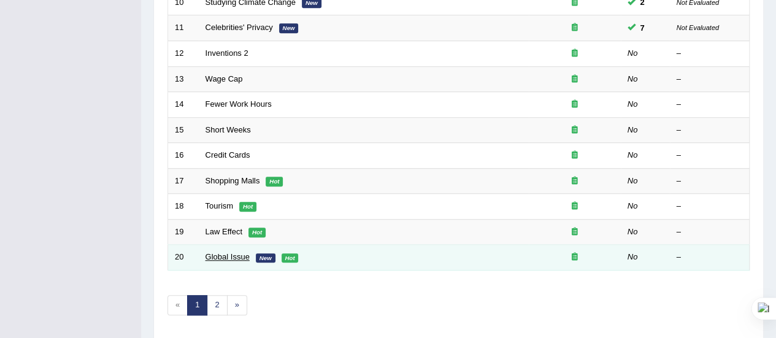
click at [229, 253] on link "Global Issue" at bounding box center [228, 256] width 44 height 9
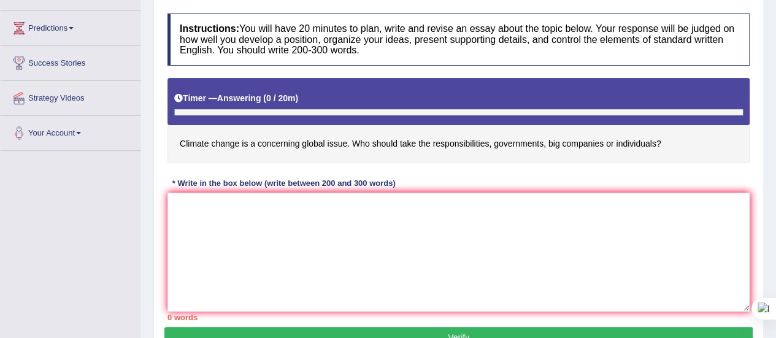
scroll to position [156, 0]
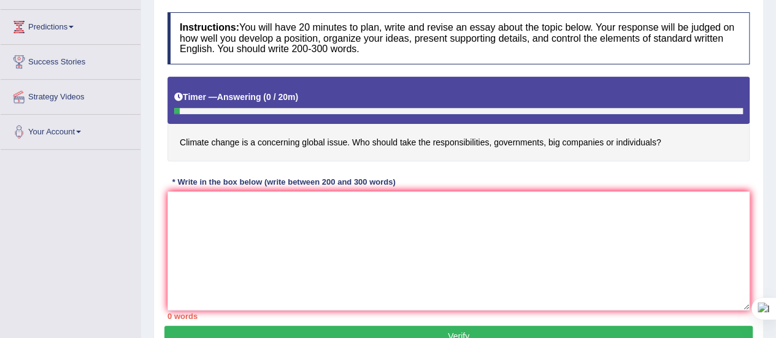
click at [174, 190] on div "Instructions: You will have 20 minutes to plan, write and revise an essay about…" at bounding box center [458, 166] width 588 height 320
click at [174, 194] on textarea at bounding box center [459, 250] width 582 height 119
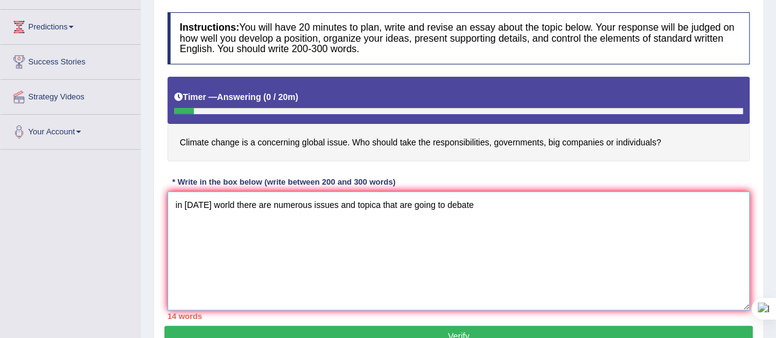
click at [178, 202] on textarea "in today's world there are numerous issues and topica that are going to debate" at bounding box center [459, 250] width 582 height 119
click at [380, 205] on textarea "In today's world there are numerous issues and topica that are going to debate" at bounding box center [459, 250] width 582 height 119
click at [435, 202] on textarea "In today's world there are numerous issues and topics that are going to debate" at bounding box center [459, 250] width 582 height 119
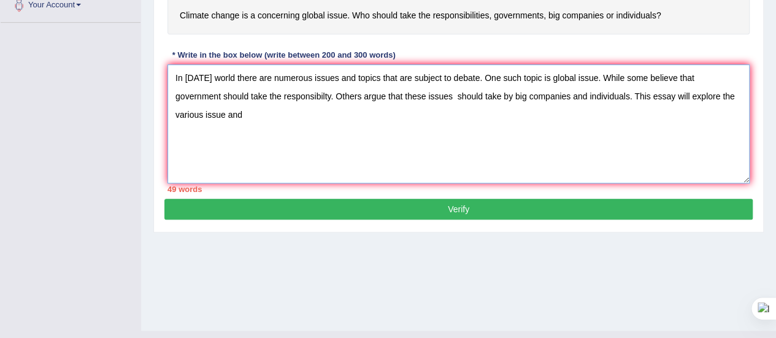
scroll to position [283, 0]
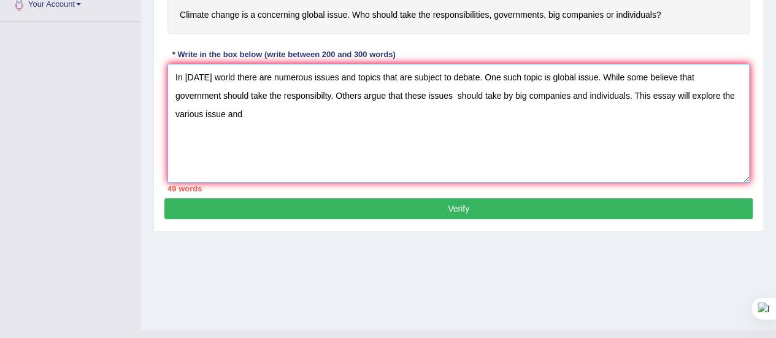
type textarea "In [DATE] world there are numerous issues and topics that are subject to debate…"
click at [439, 202] on button "Verify" at bounding box center [458, 208] width 588 height 21
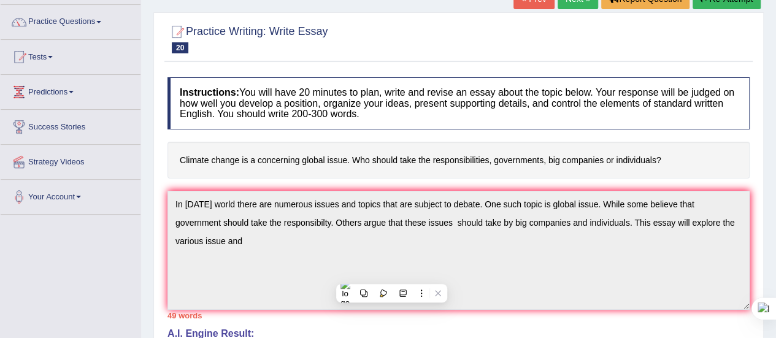
scroll to position [0, 0]
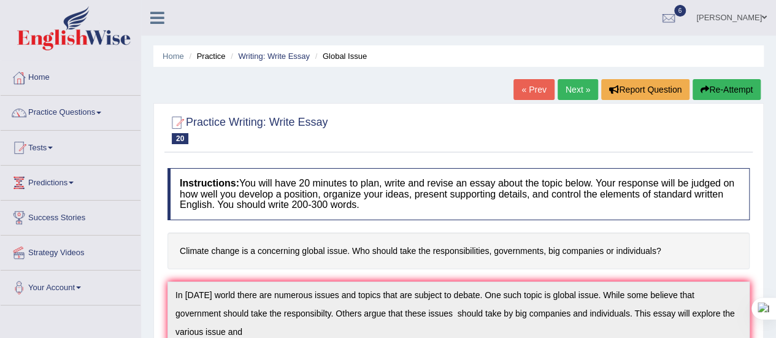
click at [706, 88] on icon "button" at bounding box center [705, 89] width 9 height 9
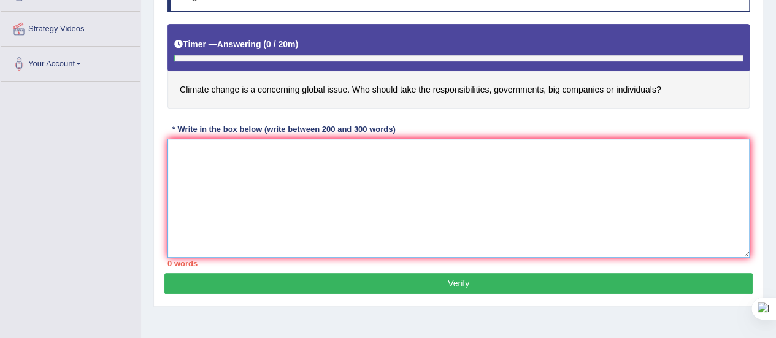
click at [178, 169] on textarea at bounding box center [459, 198] width 582 height 119
paste textarea "In [DATE] world there are numerous issues and topics that are subject to debate…"
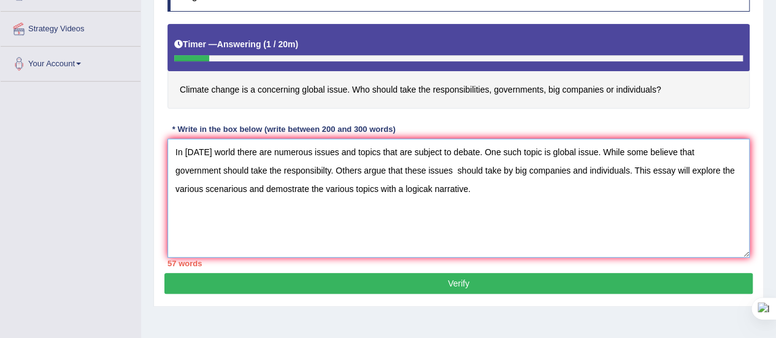
click at [452, 169] on textarea "In [DATE] world there are numerous issues and topics that are subject to debate…" at bounding box center [459, 198] width 582 height 119
click at [416, 168] on textarea "In [DATE] world there are numerous issues and topics that are subject to debate…" at bounding box center [459, 198] width 582 height 119
click at [449, 189] on textarea "In [DATE] world there are numerous issues and topics that are subject to debate…" at bounding box center [459, 198] width 582 height 119
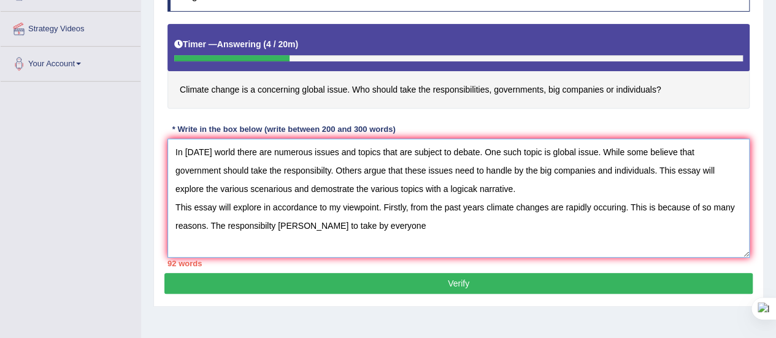
click at [286, 224] on textarea "In [DATE] world there are numerous issues and topics that are subject to debate…" at bounding box center [459, 198] width 582 height 119
click at [373, 224] on textarea "In [DATE] world there are numerous issues and topics that are subject to debate…" at bounding box center [459, 198] width 582 height 119
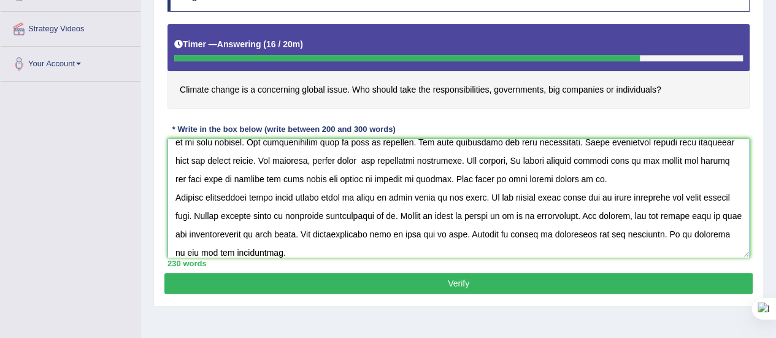
scroll to position [102, 0]
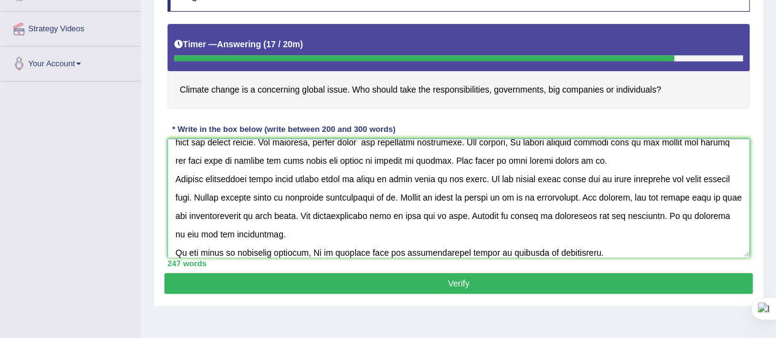
click at [355, 251] on textarea at bounding box center [459, 198] width 582 height 119
click at [564, 255] on textarea at bounding box center [459, 198] width 582 height 119
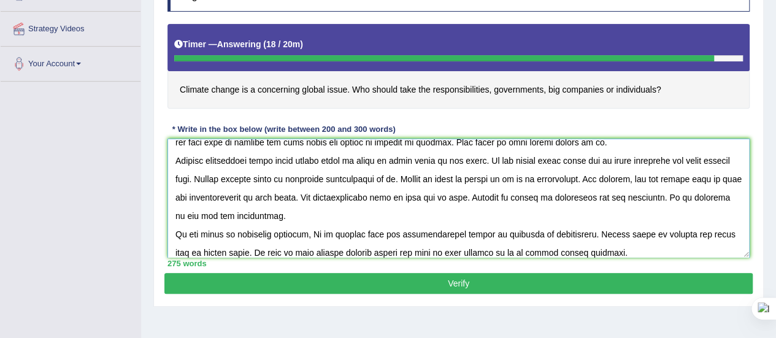
scroll to position [0, 0]
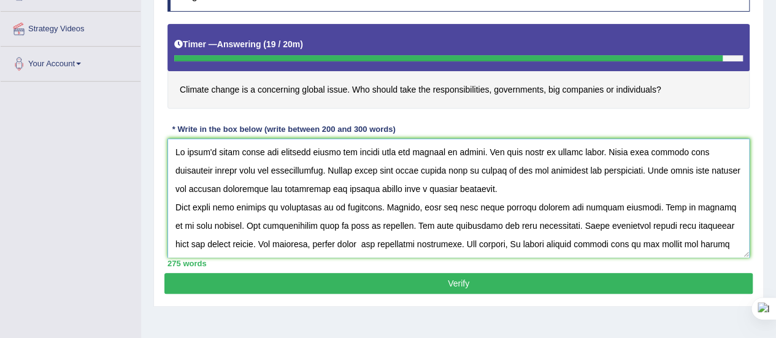
click at [475, 188] on textarea at bounding box center [459, 198] width 582 height 119
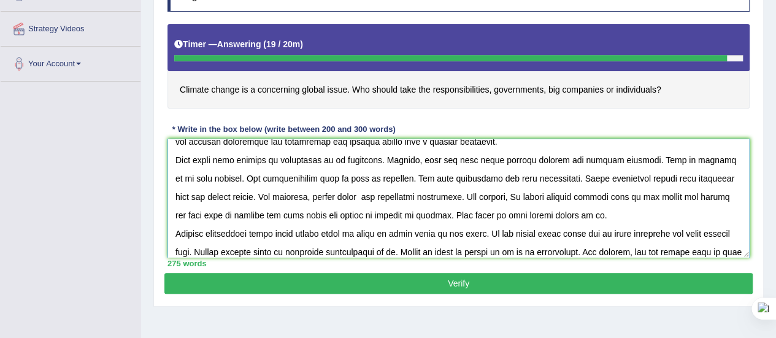
scroll to position [48, 0]
click at [211, 211] on textarea at bounding box center [459, 198] width 582 height 119
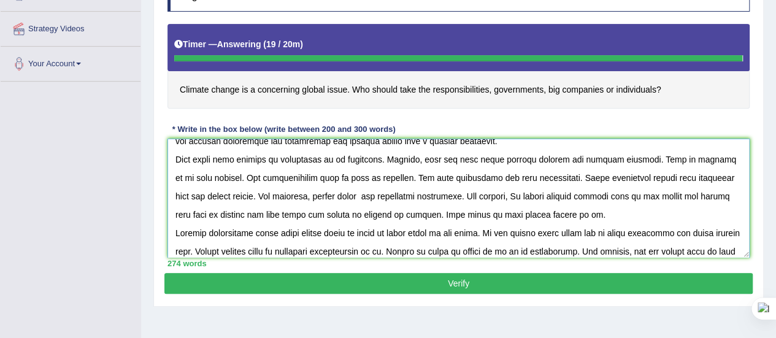
scroll to position [99, 0]
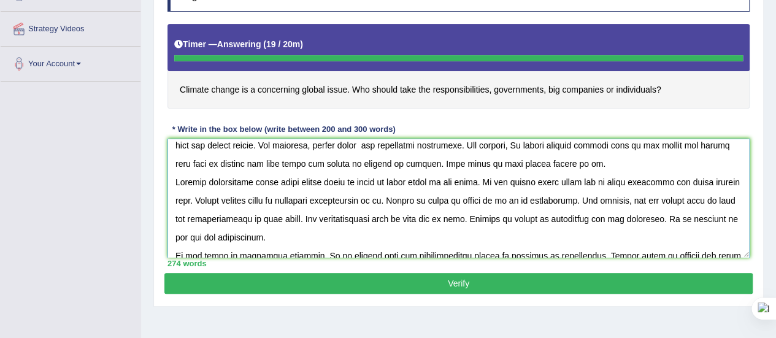
type textarea "In today's world there are numerous issues and topics that are subject to debat…"
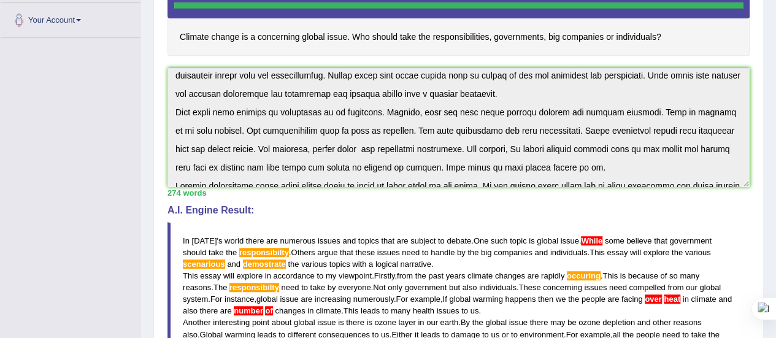
scroll to position [129, 0]
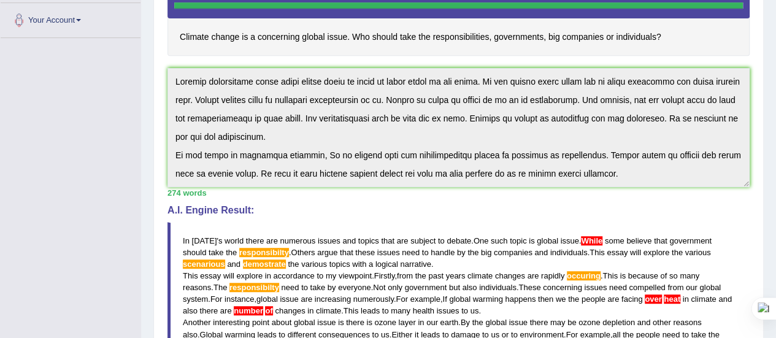
click at [562, 188] on div "Instructions: You will have 20 minutes to plan, write and revise an essay about…" at bounding box center [458, 209] width 588 height 617
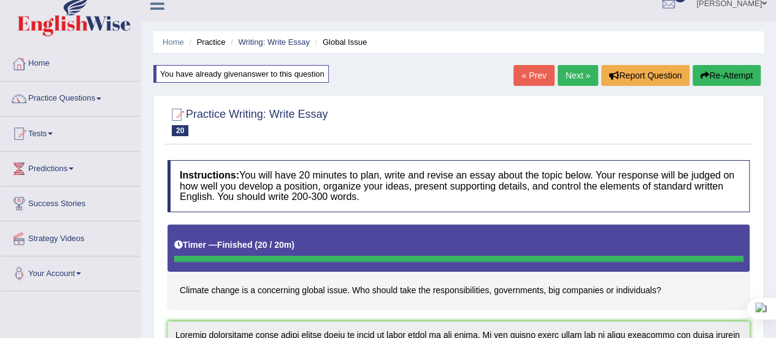
scroll to position [0, 0]
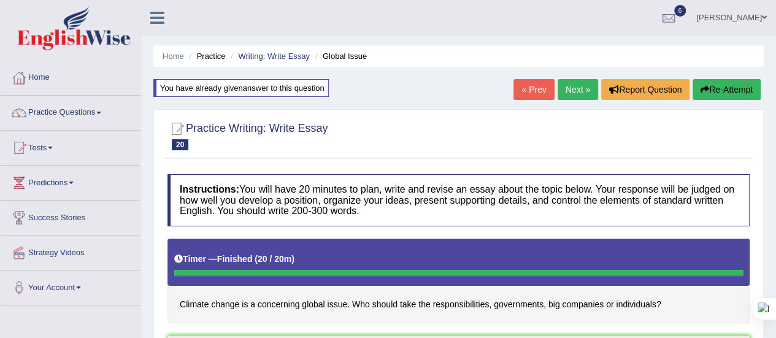
click at [715, 87] on button "Re-Attempt" at bounding box center [727, 89] width 68 height 21
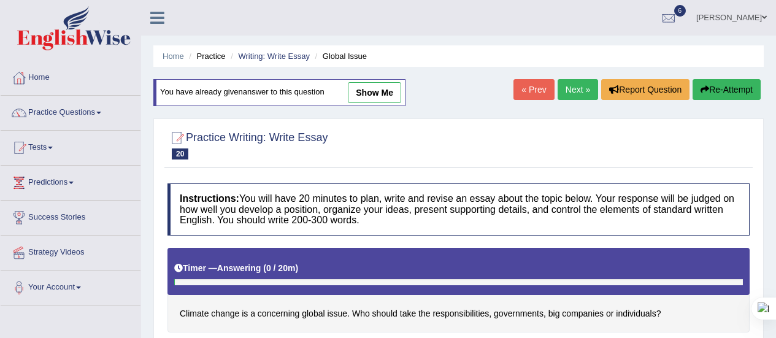
scroll to position [201, 0]
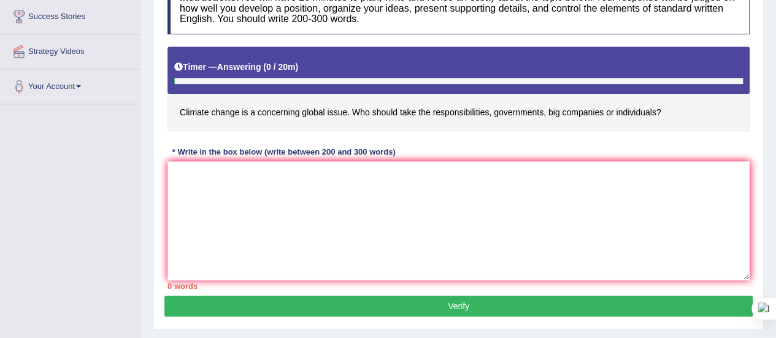
click at [223, 192] on textarea at bounding box center [459, 220] width 582 height 119
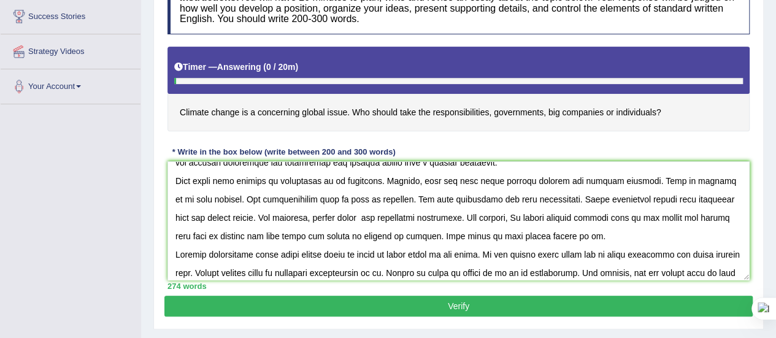
scroll to position [0, 0]
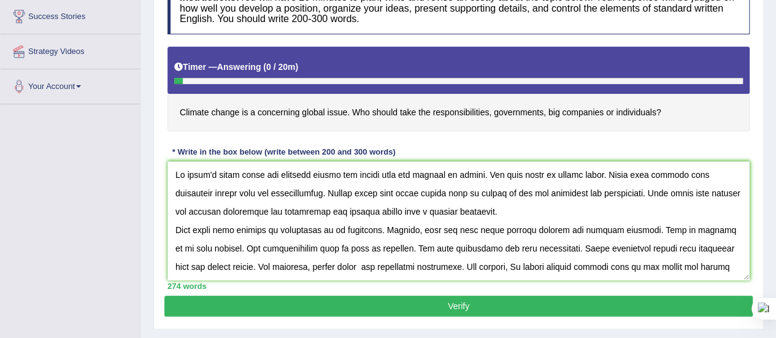
click at [331, 208] on textarea at bounding box center [459, 220] width 582 height 119
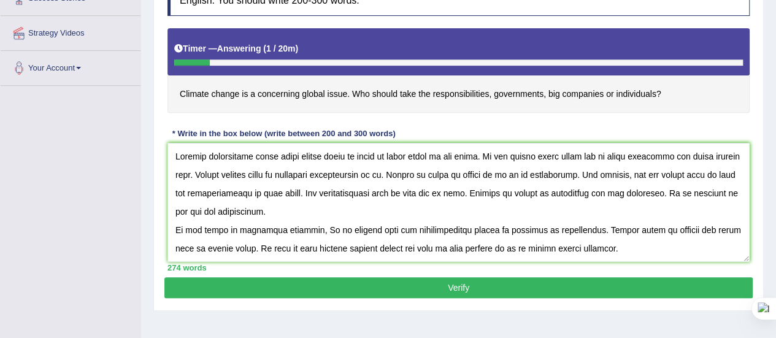
scroll to position [221, 0]
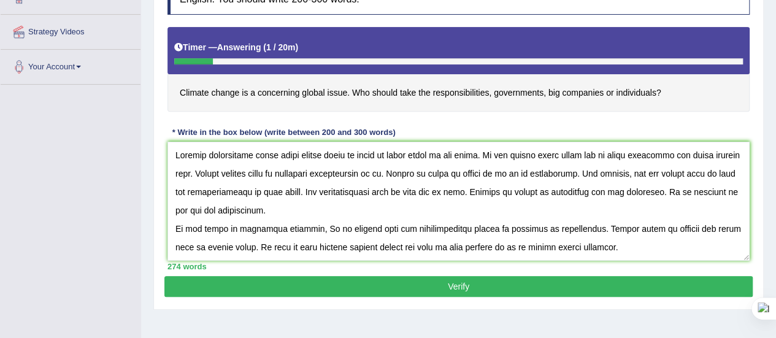
click at [725, 190] on textarea at bounding box center [459, 201] width 582 height 119
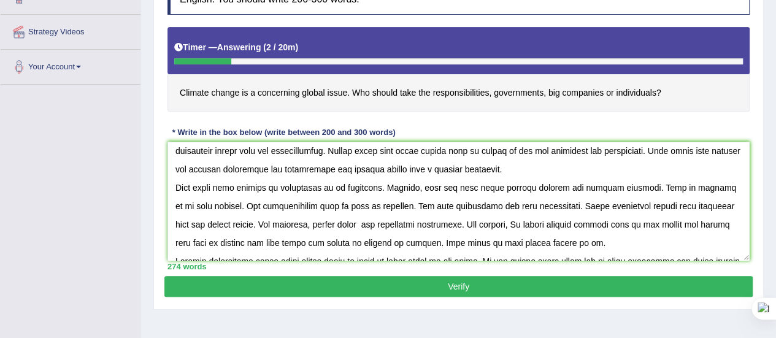
scroll to position [23, 0]
click at [221, 241] on textarea at bounding box center [459, 201] width 582 height 119
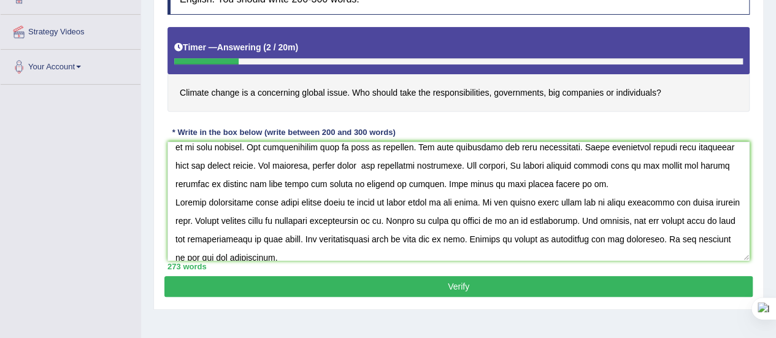
scroll to position [82, 0]
click at [500, 239] on textarea at bounding box center [459, 201] width 582 height 119
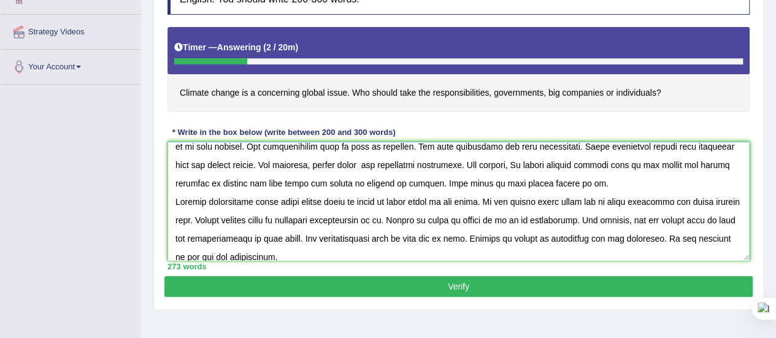
click at [292, 145] on textarea at bounding box center [459, 201] width 582 height 119
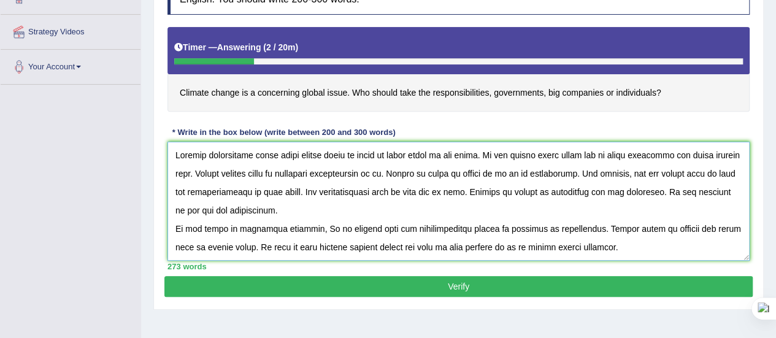
type textarea "In [DATE] world there are numerous issues and topics that are subject to debate…"
click at [378, 278] on button "Verify" at bounding box center [458, 286] width 588 height 21
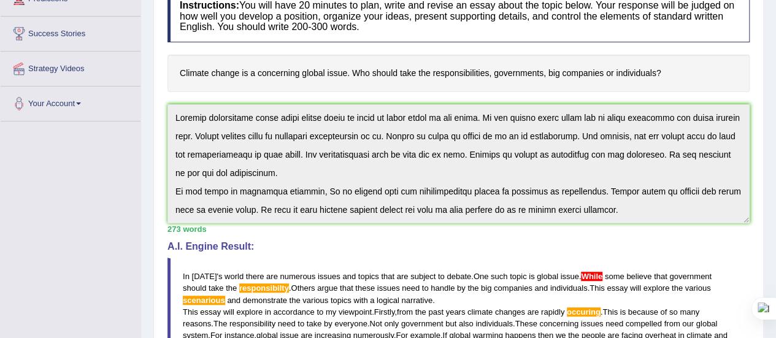
click at [620, 223] on div "Instructions: You will have 20 minutes to plan, write and revise an essay about…" at bounding box center [458, 268] width 588 height 569
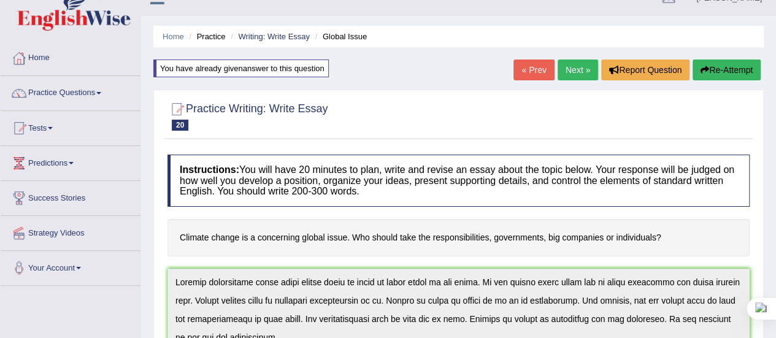
scroll to position [9, 0]
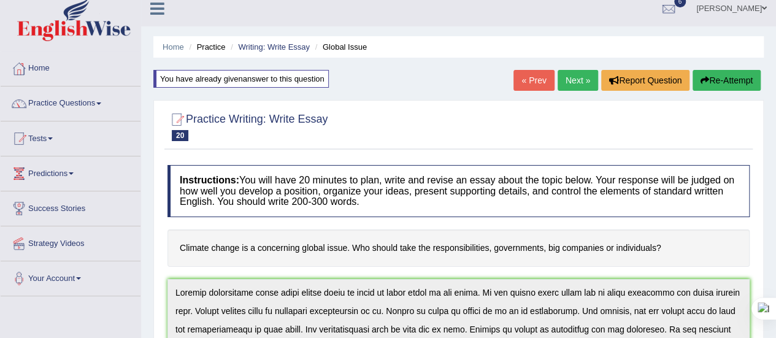
click at [706, 79] on icon "button" at bounding box center [705, 80] width 9 height 9
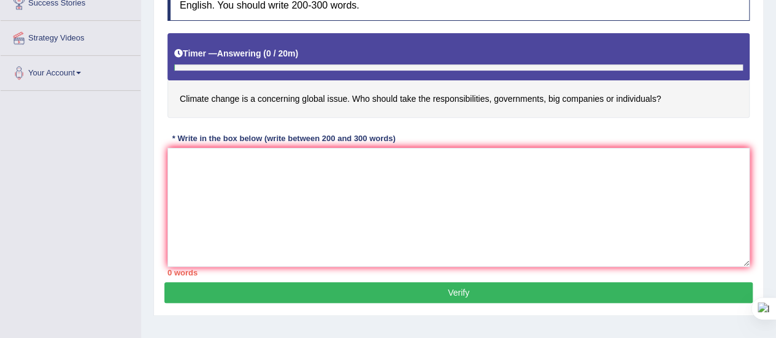
scroll to position [215, 0]
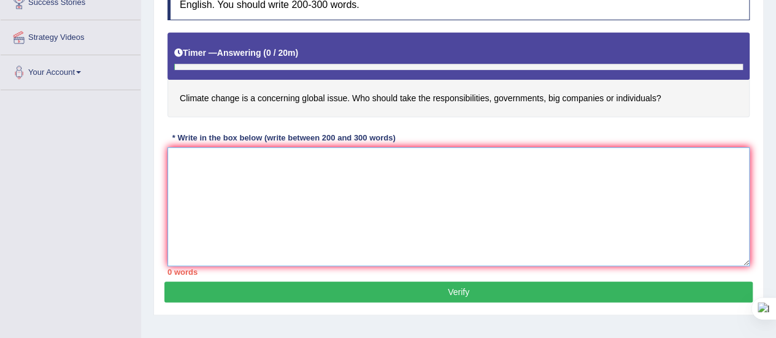
click at [267, 183] on textarea at bounding box center [459, 206] width 582 height 119
paste textarea "In [DATE] world there are numerous issues and topics that are subject to debate…"
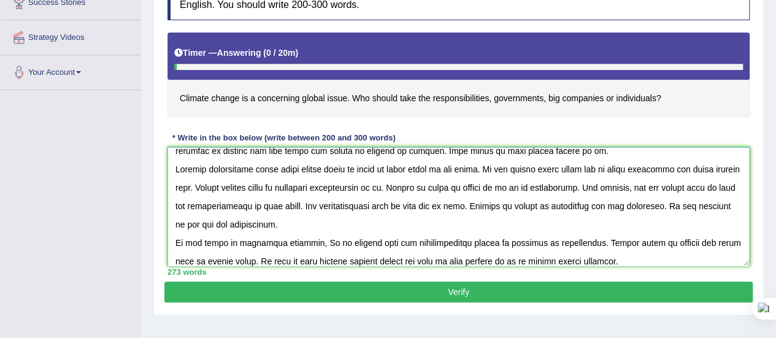
scroll to position [0, 0]
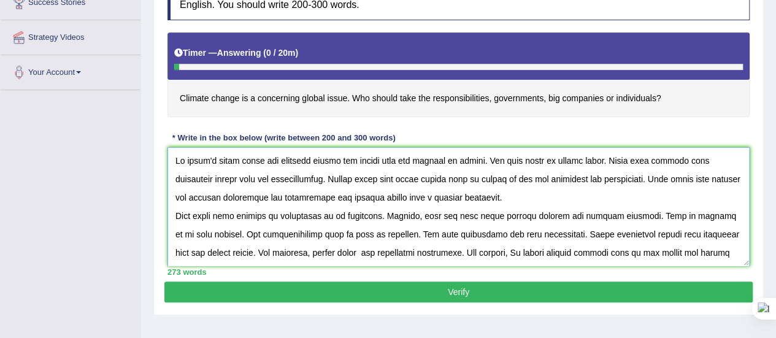
click at [323, 175] on textarea at bounding box center [459, 206] width 582 height 119
click at [326, 179] on textarea at bounding box center [459, 206] width 582 height 119
click at [325, 178] on textarea at bounding box center [459, 206] width 582 height 119
click at [625, 161] on textarea at bounding box center [459, 206] width 582 height 119
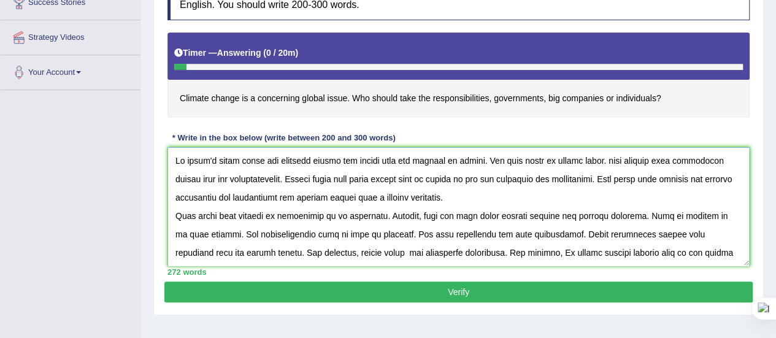
click at [607, 161] on textarea at bounding box center [459, 206] width 582 height 119
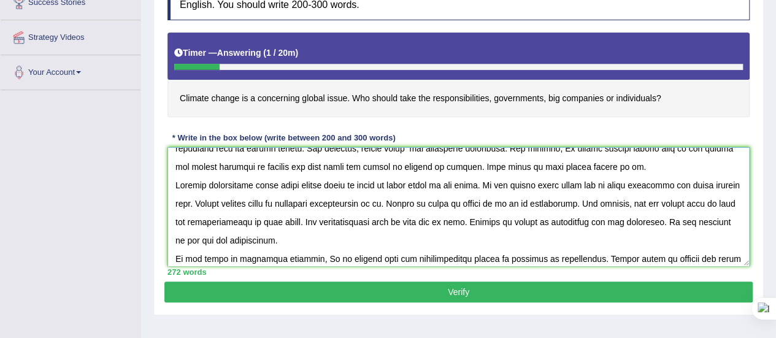
scroll to position [129, 0]
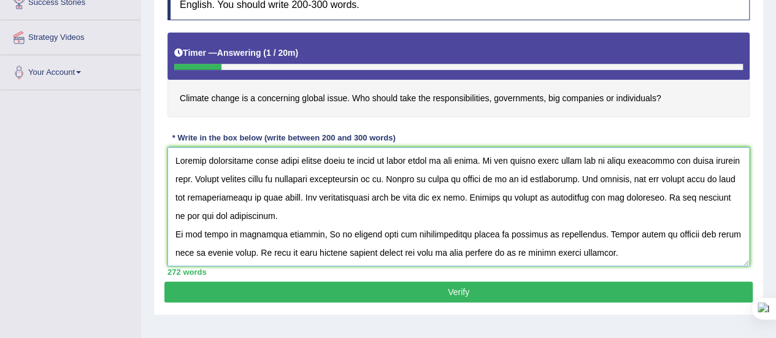
click at [507, 234] on textarea at bounding box center [459, 206] width 582 height 119
type textarea "In [DATE] world there are numerous issues and topics that are subject to debate…"
click at [474, 291] on button "Verify" at bounding box center [458, 292] width 588 height 21
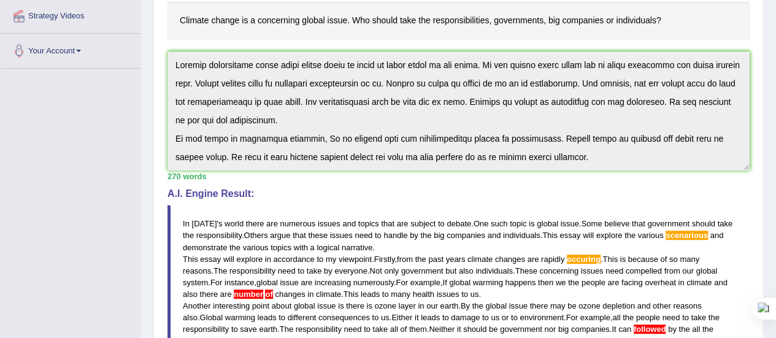
click at [540, 168] on div "Instructions: You will have 20 minutes to plan, write and revise an essay about…" at bounding box center [458, 215] width 588 height 569
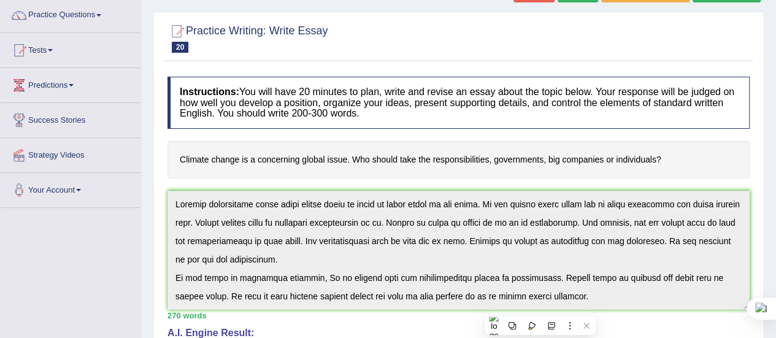
scroll to position [0, 0]
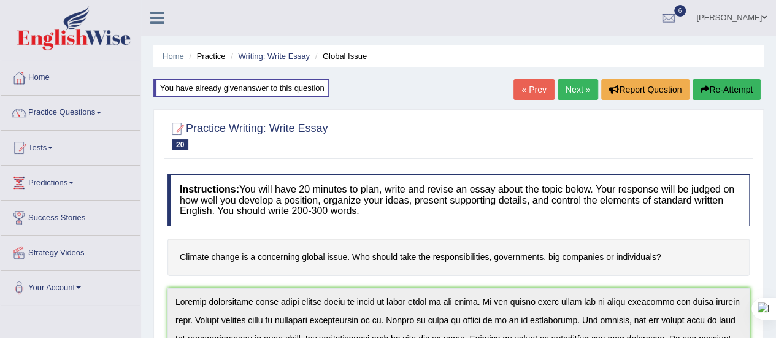
click at [703, 87] on icon "button" at bounding box center [705, 89] width 9 height 9
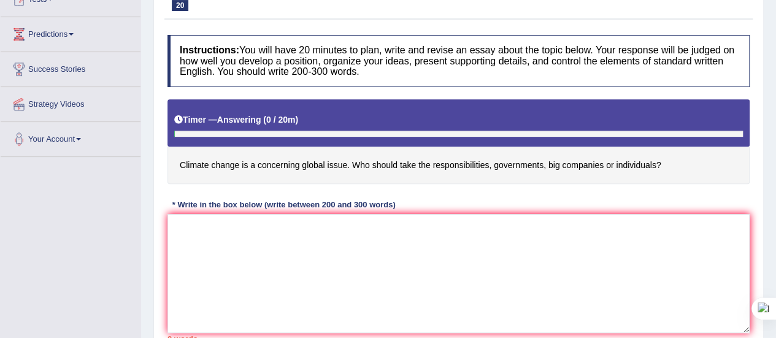
scroll to position [150, 0]
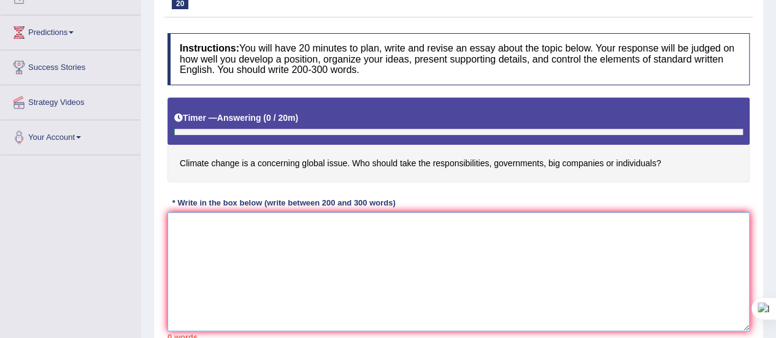
click at [212, 234] on textarea at bounding box center [459, 271] width 582 height 119
paste textarea "In [DATE] world there are numerous issues and topics that are subject to debate…"
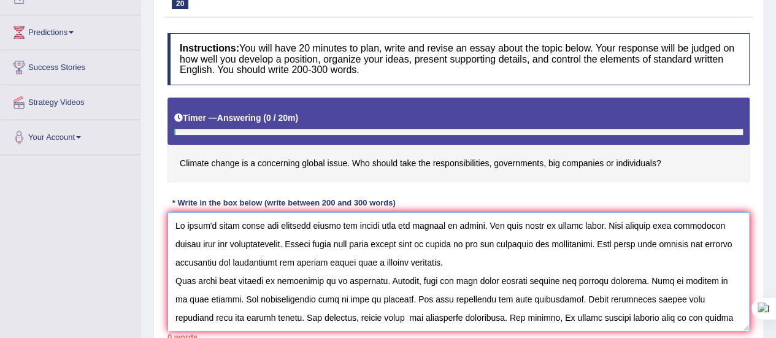
scroll to position [120, 0]
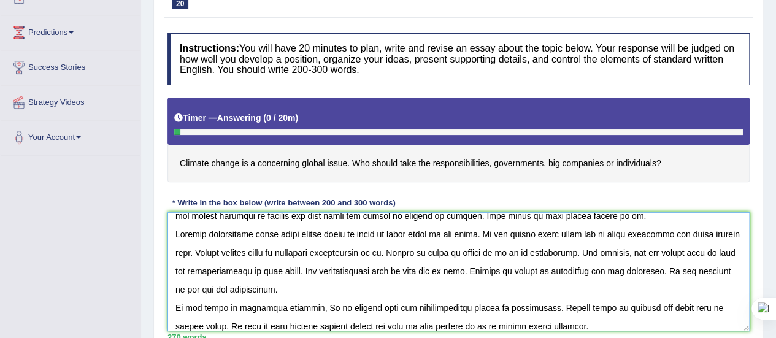
click at [217, 287] on textarea at bounding box center [459, 271] width 582 height 119
drag, startPoint x: 217, startPoint y: 287, endPoint x: 204, endPoint y: 287, distance: 12.9
click at [204, 287] on textarea at bounding box center [459, 271] width 582 height 119
click at [206, 285] on textarea at bounding box center [459, 271] width 582 height 119
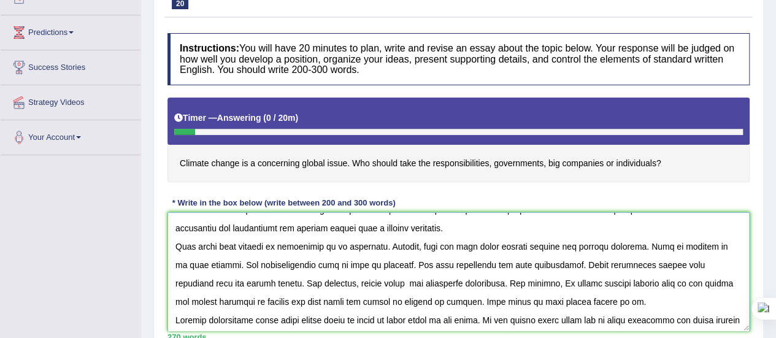
scroll to position [0, 0]
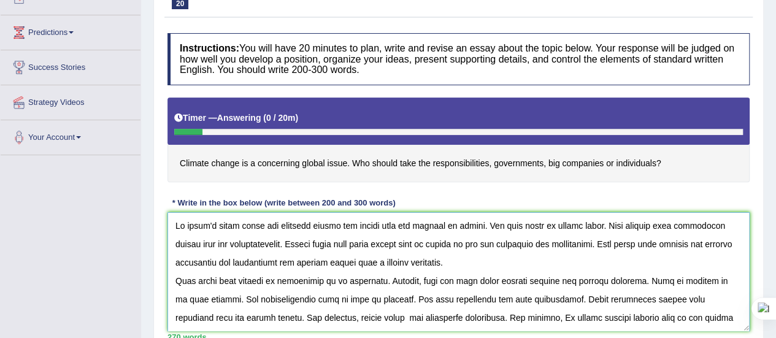
click at [245, 260] on textarea at bounding box center [459, 271] width 582 height 119
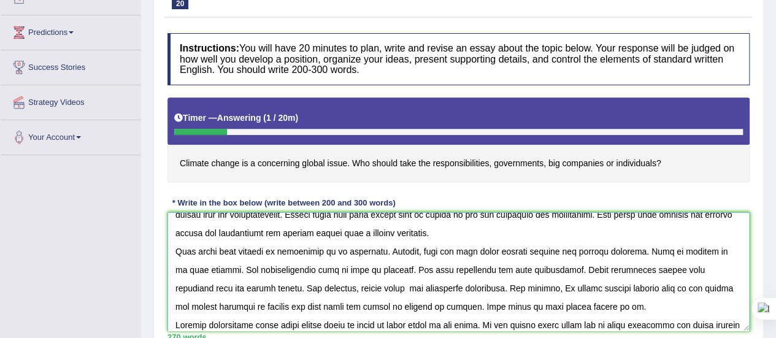
scroll to position [25, 0]
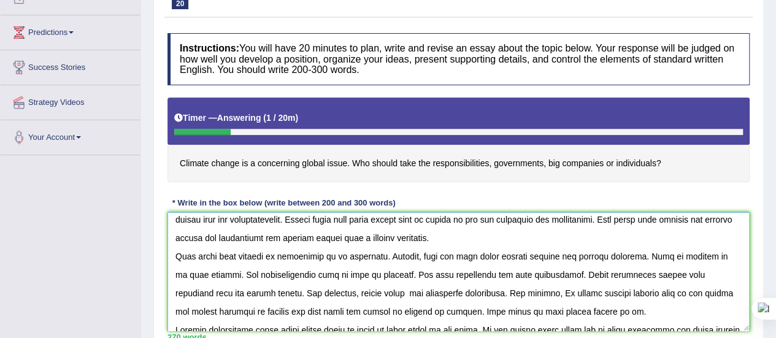
click at [625, 256] on textarea at bounding box center [459, 271] width 582 height 119
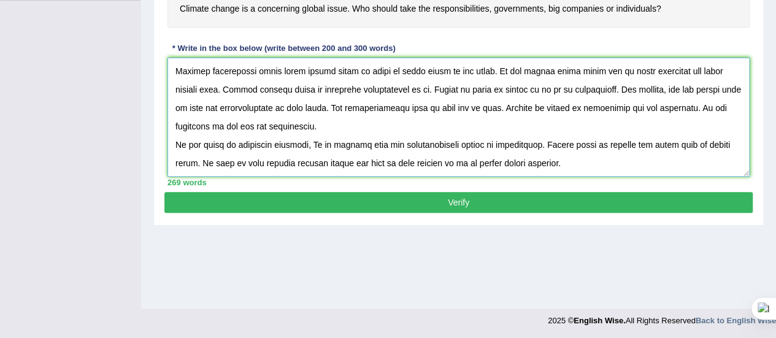
scroll to position [306, 0]
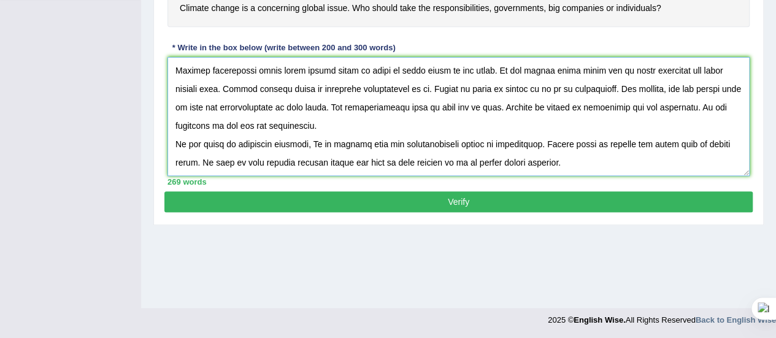
type textarea "In [DATE] world there are numerous issues and topics that are subject to debate…"
click at [594, 197] on button "Verify" at bounding box center [458, 201] width 588 height 21
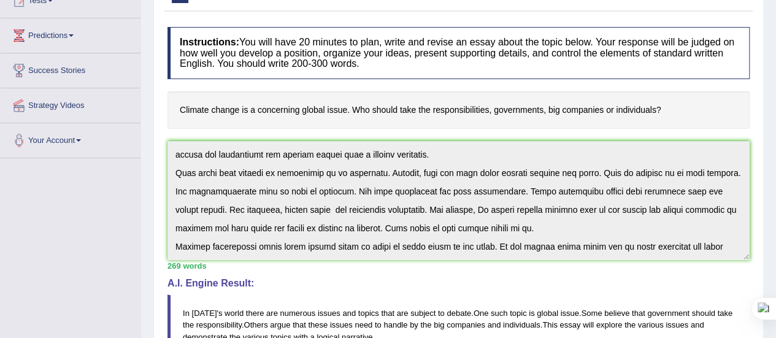
scroll to position [129, 0]
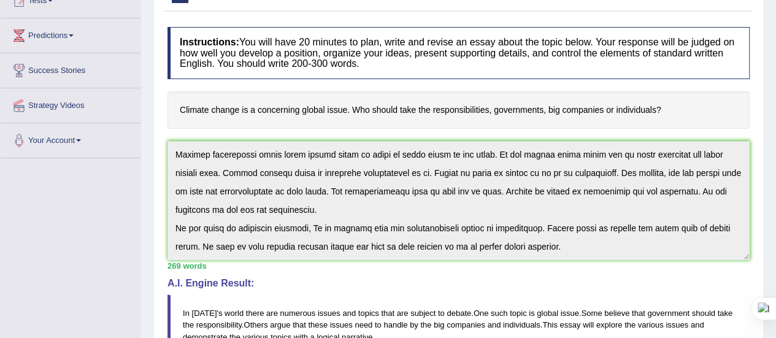
click at [510, 326] on div "Instructions: You will have 20 minutes to plan, write and revise an essay about…" at bounding box center [458, 305] width 588 height 569
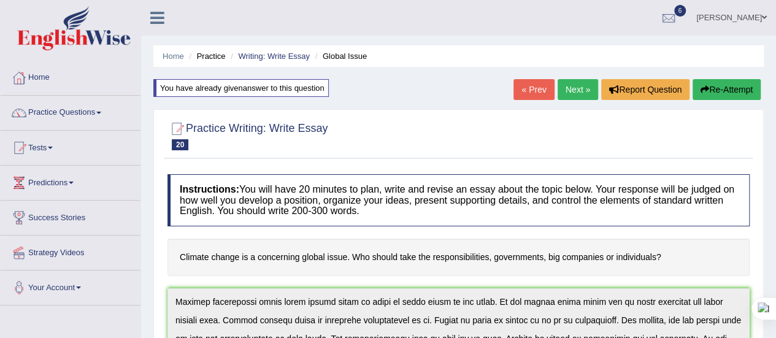
click at [742, 82] on button "Re-Attempt" at bounding box center [727, 89] width 68 height 21
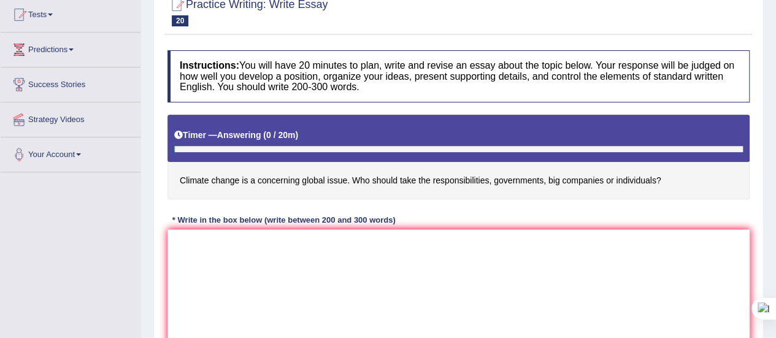
scroll to position [136, 0]
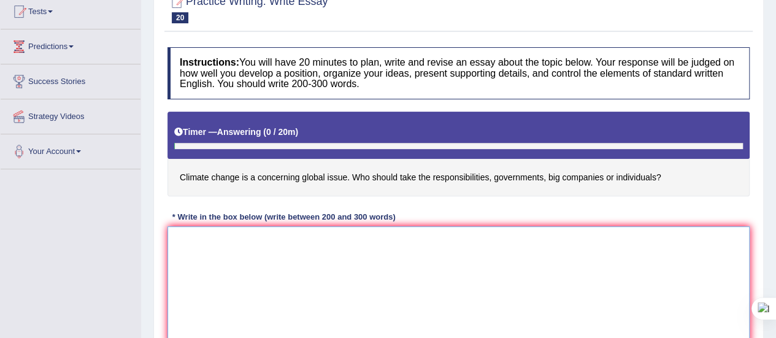
click at [233, 250] on textarea at bounding box center [459, 285] width 582 height 119
paste textarea "In [DATE] world there are numerous issues and topics that are subject to debate…"
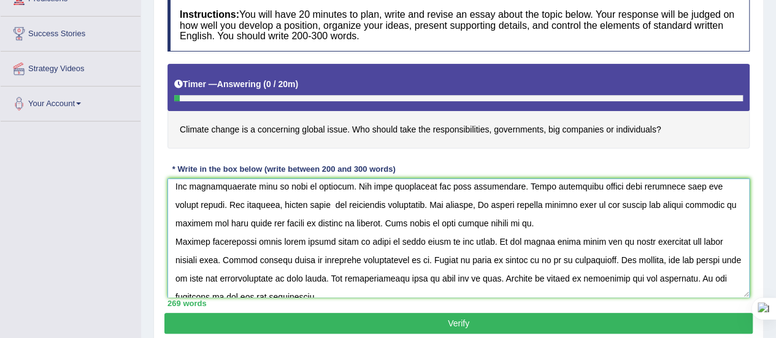
scroll to position [76, 0]
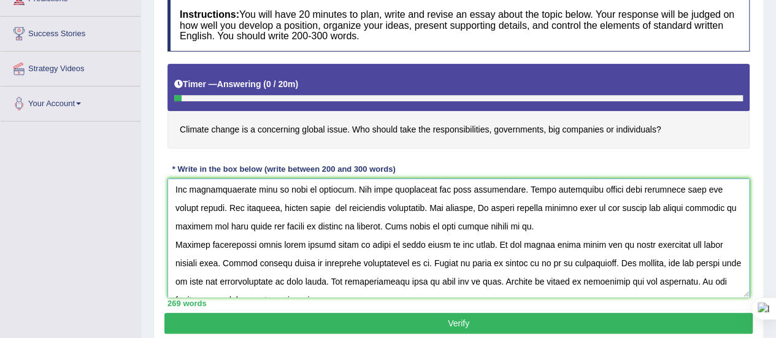
click at [314, 223] on textarea at bounding box center [459, 238] width 582 height 119
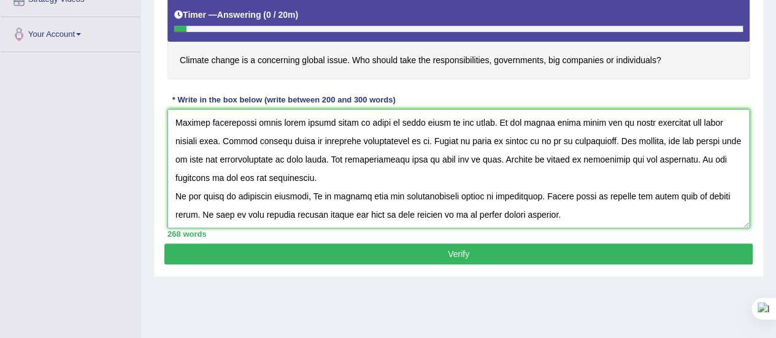
scroll to position [254, 0]
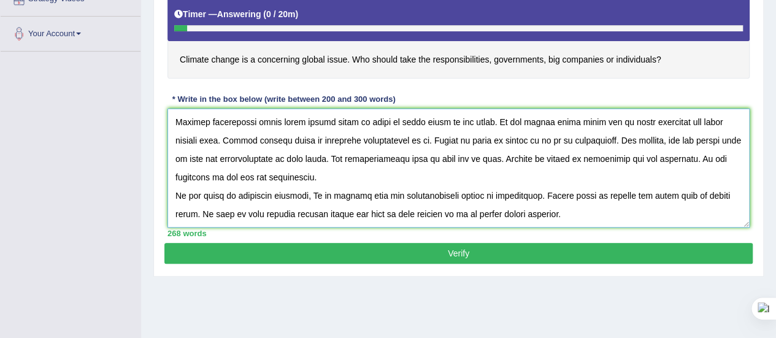
type textarea "In [DATE] world there are numerous issues and topics that are subject to debate…"
click at [406, 251] on button "Verify" at bounding box center [458, 253] width 588 height 21
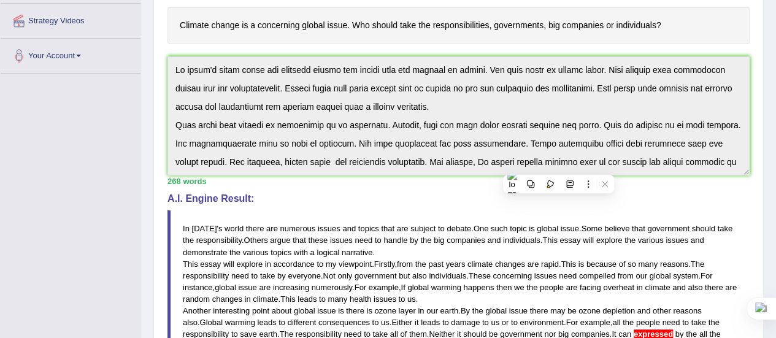
scroll to position [0, 0]
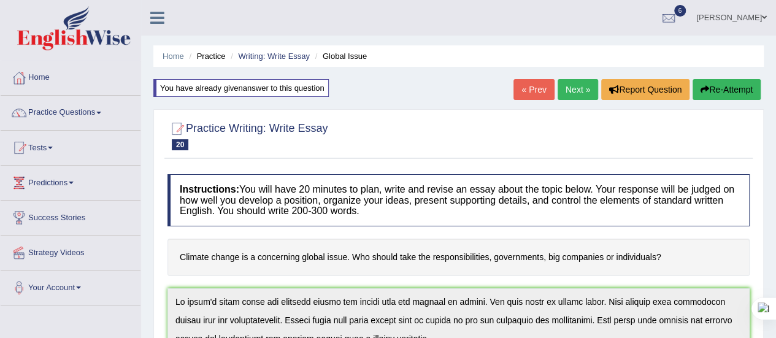
click at [724, 82] on button "Re-Attempt" at bounding box center [727, 89] width 68 height 21
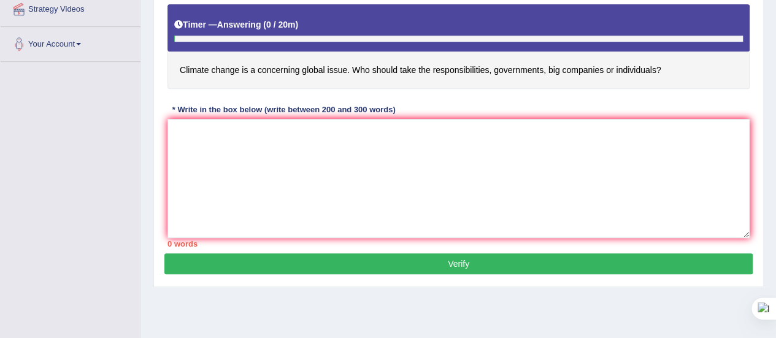
scroll to position [244, 0]
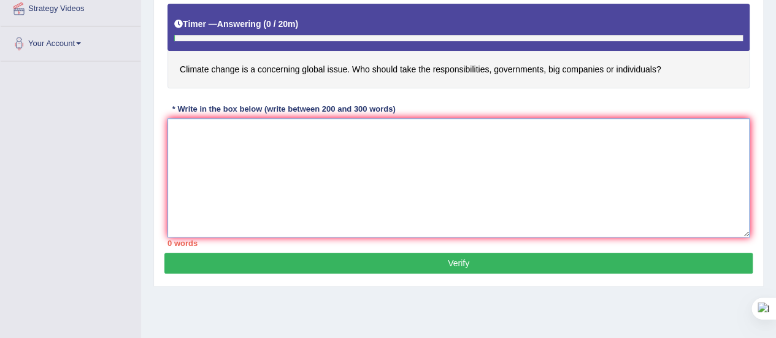
click at [287, 143] on textarea at bounding box center [459, 177] width 582 height 119
paste textarea "In [DATE] world there are numerous issues and topics that are subject to debate…"
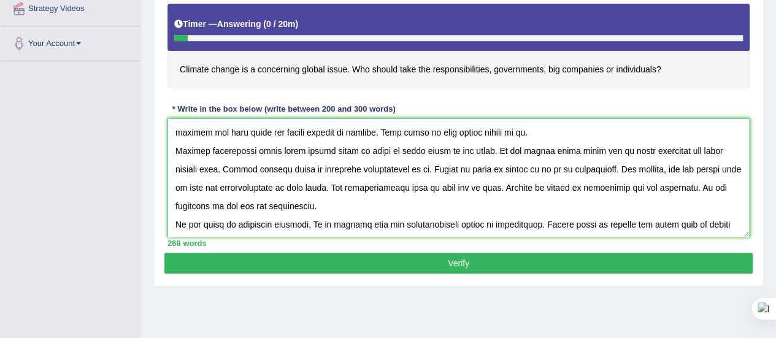
scroll to position [109, 0]
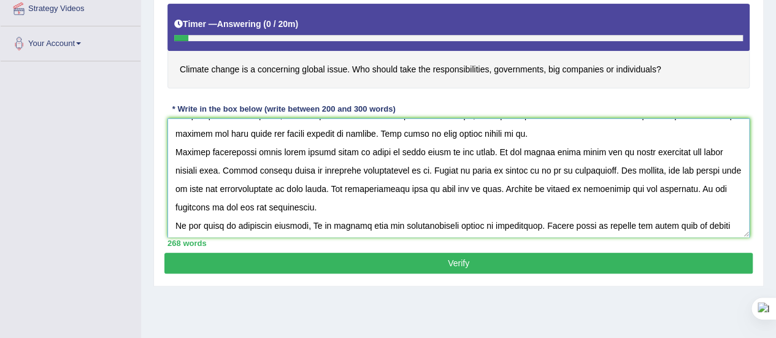
click at [314, 203] on textarea at bounding box center [459, 177] width 582 height 119
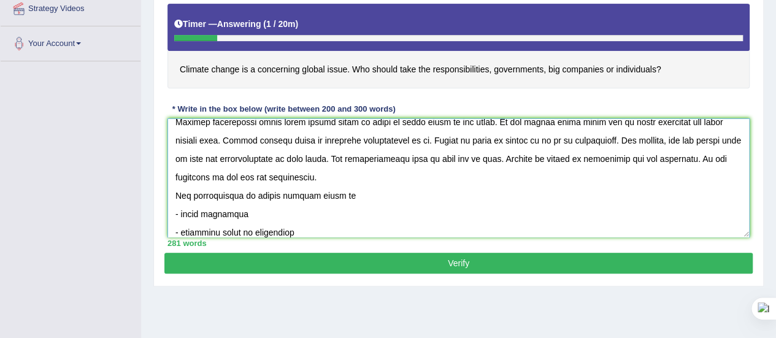
scroll to position [157, 0]
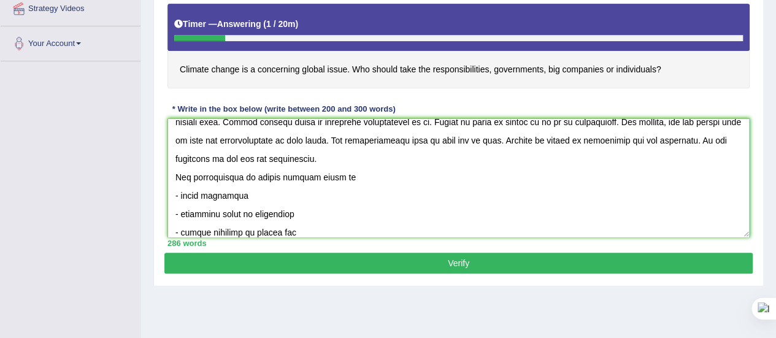
click at [229, 229] on textarea at bounding box center [459, 177] width 582 height 119
click at [237, 231] on textarea at bounding box center [459, 177] width 582 height 119
click at [302, 233] on textarea at bounding box center [459, 177] width 582 height 119
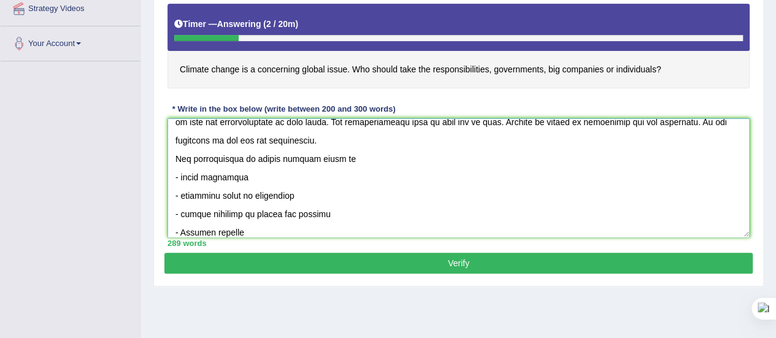
click at [188, 210] on textarea at bounding box center [459, 177] width 582 height 119
click at [186, 210] on textarea at bounding box center [459, 177] width 582 height 119
click at [187, 193] on textarea at bounding box center [459, 177] width 582 height 119
click at [184, 192] on textarea at bounding box center [459, 177] width 582 height 119
click at [185, 176] on textarea at bounding box center [459, 177] width 582 height 119
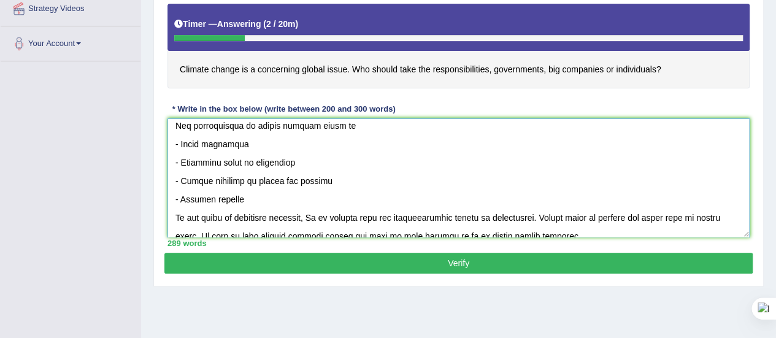
scroll to position [221, 0]
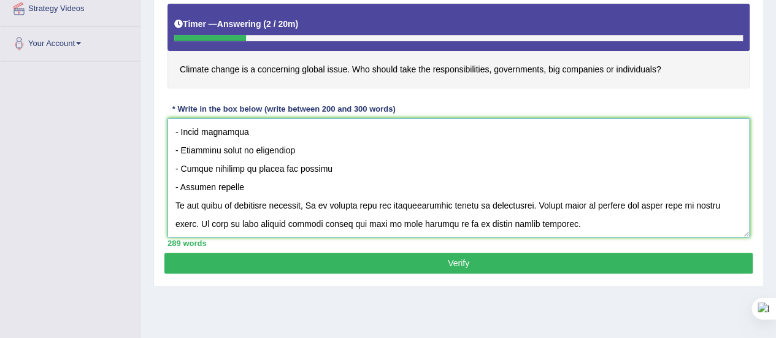
type textarea "In [DATE] world there are numerous issues and topics that are subject to debate…"
click at [361, 256] on button "Verify" at bounding box center [458, 263] width 588 height 21
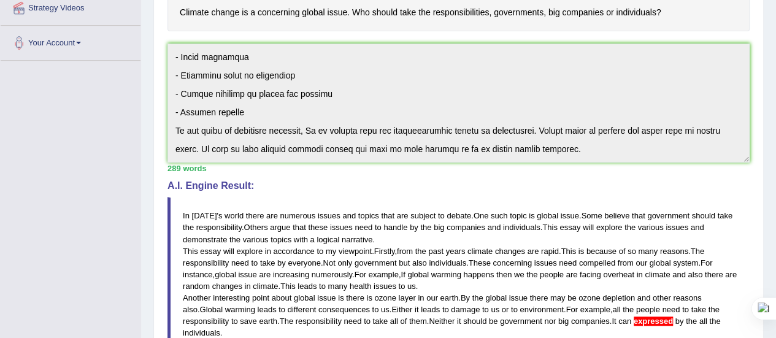
click at [514, 193] on div "Instructions: You will have 20 minutes to plan, write and revise an essay about…" at bounding box center [458, 237] width 588 height 628
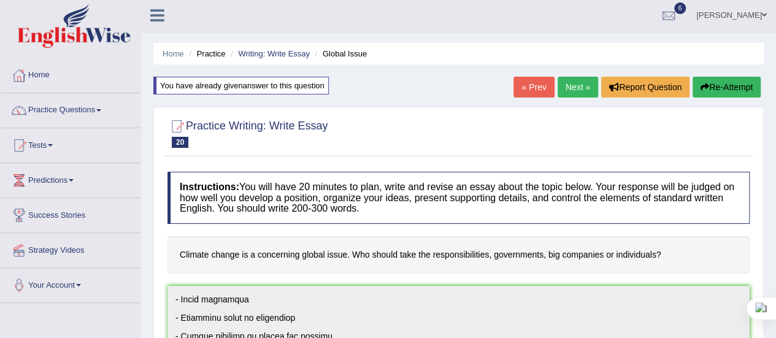
scroll to position [0, 0]
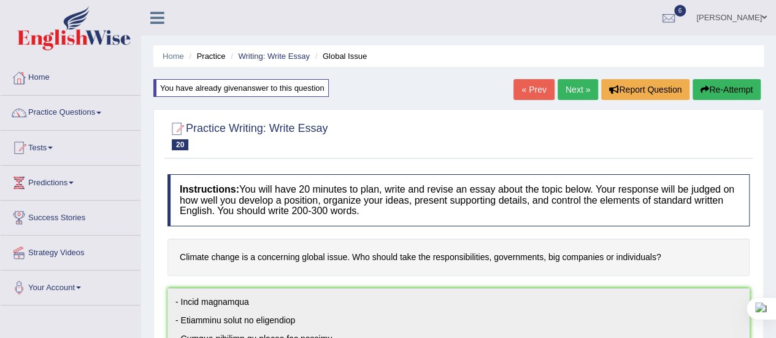
click at [707, 93] on button "Re-Attempt" at bounding box center [727, 89] width 68 height 21
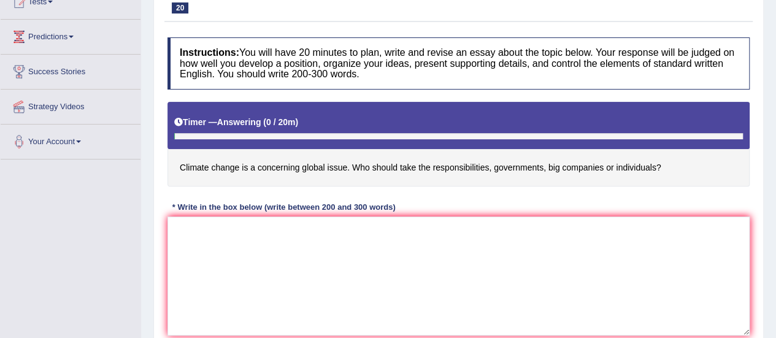
scroll to position [191, 0]
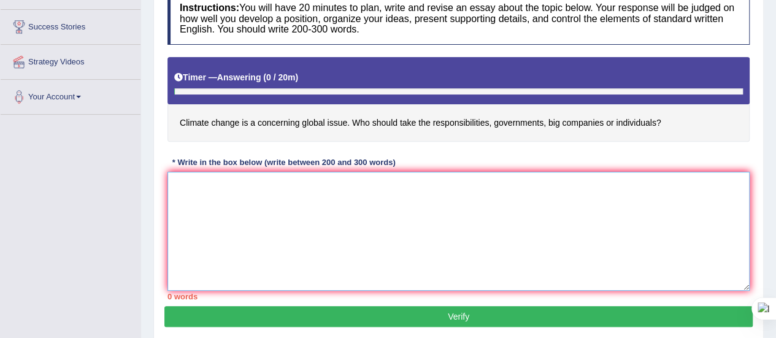
click at [209, 183] on textarea at bounding box center [459, 231] width 582 height 119
paste textarea "In [DATE] world there are numerous issues and topics that are subject to debate…"
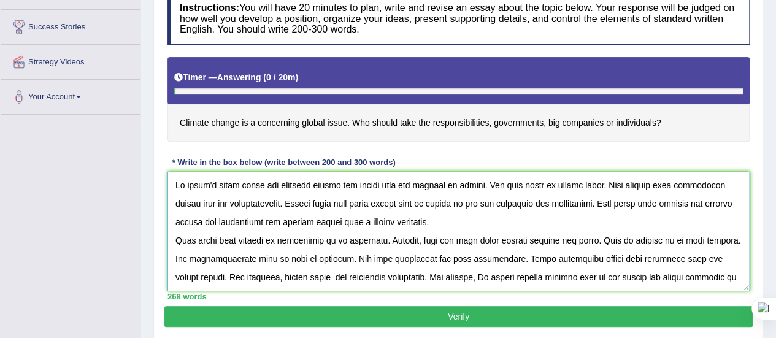
scroll to position [120, 0]
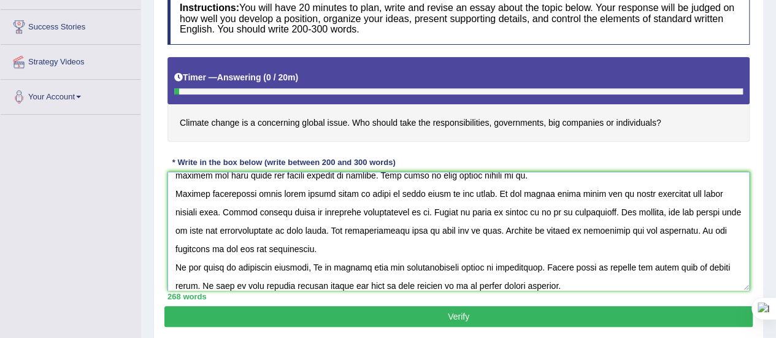
click at [317, 244] on textarea at bounding box center [459, 231] width 582 height 119
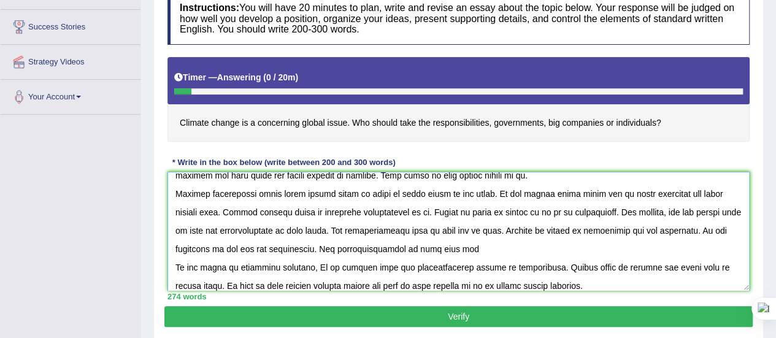
click at [312, 246] on textarea at bounding box center [459, 231] width 582 height 119
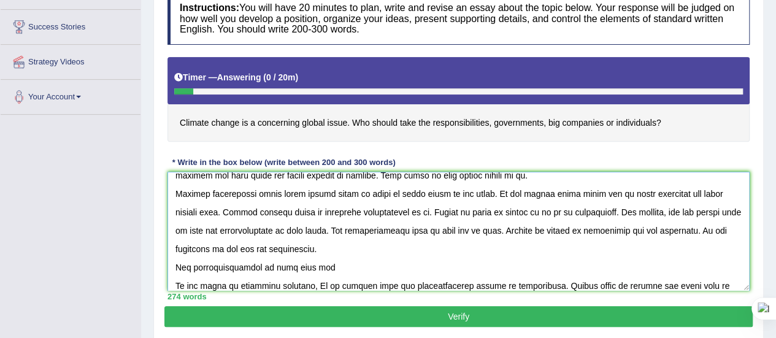
click at [318, 264] on textarea at bounding box center [459, 231] width 582 height 119
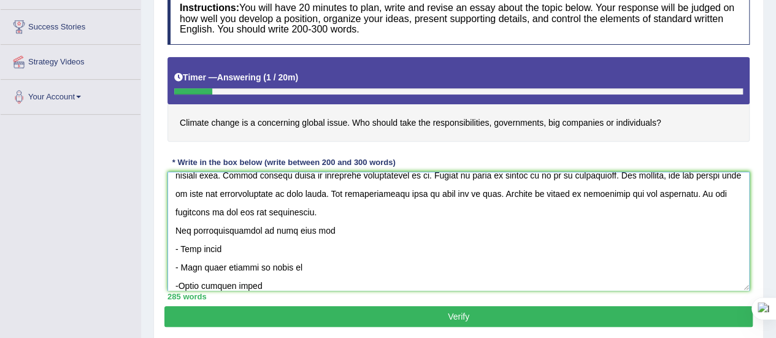
scroll to position [202, 0]
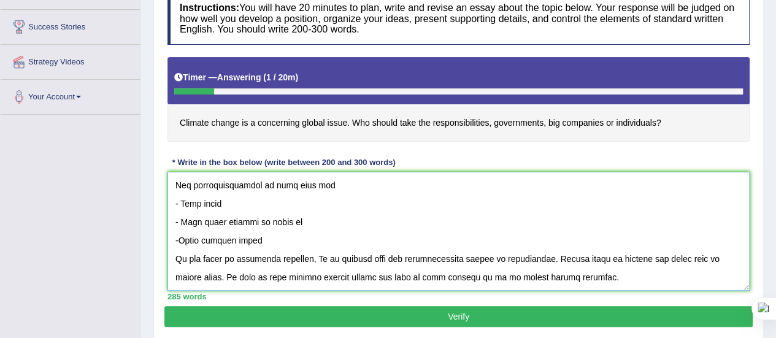
click at [179, 240] on textarea at bounding box center [459, 231] width 582 height 119
click at [254, 234] on textarea at bounding box center [459, 231] width 582 height 119
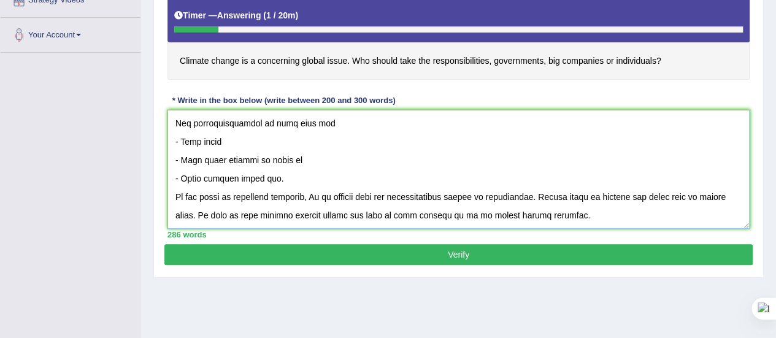
scroll to position [306, 0]
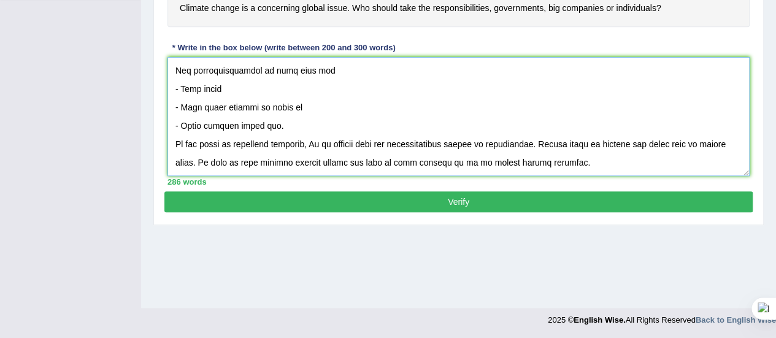
click at [529, 165] on textarea at bounding box center [459, 116] width 582 height 119
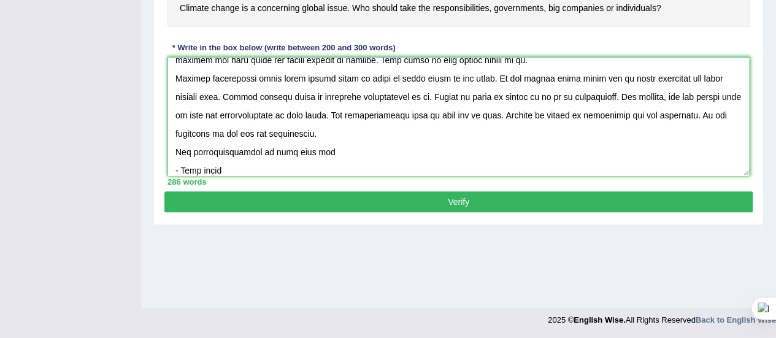
scroll to position [120, 0]
click at [310, 133] on textarea at bounding box center [459, 116] width 582 height 119
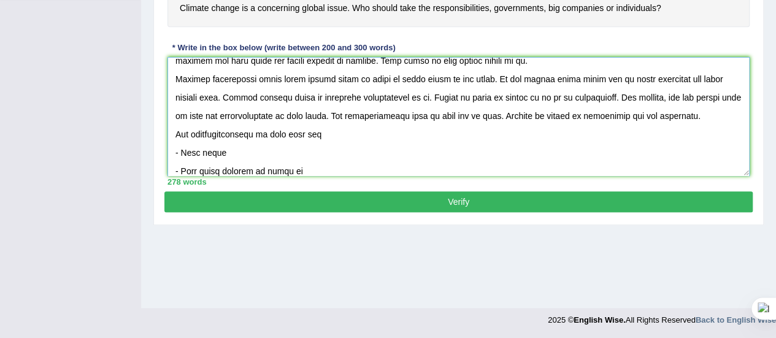
scroll to position [184, 0]
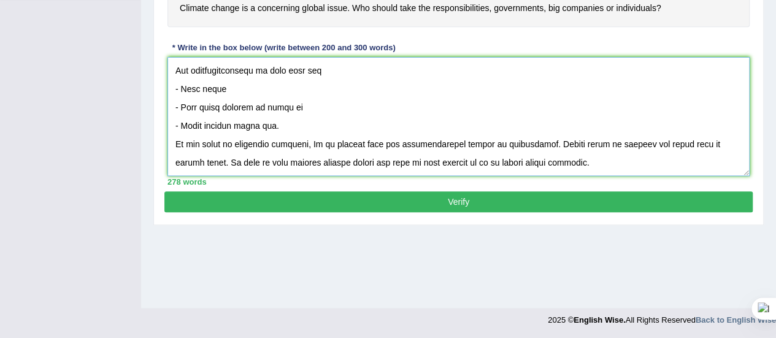
click at [317, 67] on textarea at bounding box center [459, 116] width 582 height 119
click at [526, 161] on textarea at bounding box center [459, 116] width 582 height 119
type textarea "In [DATE] world there are numerous issues and topics that are subject to debate…"
click at [458, 198] on button "Verify" at bounding box center [458, 201] width 588 height 21
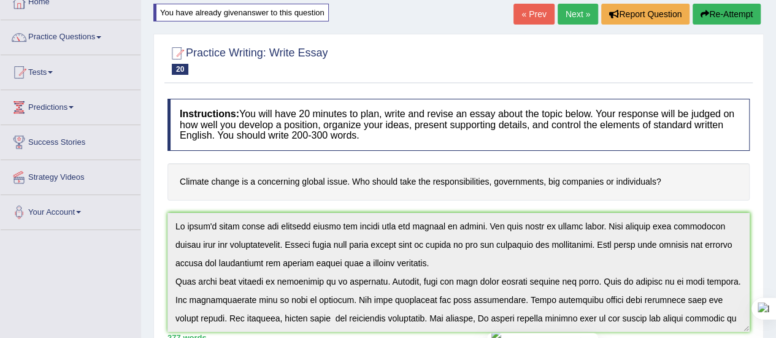
scroll to position [60, 0]
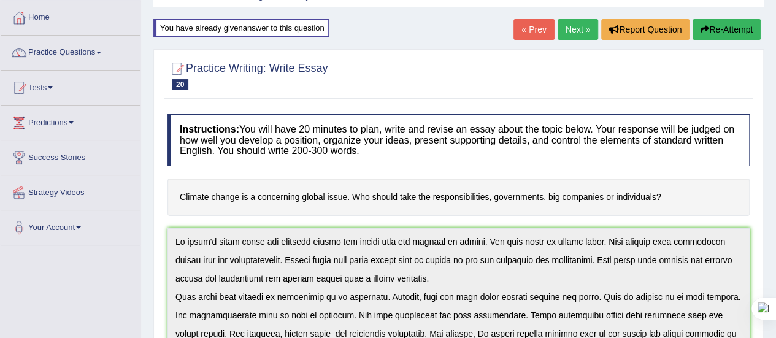
click at [717, 28] on button "Re-Attempt" at bounding box center [727, 29] width 68 height 21
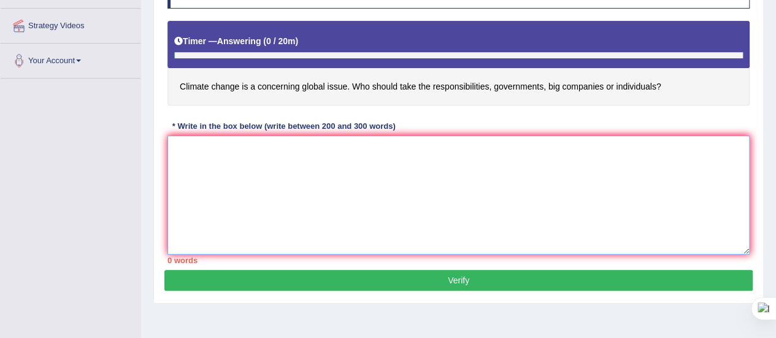
click at [227, 171] on textarea at bounding box center [459, 195] width 582 height 119
paste textarea "In [DATE] world there are numerous issues and topics that are subject to debate…"
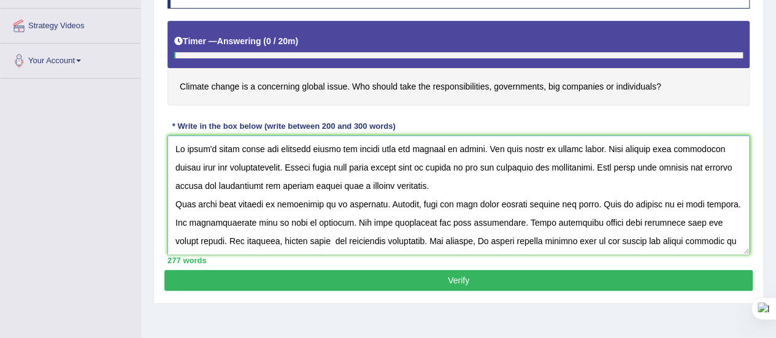
scroll to position [175, 0]
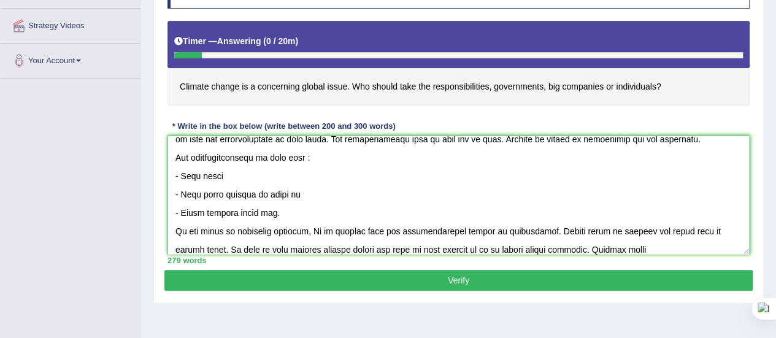
click at [534, 246] on textarea at bounding box center [459, 195] width 582 height 119
click at [581, 246] on textarea at bounding box center [459, 195] width 582 height 119
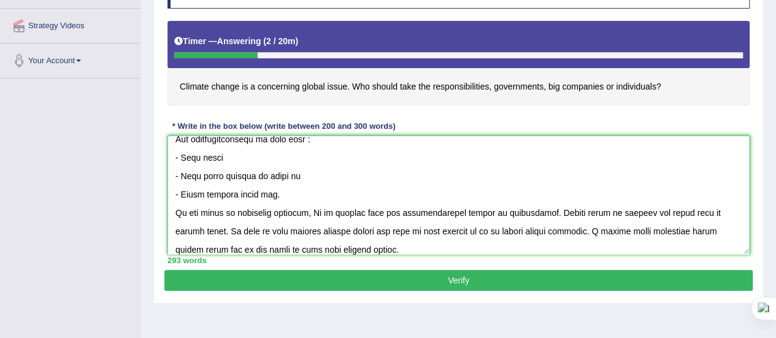
type textarea "In [DATE] world there are numerous issues and topics that are subject to debate…"
click at [456, 277] on button "Verify" at bounding box center [458, 280] width 588 height 21
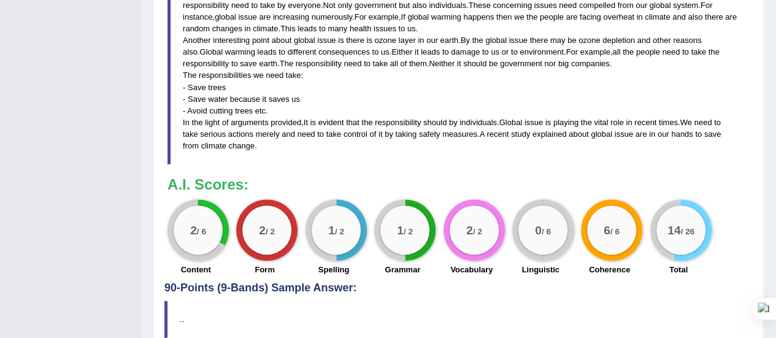
scroll to position [506, 0]
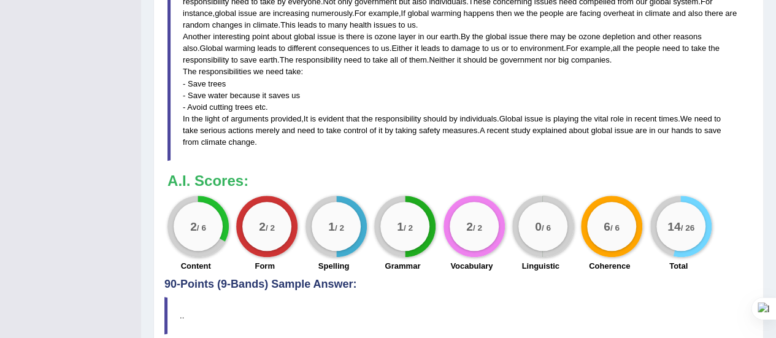
drag, startPoint x: 409, startPoint y: 250, endPoint x: 382, endPoint y: 222, distance: 38.2
click at [382, 222] on div "1 / 2" at bounding box center [404, 226] width 61 height 61
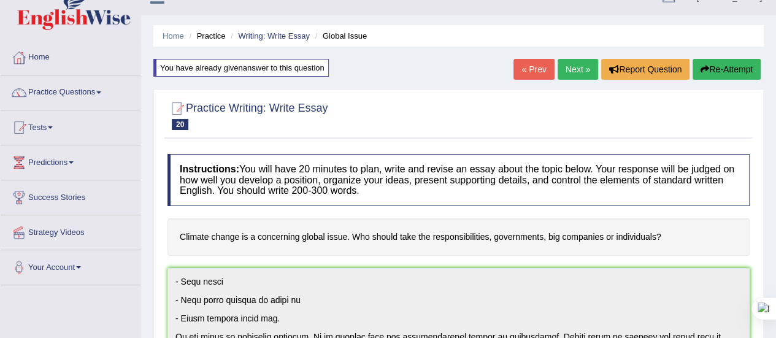
scroll to position [0, 0]
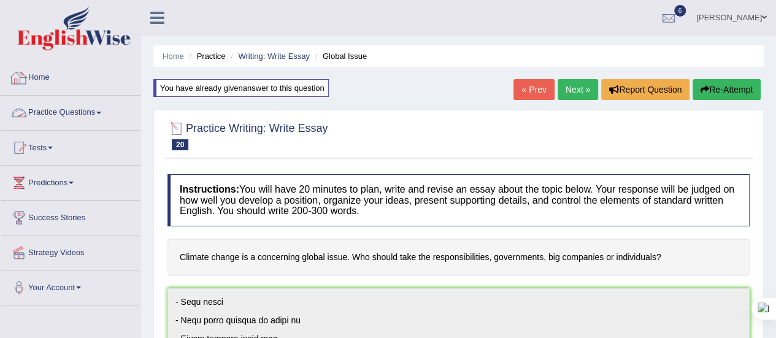
click at [98, 114] on link "Practice Questions" at bounding box center [71, 111] width 140 height 31
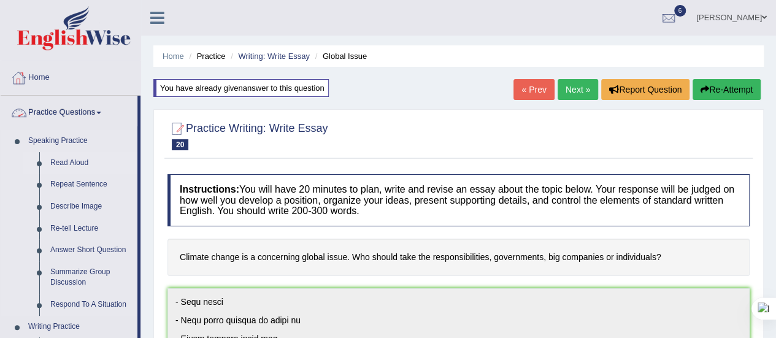
click at [64, 160] on link "Read Aloud" at bounding box center [91, 163] width 93 height 22
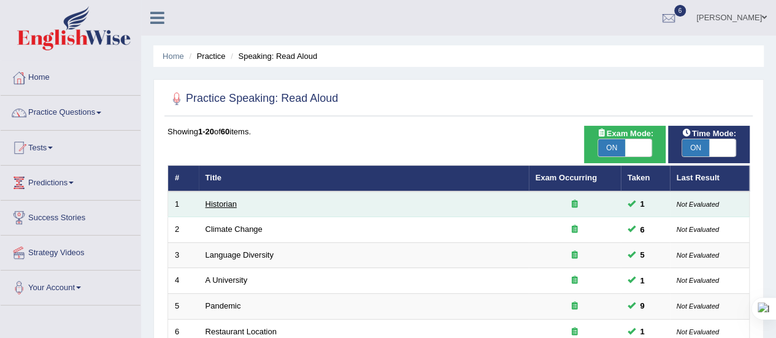
click at [227, 206] on link "Historian" at bounding box center [221, 203] width 31 height 9
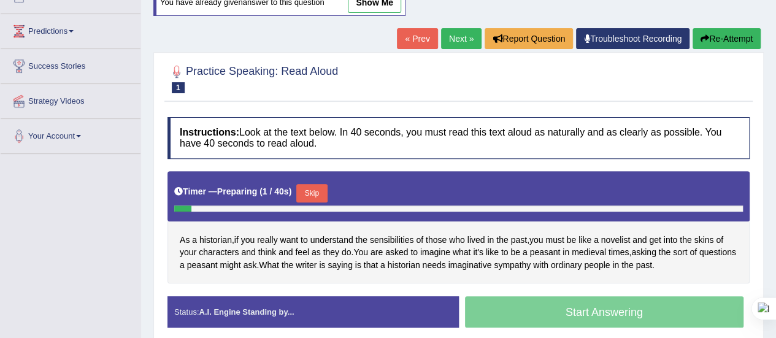
scroll to position [158, 0]
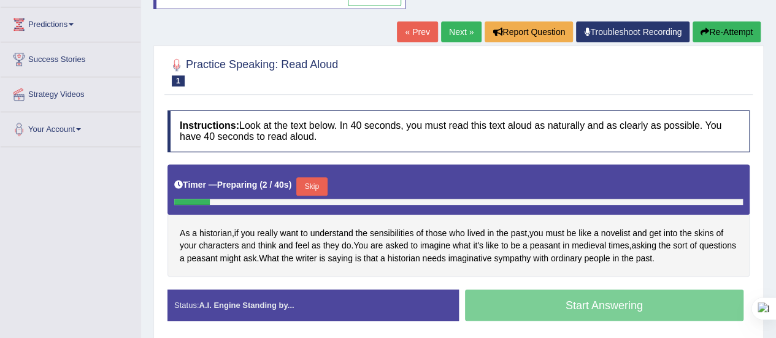
click at [314, 177] on button "Skip" at bounding box center [311, 186] width 31 height 18
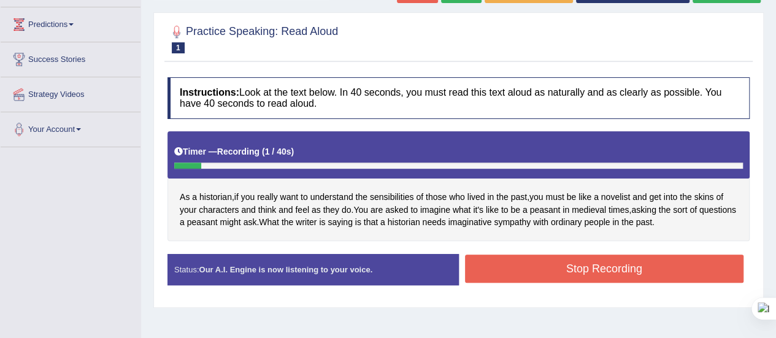
click at [479, 270] on button "Stop Recording" at bounding box center [604, 269] width 279 height 28
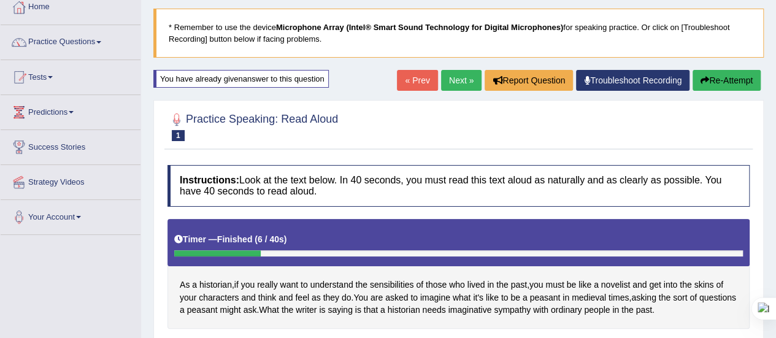
scroll to position [69, 0]
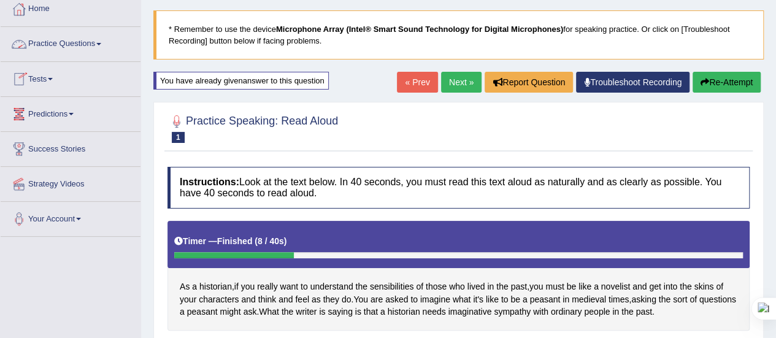
click at [107, 38] on link "Practice Questions" at bounding box center [71, 42] width 140 height 31
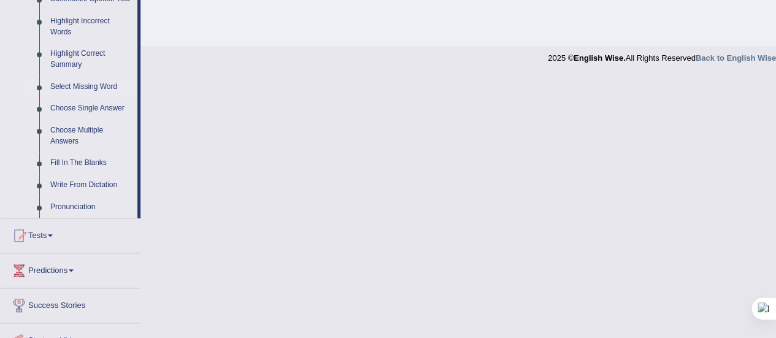
scroll to position [588, 0]
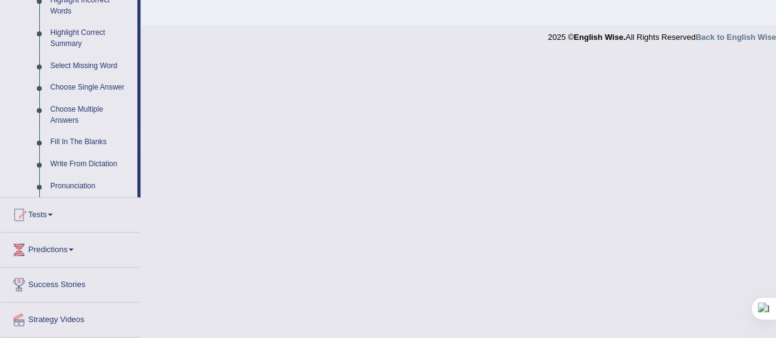
click at [90, 141] on link "Fill In The Blanks" at bounding box center [91, 142] width 93 height 22
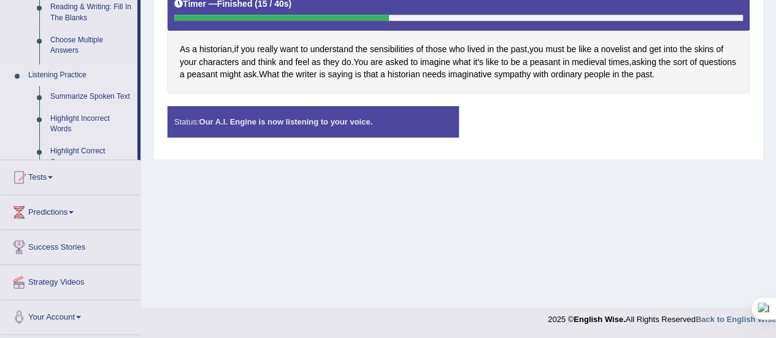
scroll to position [239, 0]
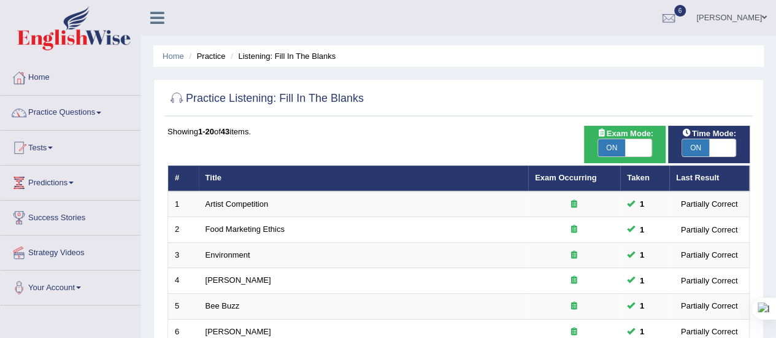
click at [480, 134] on div "Showing 1-20 of 43 items." at bounding box center [459, 132] width 582 height 12
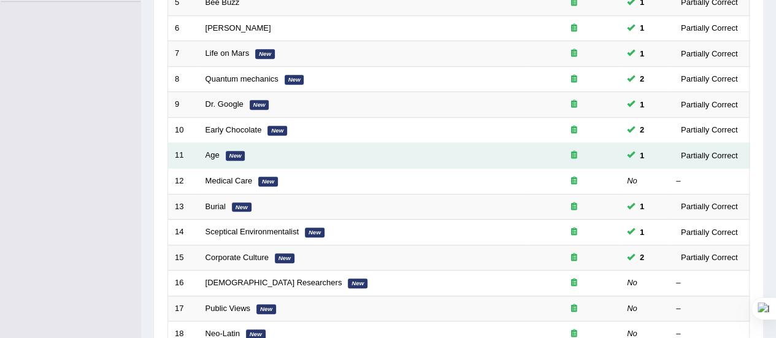
scroll to position [317, 0]
